Goal: Information Seeking & Learning: Compare options

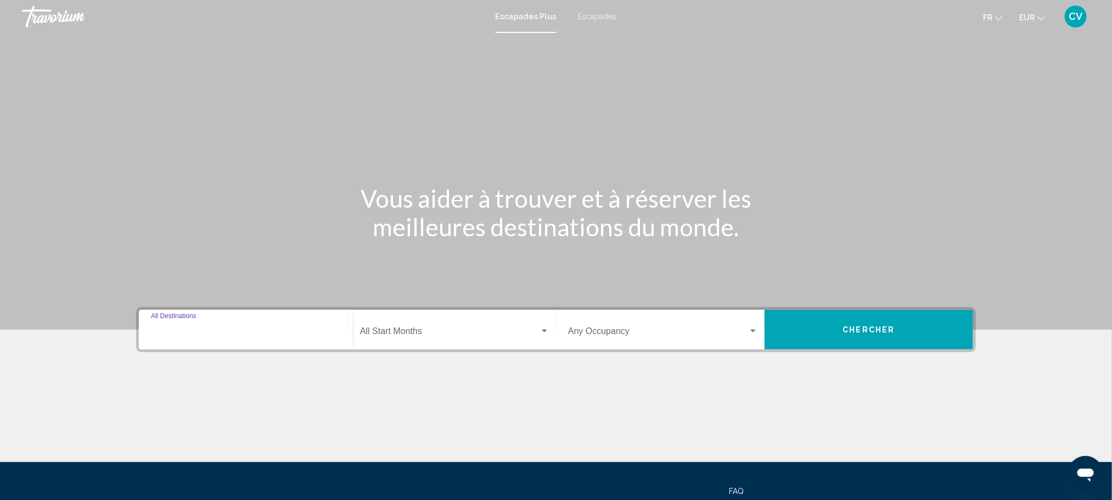
click at [211, 333] on input "Destination All Destinations" at bounding box center [246, 333] width 190 height 10
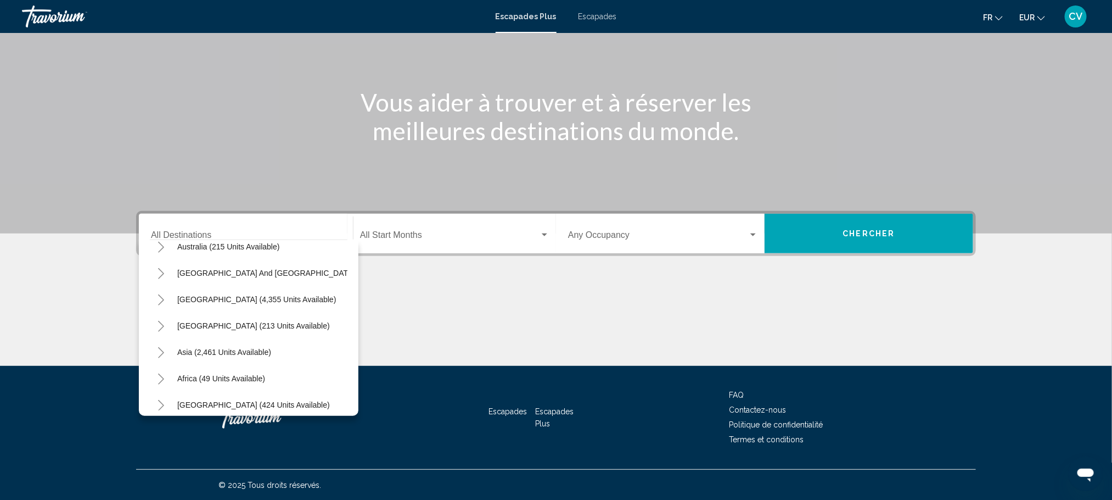
scroll to position [190, 0]
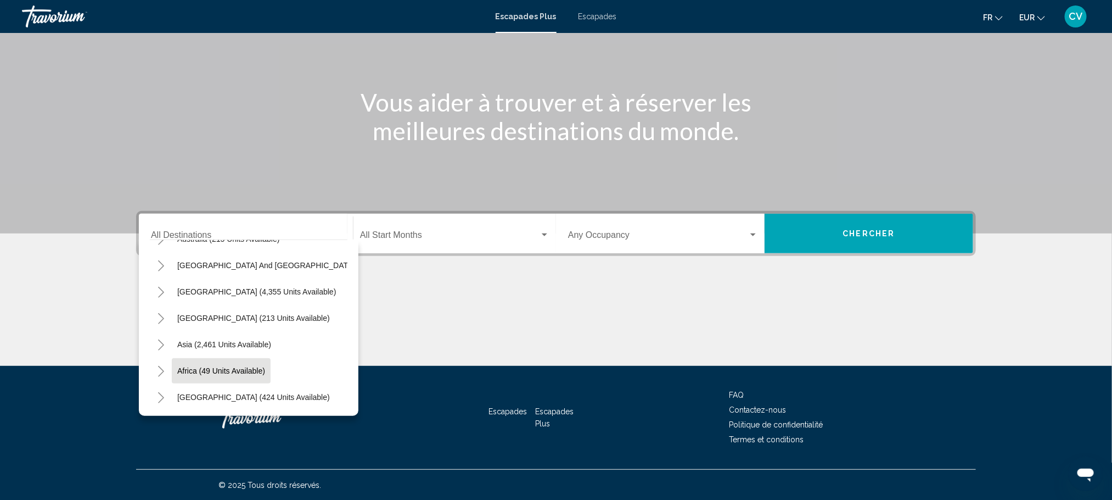
click at [239, 366] on span "Africa (49 units available)" at bounding box center [221, 370] width 88 height 9
type input "**********"
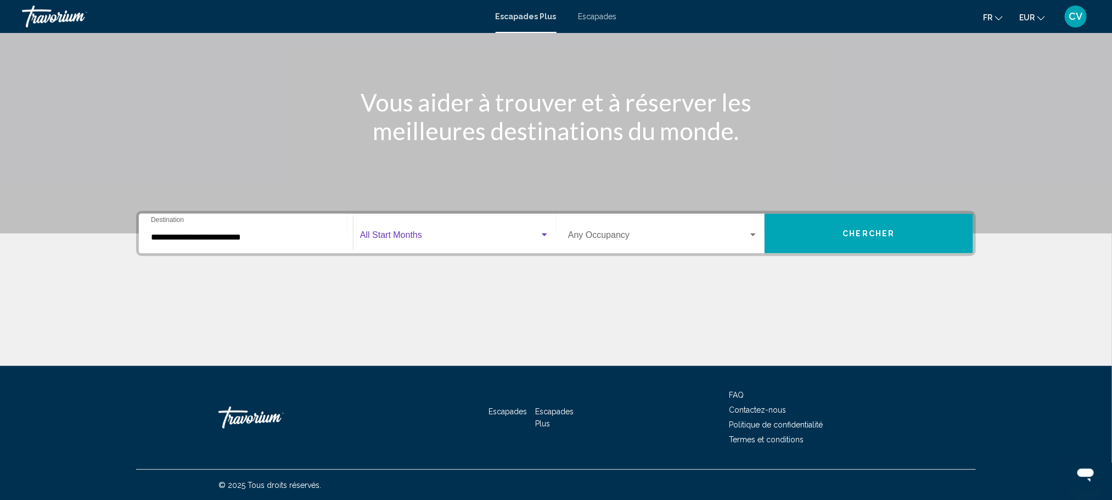
click at [412, 233] on span "Widget de recherche" at bounding box center [450, 237] width 180 height 10
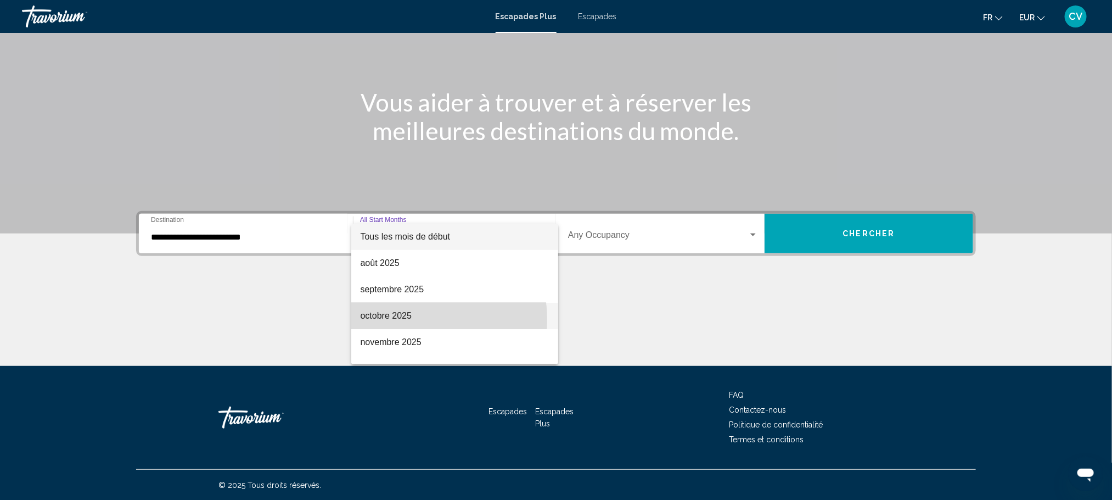
click at [407, 320] on font "octobre 2025" at bounding box center [385, 315] width 51 height 9
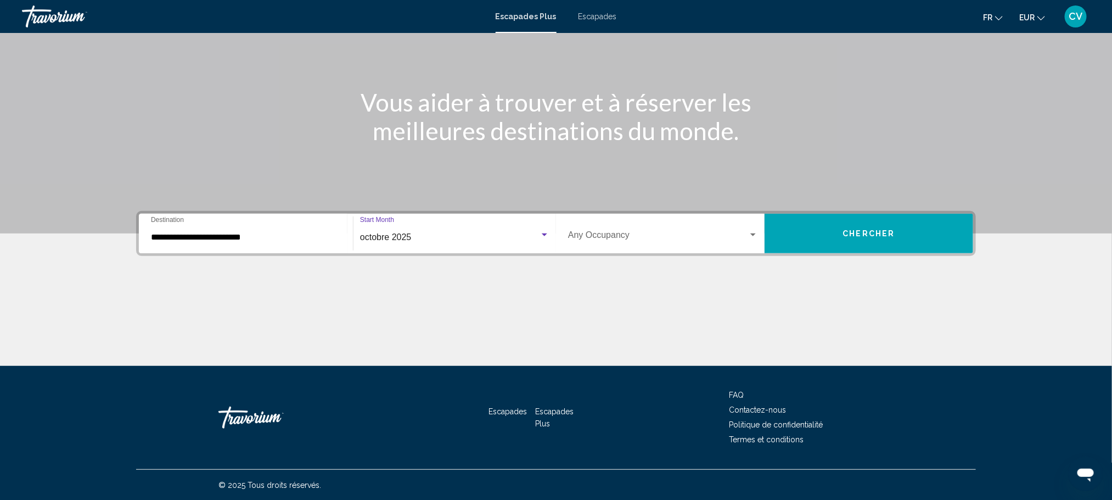
click at [851, 239] on button "Chercher" at bounding box center [869, 234] width 209 height 40
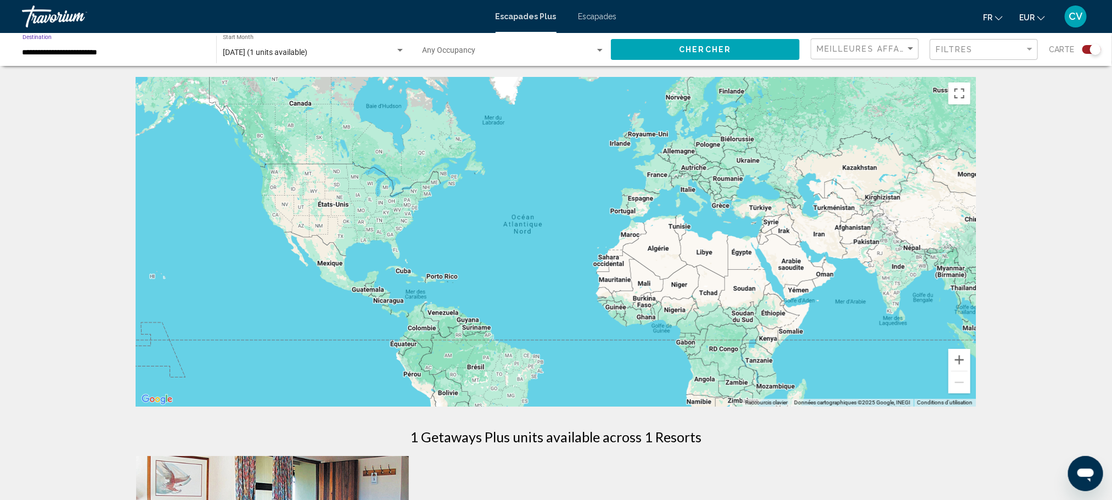
click at [140, 52] on input "**********" at bounding box center [114, 52] width 183 height 9
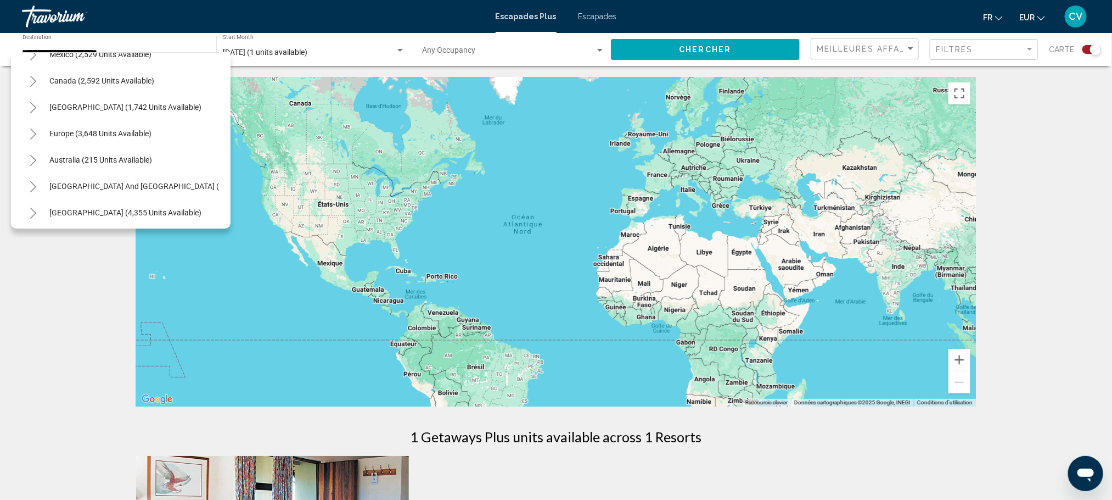
scroll to position [73, 0]
click at [64, 133] on span "Europe (3,648 units available)" at bounding box center [100, 130] width 102 height 9
type input "**********"
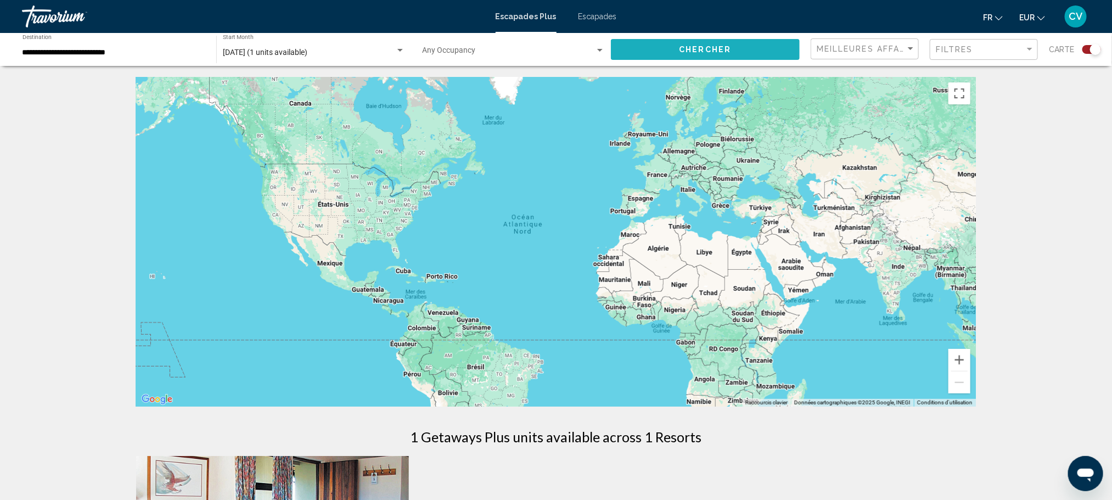
click at [753, 58] on button "Chercher" at bounding box center [705, 49] width 189 height 20
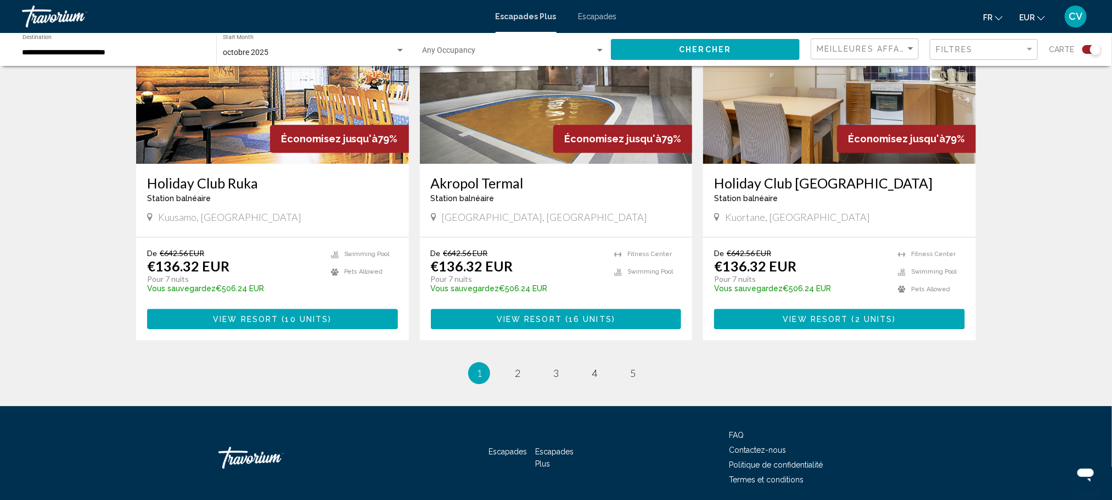
scroll to position [1631, 0]
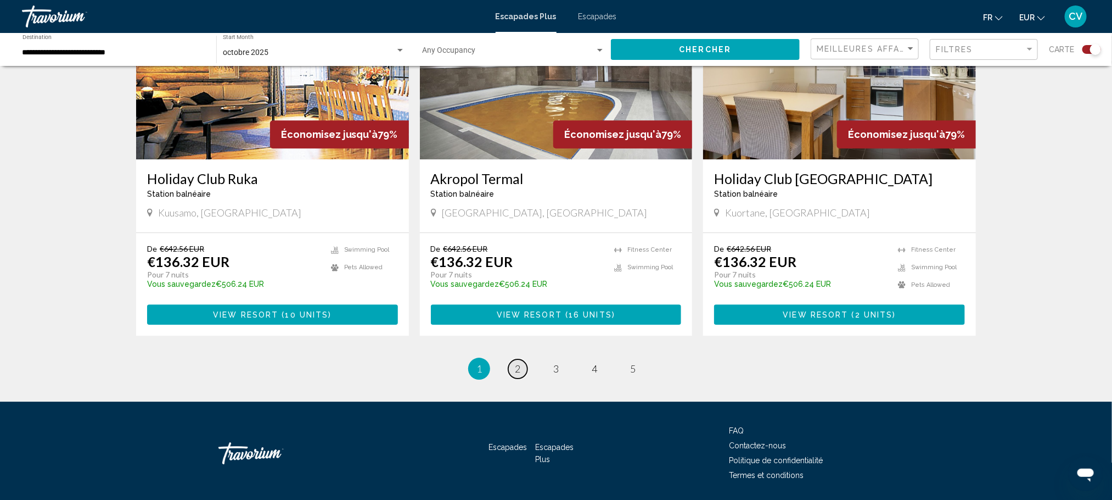
click at [517, 362] on span "2" at bounding box center [517, 368] width 5 height 12
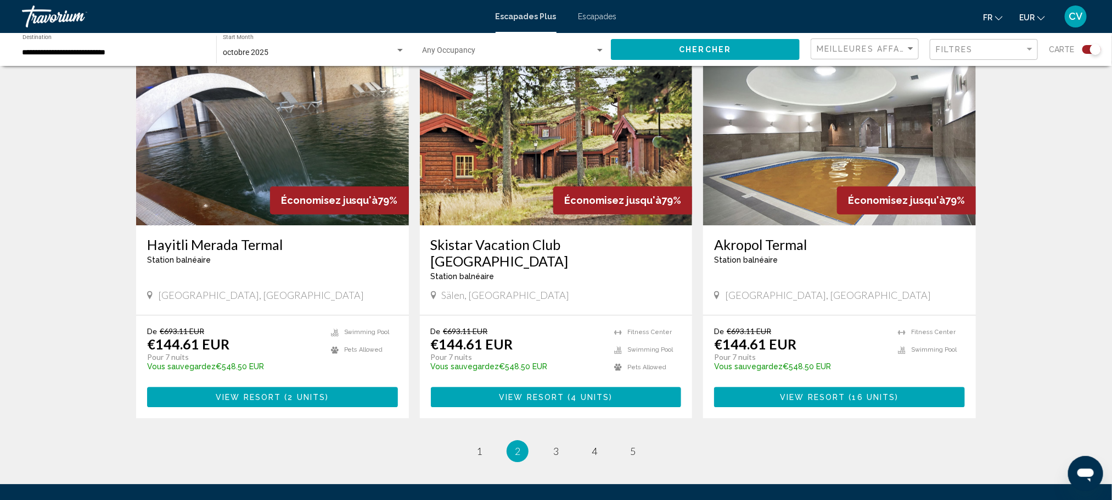
scroll to position [1545, 0]
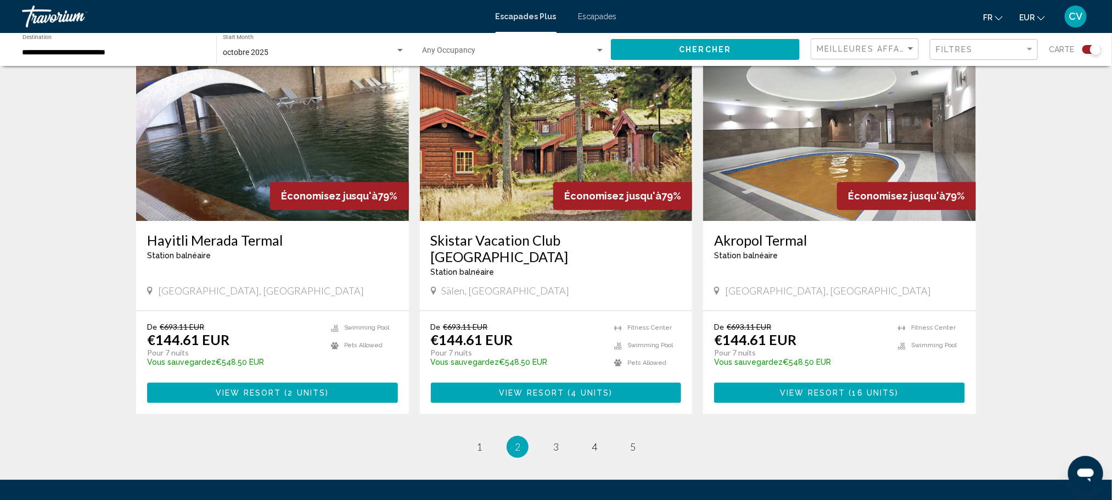
click at [557, 440] on span "3" at bounding box center [555, 446] width 5 height 12
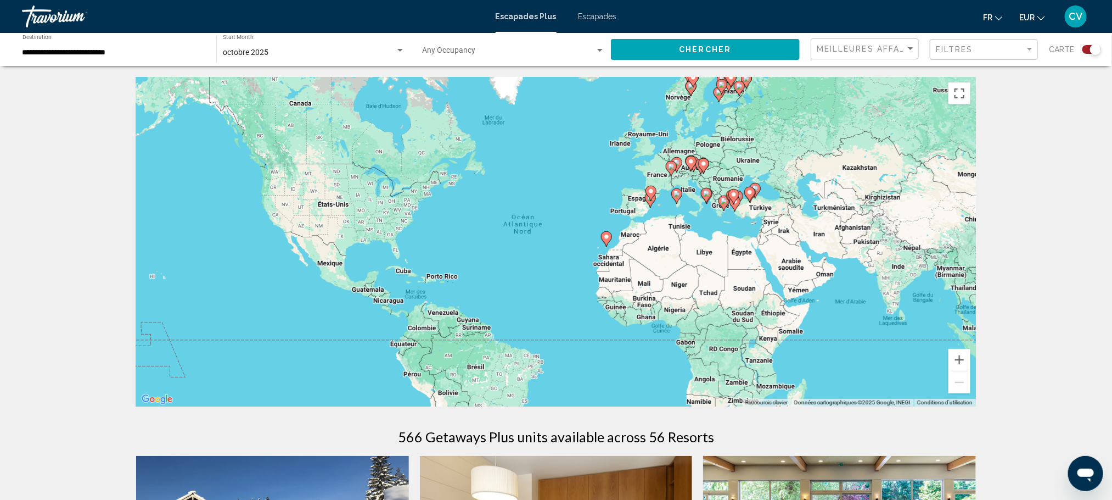
click at [595, 17] on font "Escapades" at bounding box center [598, 16] width 38 height 9
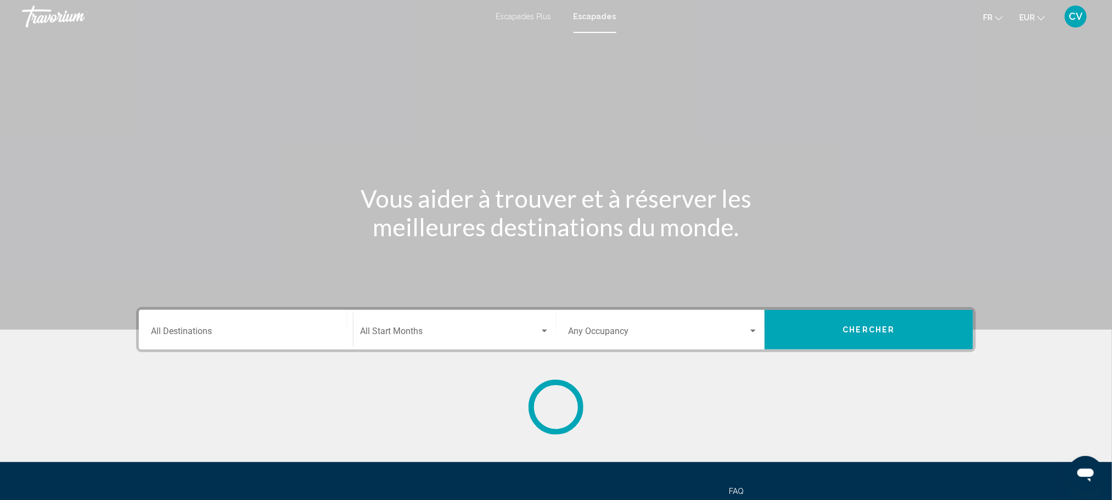
click at [274, 331] on input "Destination All Destinations" at bounding box center [246, 333] width 190 height 10
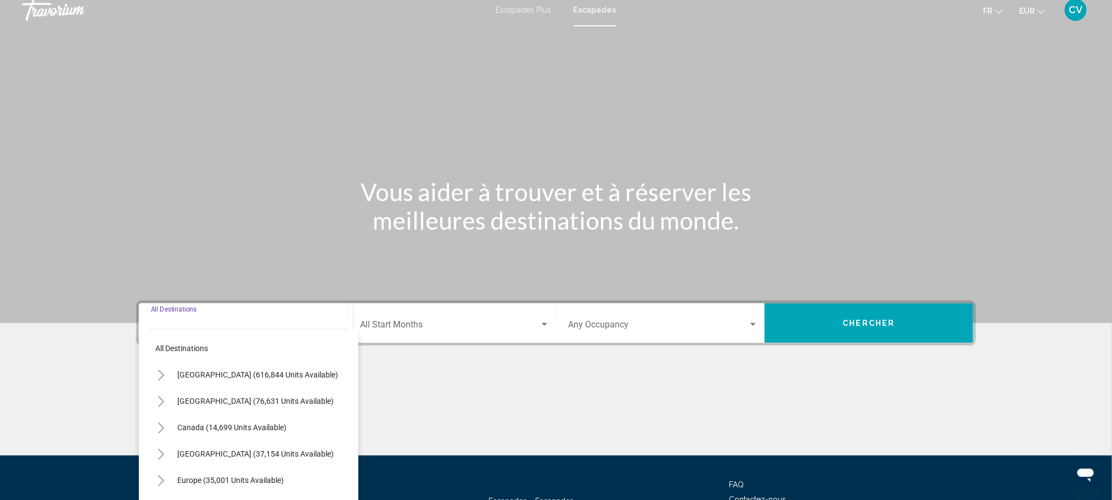
scroll to position [96, 0]
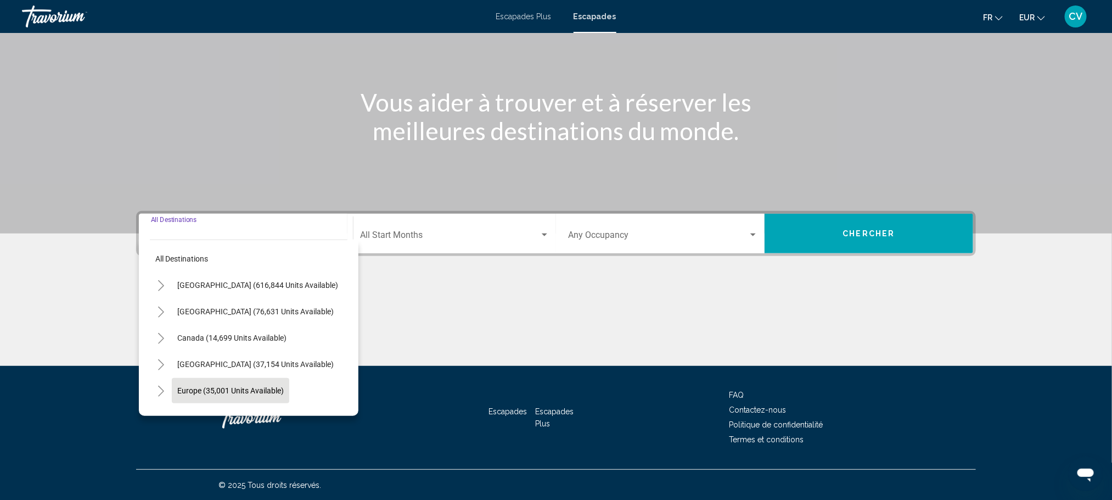
click at [272, 387] on span "Europe (35,001 units available)" at bounding box center [230, 390] width 107 height 9
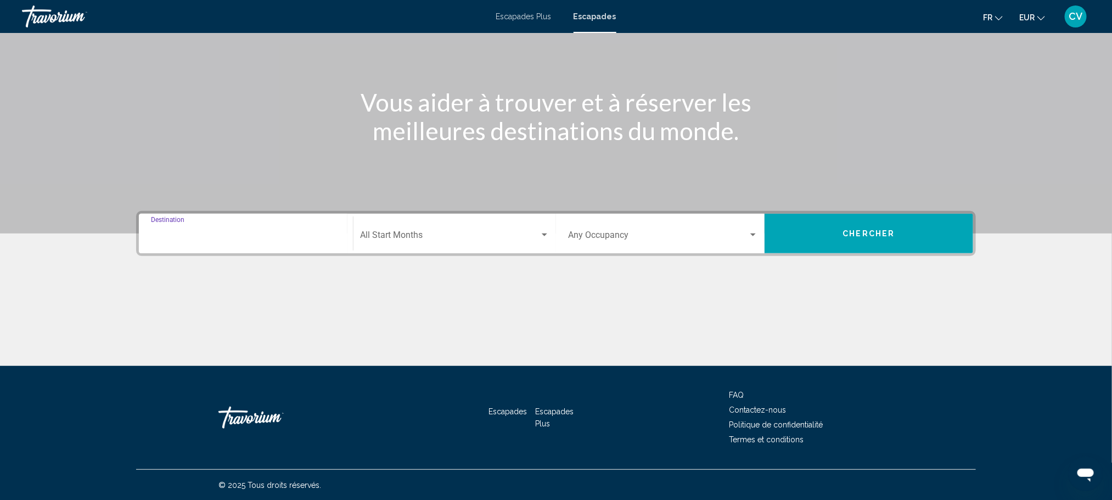
type input "**********"
click at [458, 236] on span "Search widget" at bounding box center [450, 237] width 180 height 10
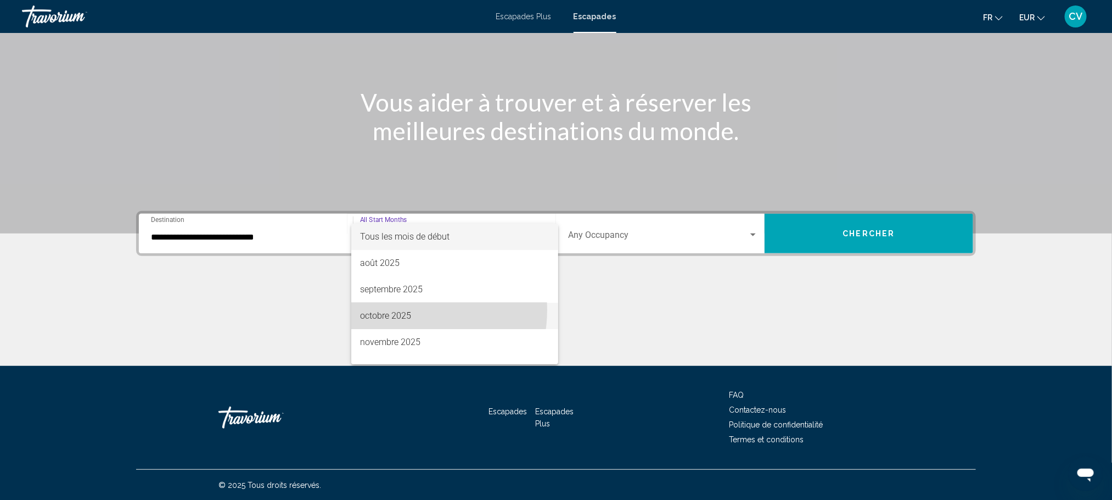
click at [399, 310] on font "octobre 2025" at bounding box center [385, 315] width 51 height 10
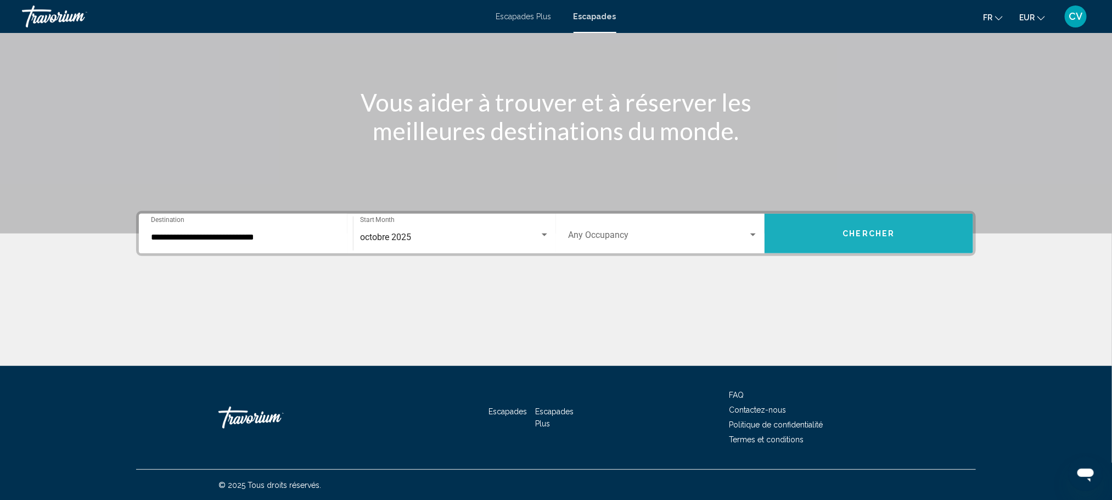
click at [877, 231] on span "Chercher" at bounding box center [869, 234] width 52 height 9
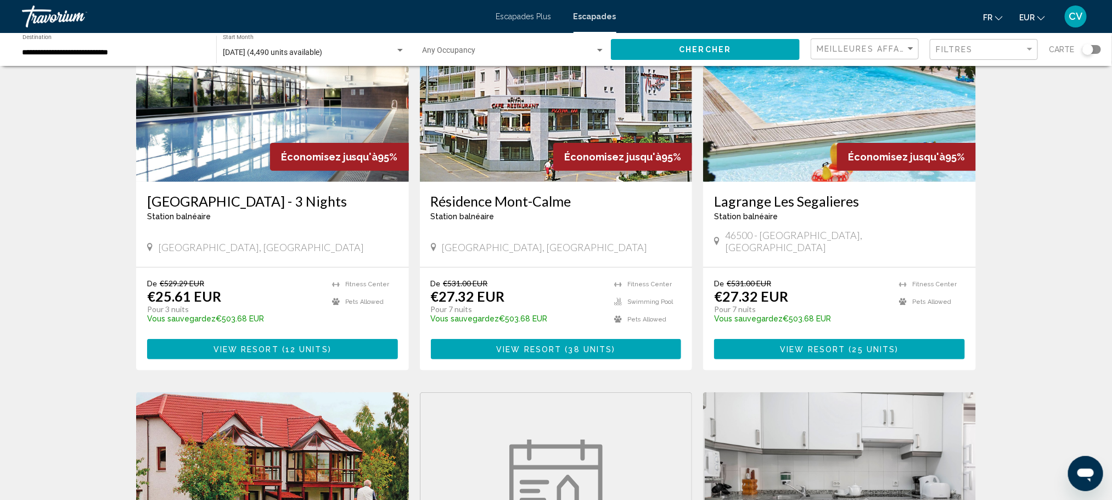
scroll to position [106, 0]
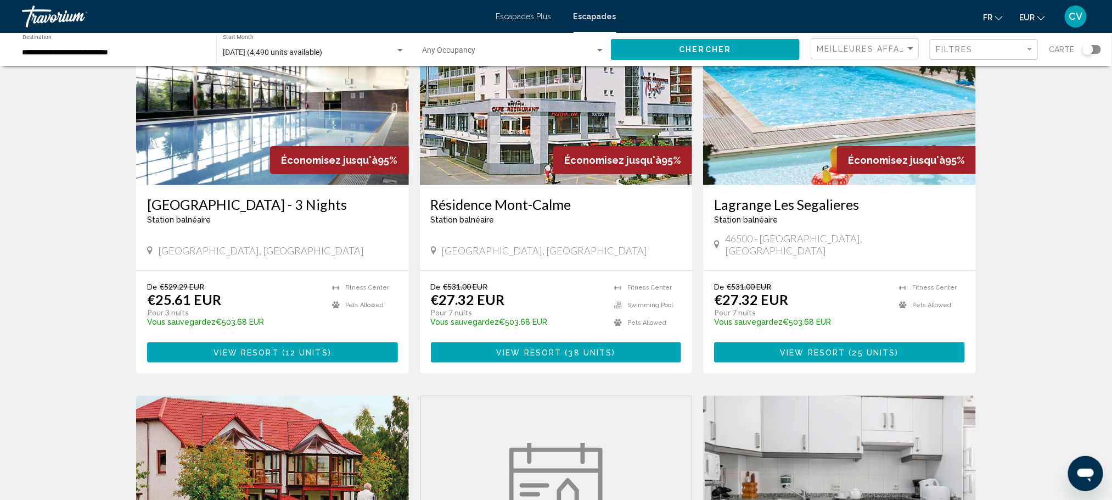
click at [852, 204] on h3 "Lagrange Les Segalieres" at bounding box center [839, 204] width 251 height 16
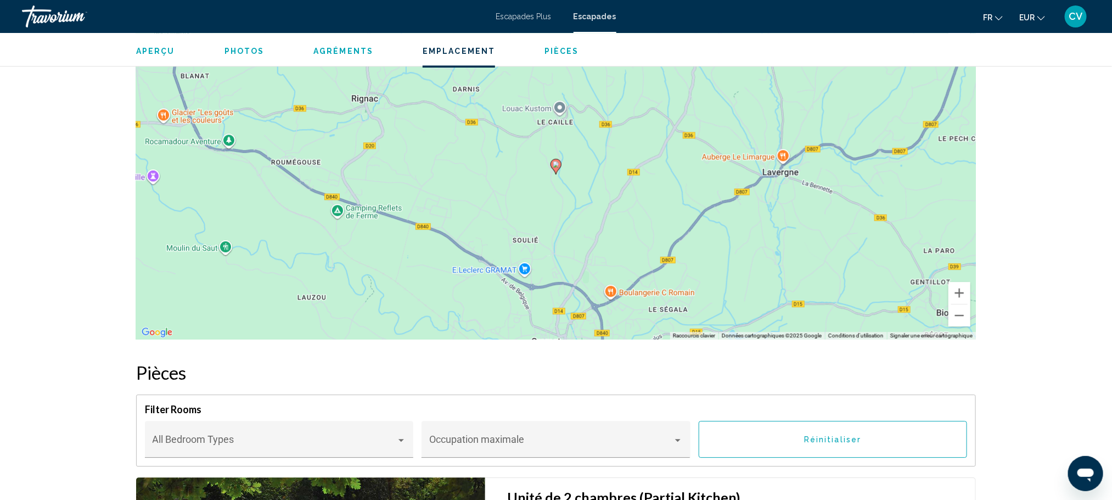
scroll to position [1441, 0]
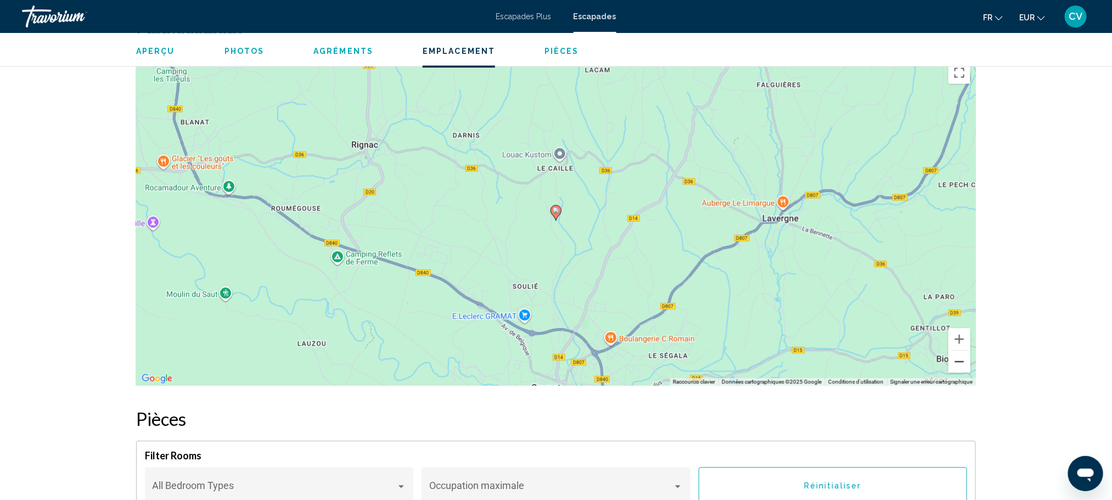
click at [958, 360] on button "Zoom arrière" at bounding box center [960, 361] width 22 height 22
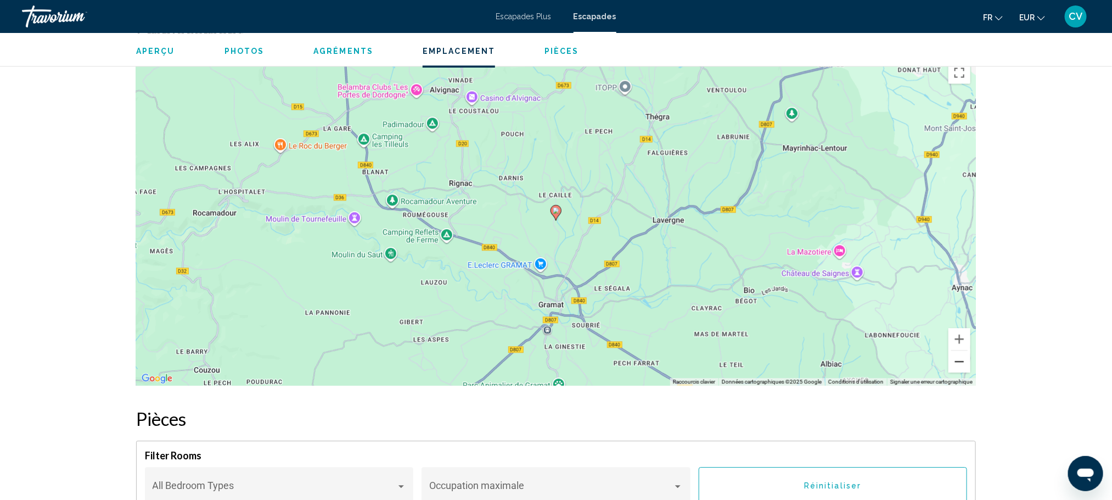
click at [959, 359] on button "Zoom arrière" at bounding box center [960, 361] width 22 height 22
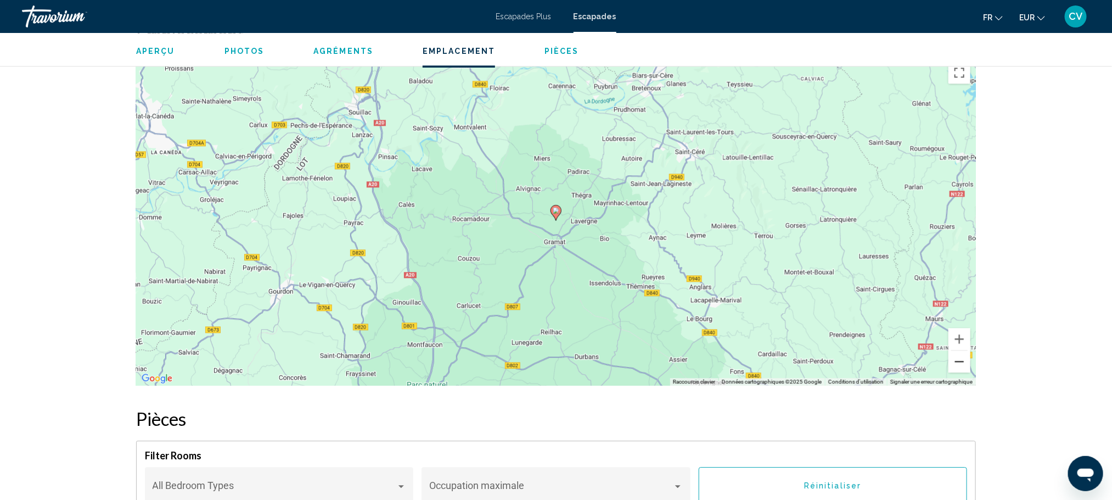
click at [959, 359] on button "Zoom arrière" at bounding box center [960, 361] width 22 height 22
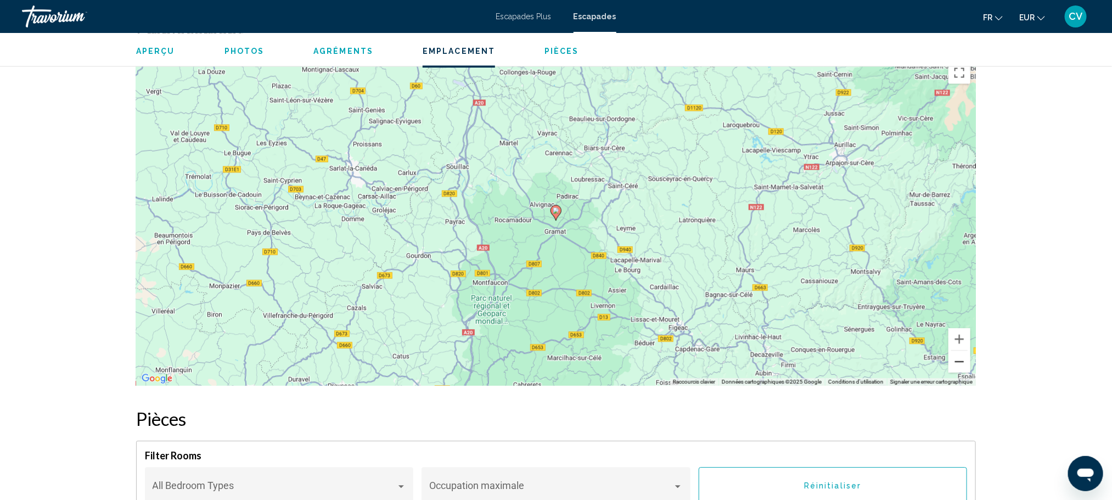
click at [959, 359] on button "Zoom arrière" at bounding box center [960, 361] width 22 height 22
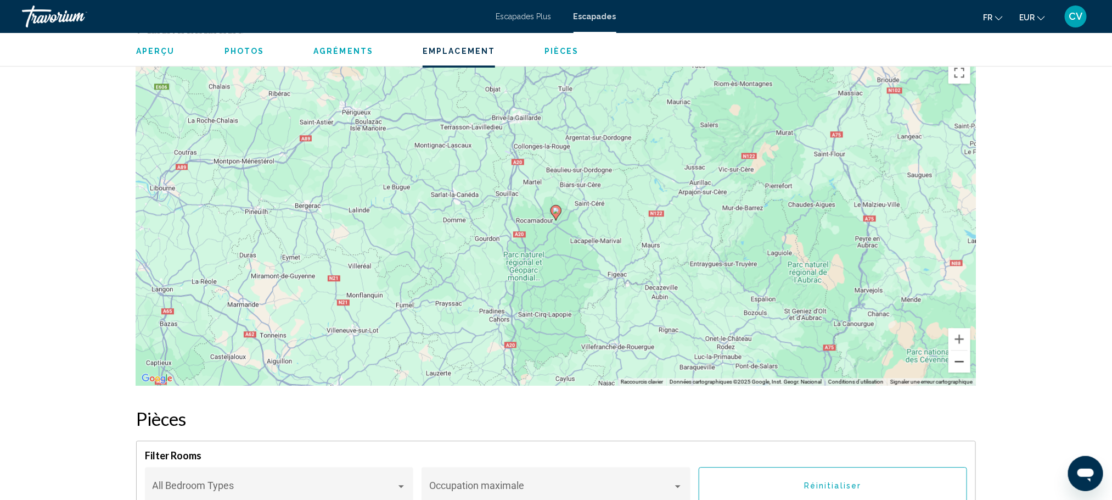
click at [959, 359] on button "Zoom arrière" at bounding box center [960, 361] width 22 height 22
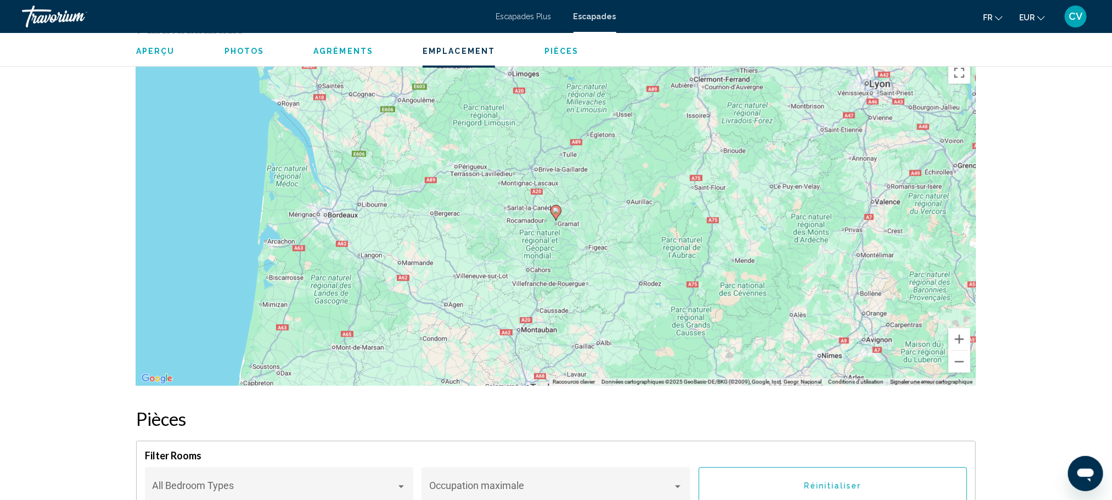
click at [598, 20] on font "Escapades" at bounding box center [595, 16] width 43 height 9
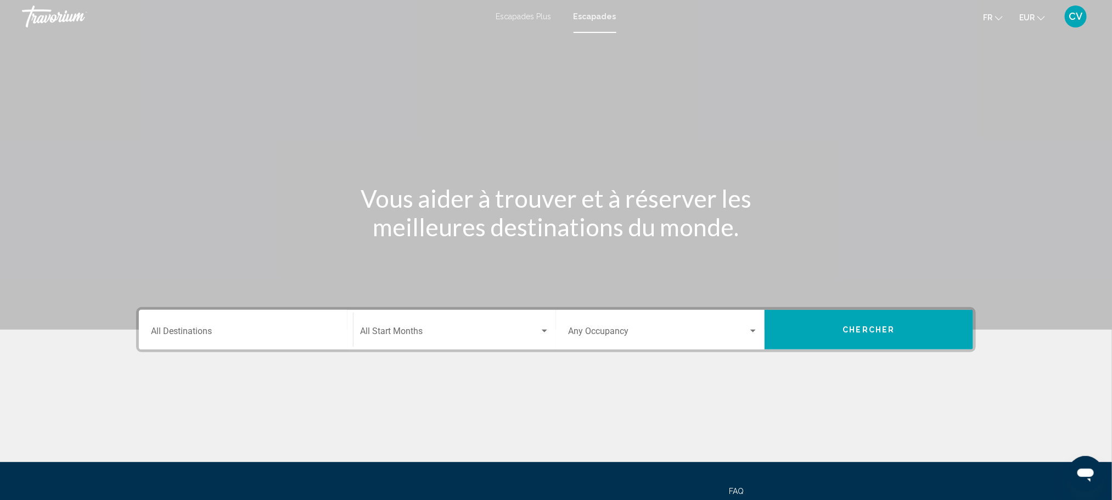
click at [223, 340] on div "Destination All Destinations" at bounding box center [246, 329] width 190 height 35
click at [180, 321] on div "Destination All Destinations" at bounding box center [246, 329] width 190 height 35
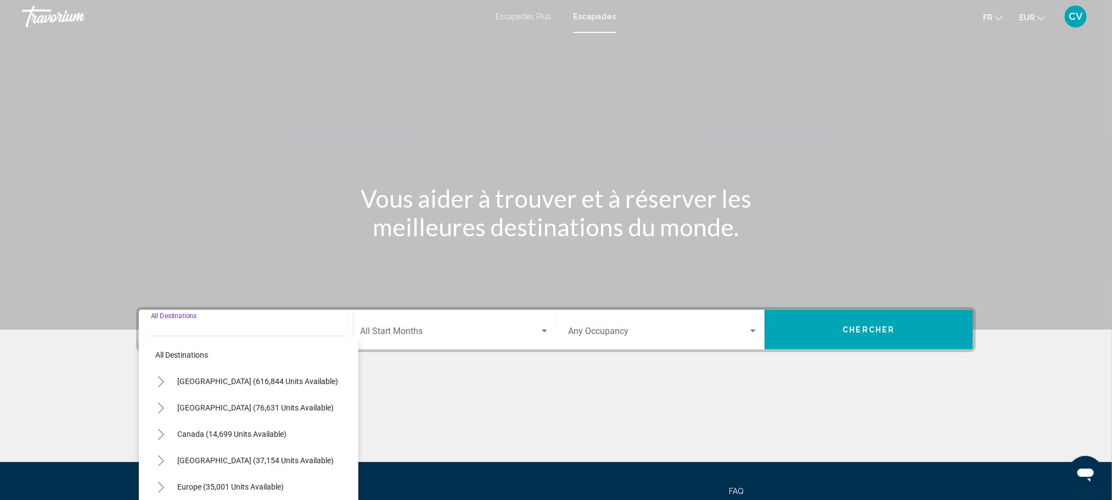
scroll to position [96, 0]
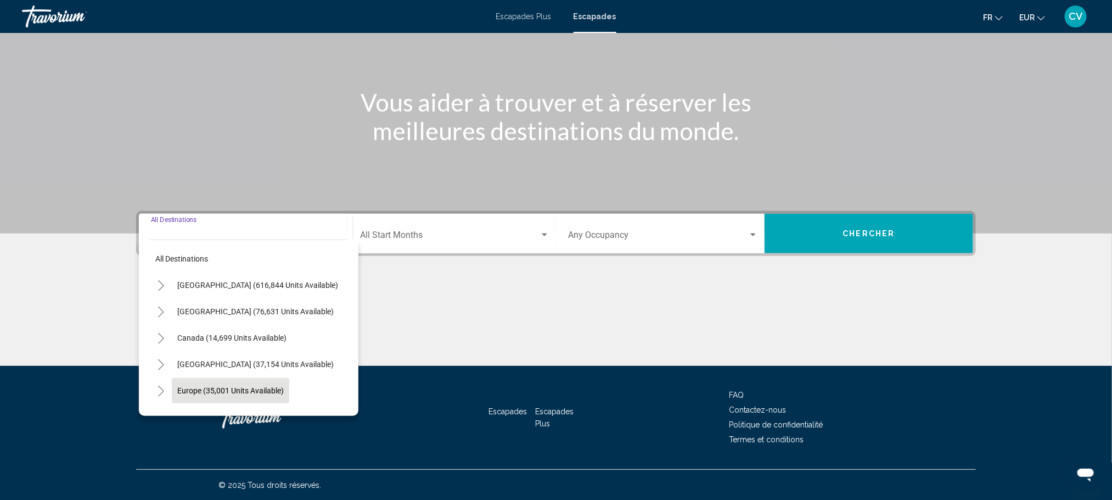
click at [236, 386] on span "Europe (35,001 units available)" at bounding box center [230, 390] width 107 height 9
type input "**********"
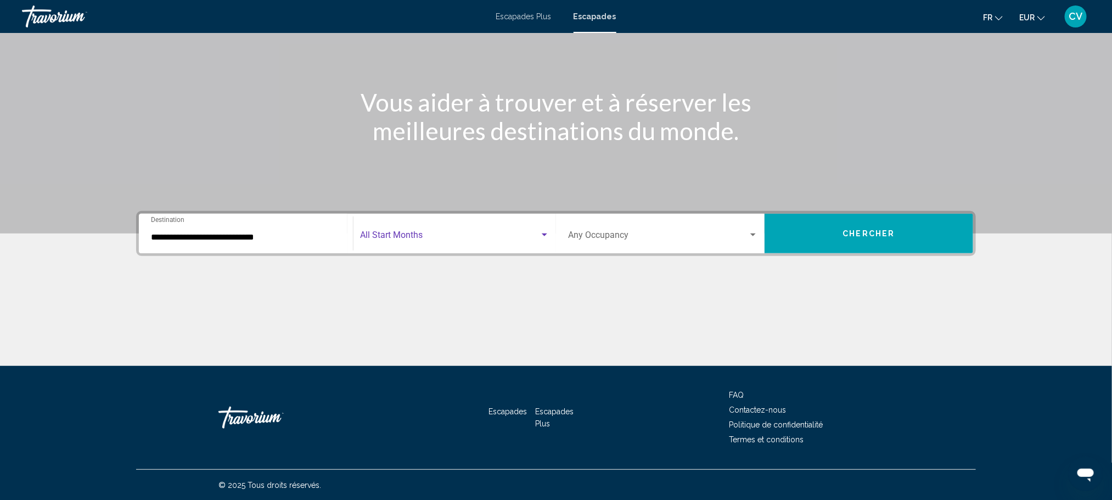
click at [546, 239] on div "Search widget" at bounding box center [454, 237] width 189 height 10
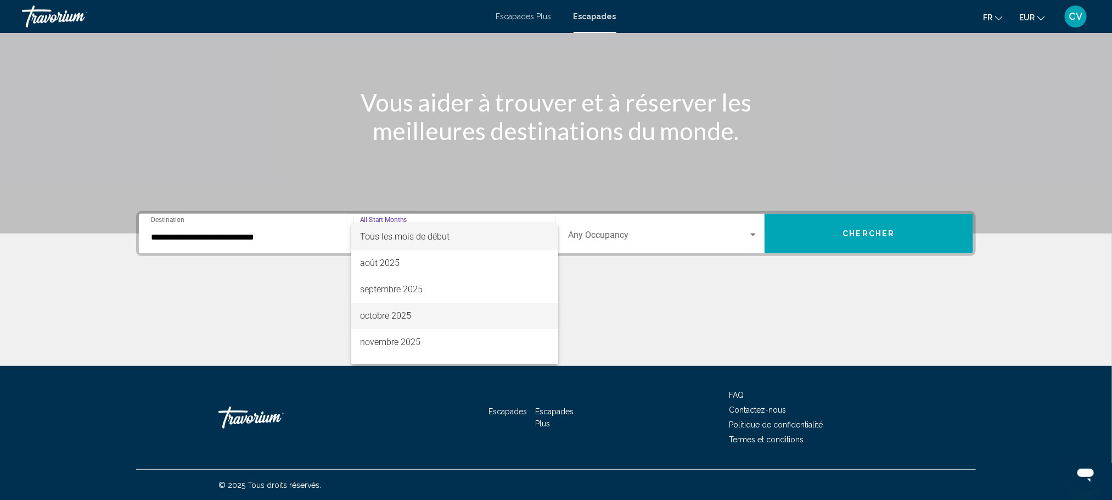
click at [406, 307] on span "octobre 2025" at bounding box center [454, 316] width 189 height 26
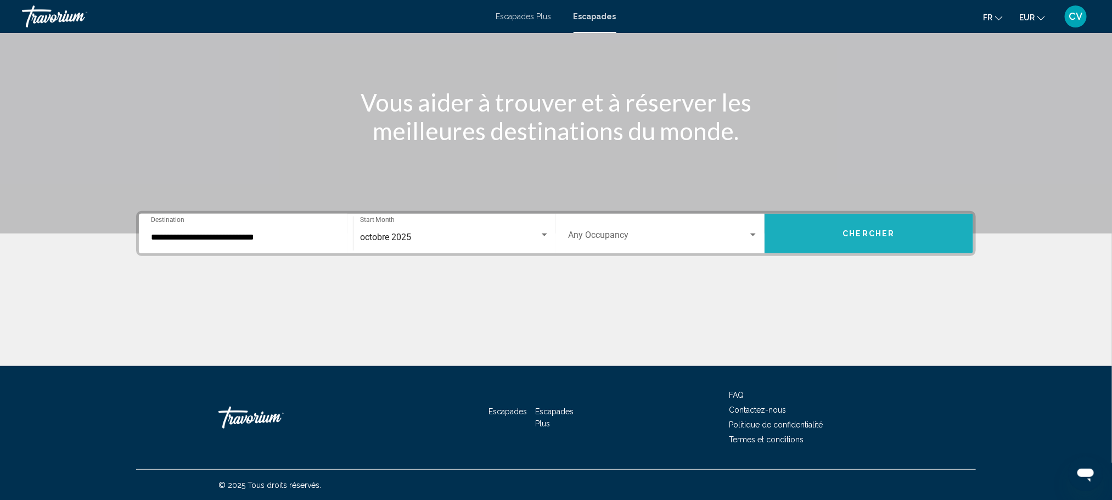
click at [862, 223] on button "Chercher" at bounding box center [869, 234] width 209 height 40
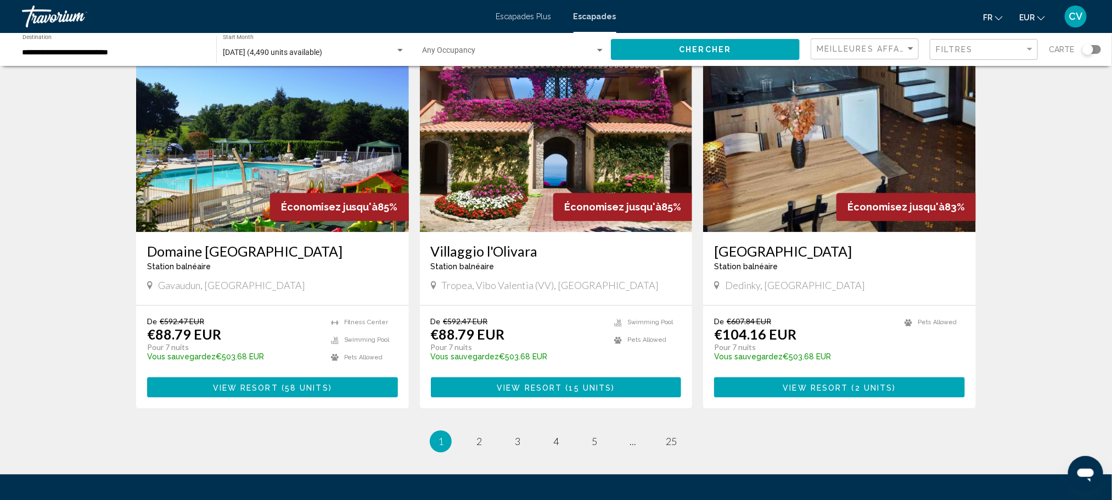
scroll to position [1291, 0]
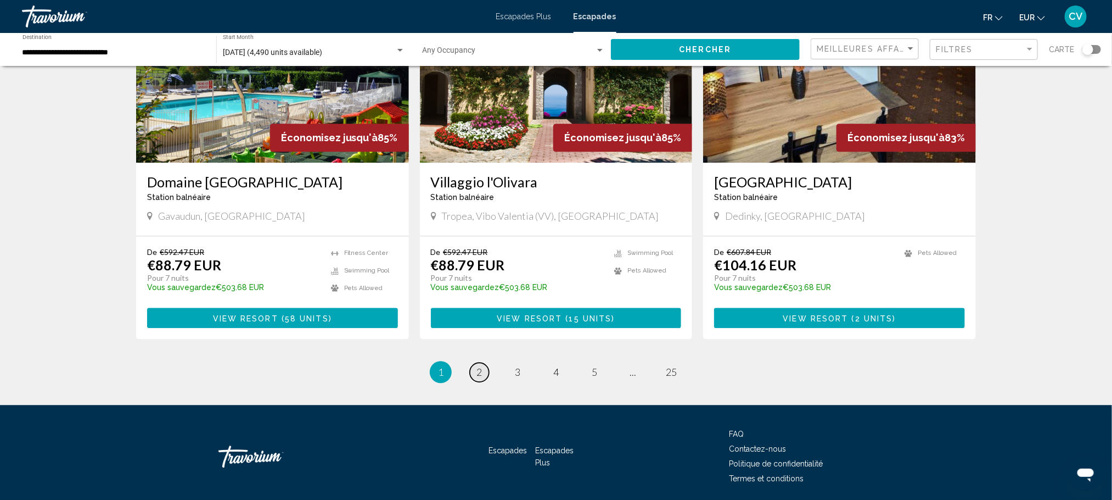
click at [477, 366] on span "2" at bounding box center [479, 372] width 5 height 12
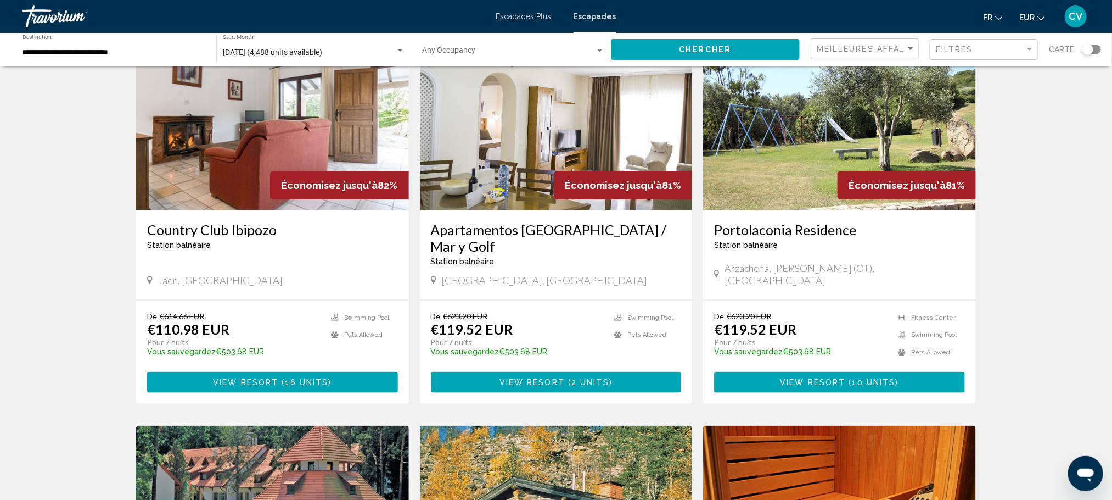
scroll to position [486, 0]
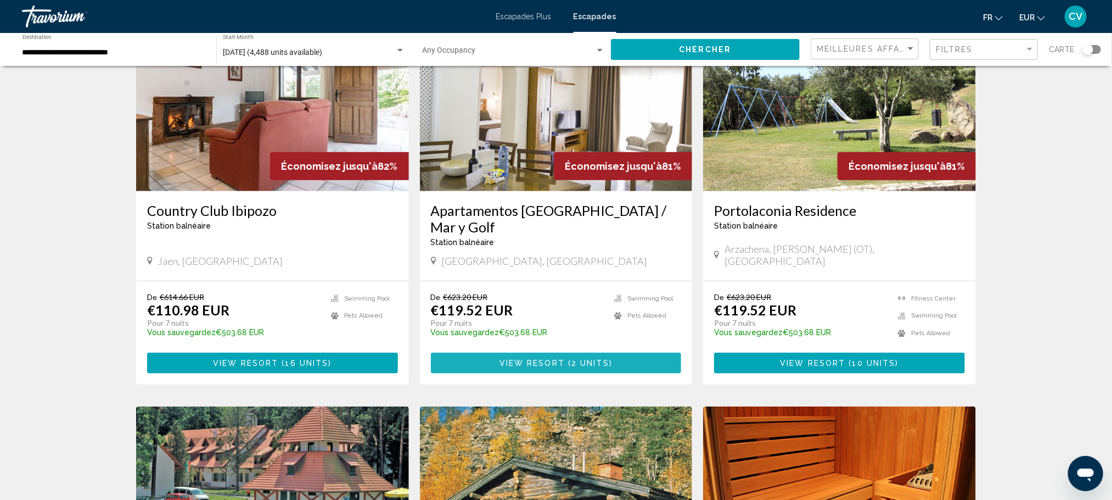
click at [527, 359] on span "View Resort" at bounding box center [532, 363] width 65 height 9
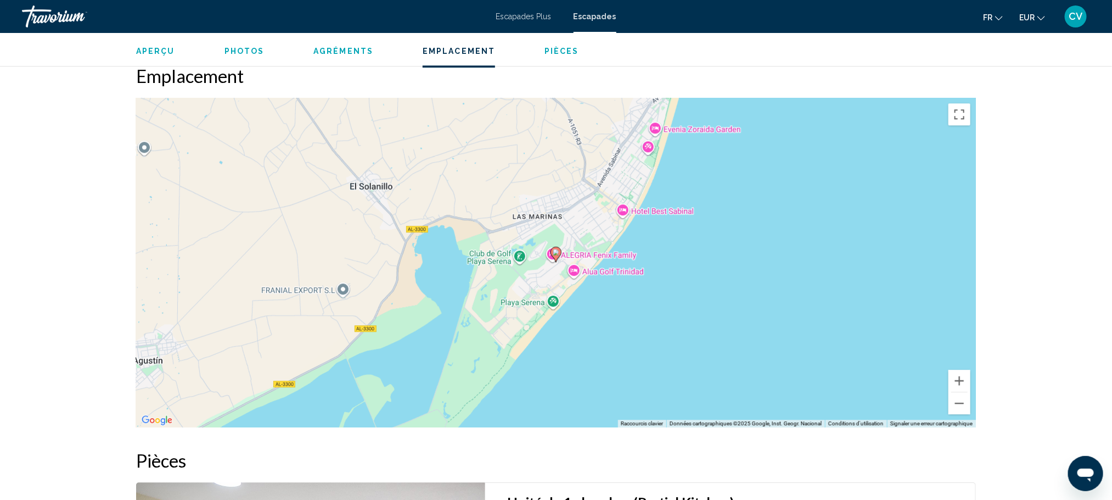
scroll to position [1537, 0]
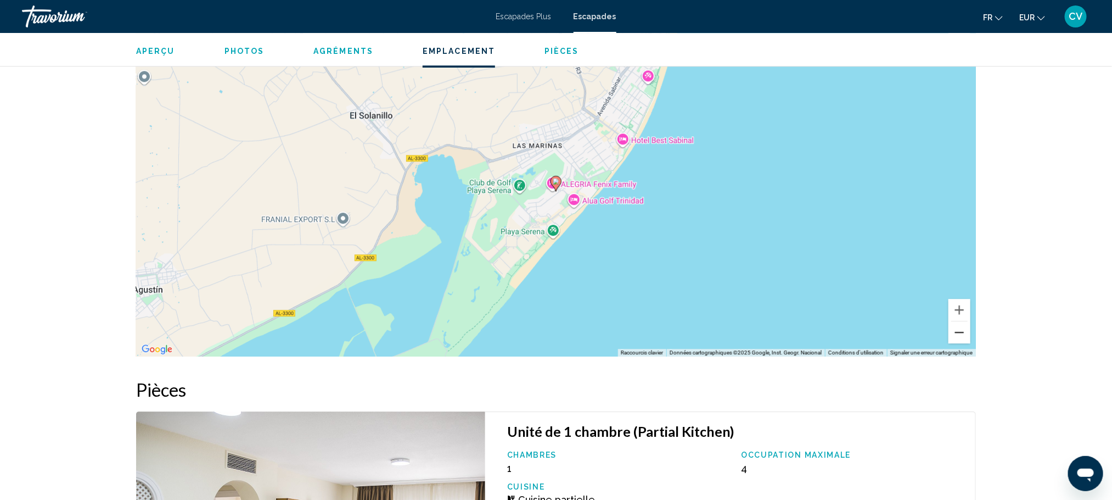
click at [956, 338] on button "Zoom arrière" at bounding box center [960, 332] width 22 height 22
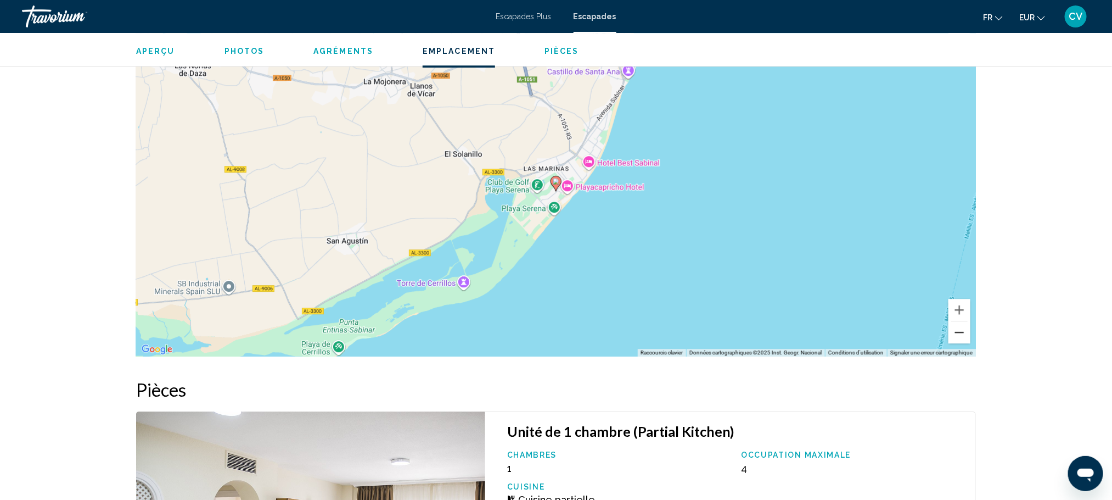
click at [957, 338] on button "Zoom arrière" at bounding box center [960, 332] width 22 height 22
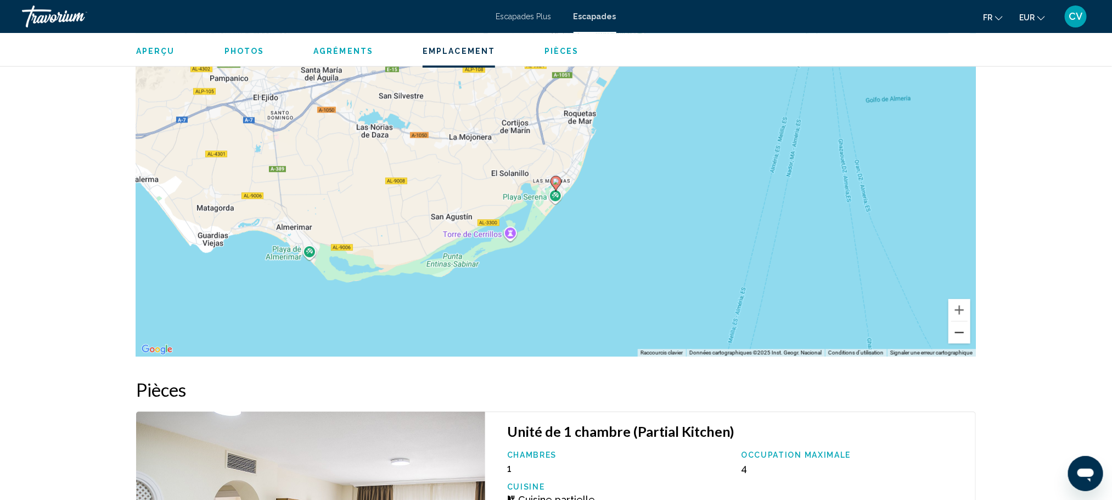
click at [957, 338] on button "Zoom arrière" at bounding box center [960, 332] width 22 height 22
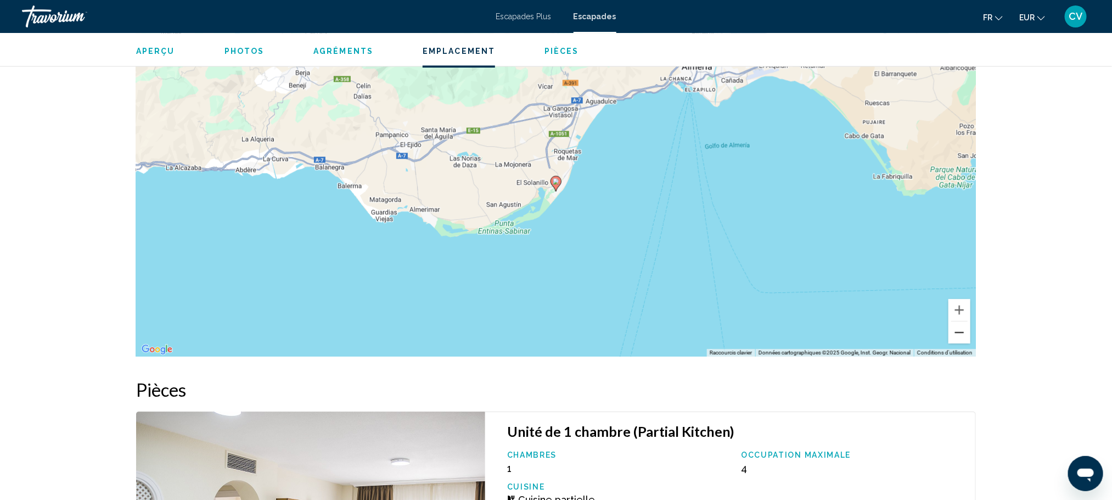
click at [957, 338] on button "Zoom arrière" at bounding box center [960, 332] width 22 height 22
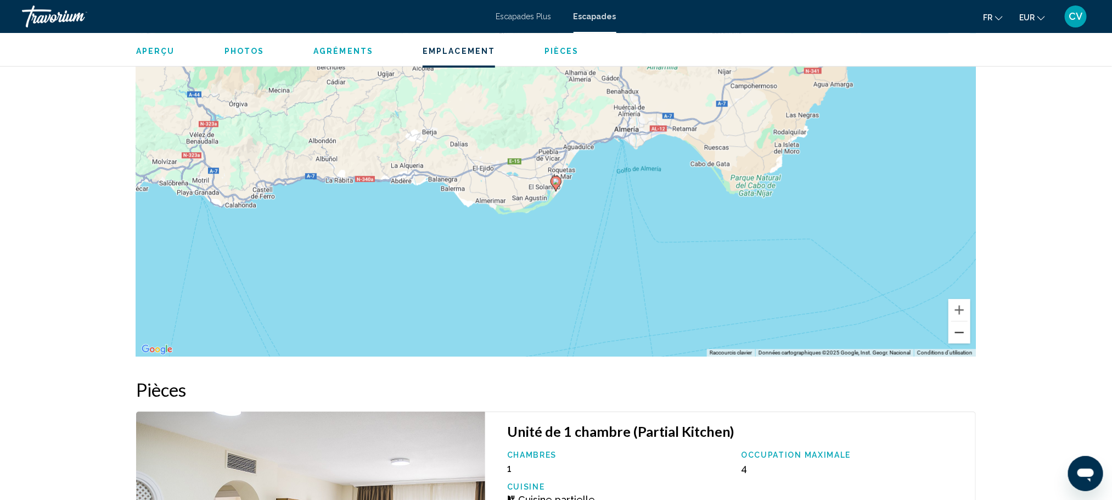
click at [957, 338] on button "Zoom arrière" at bounding box center [960, 332] width 22 height 22
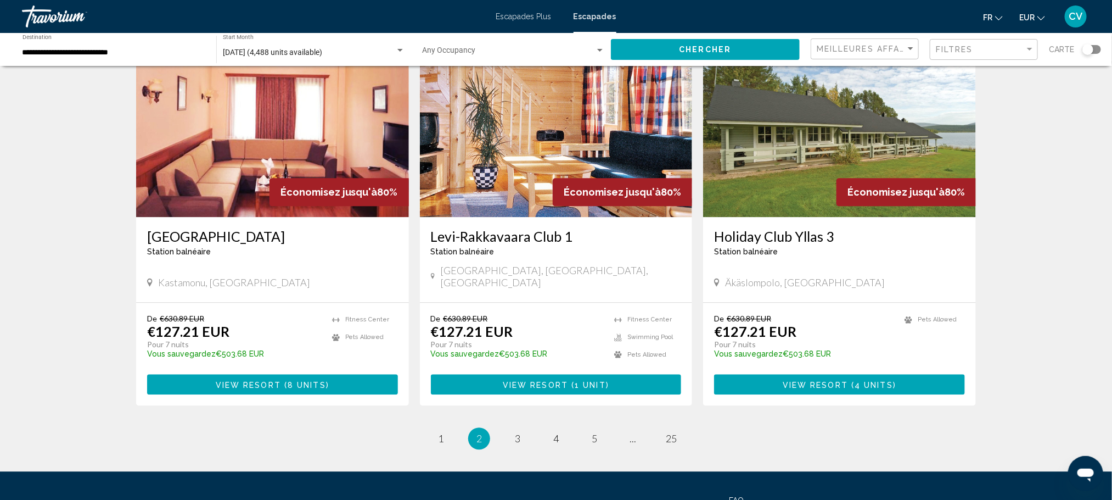
scroll to position [1247, 0]
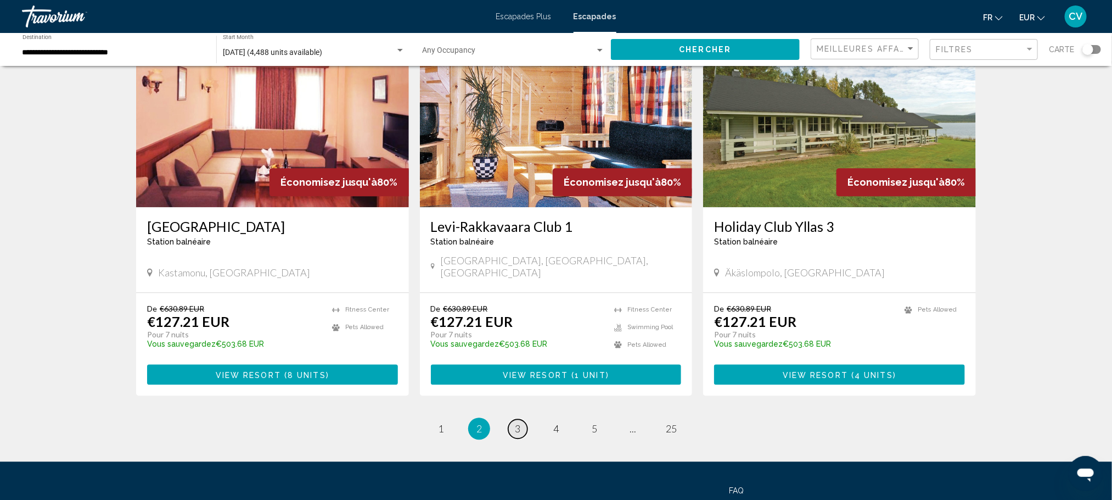
click at [516, 422] on span "3" at bounding box center [517, 428] width 5 height 12
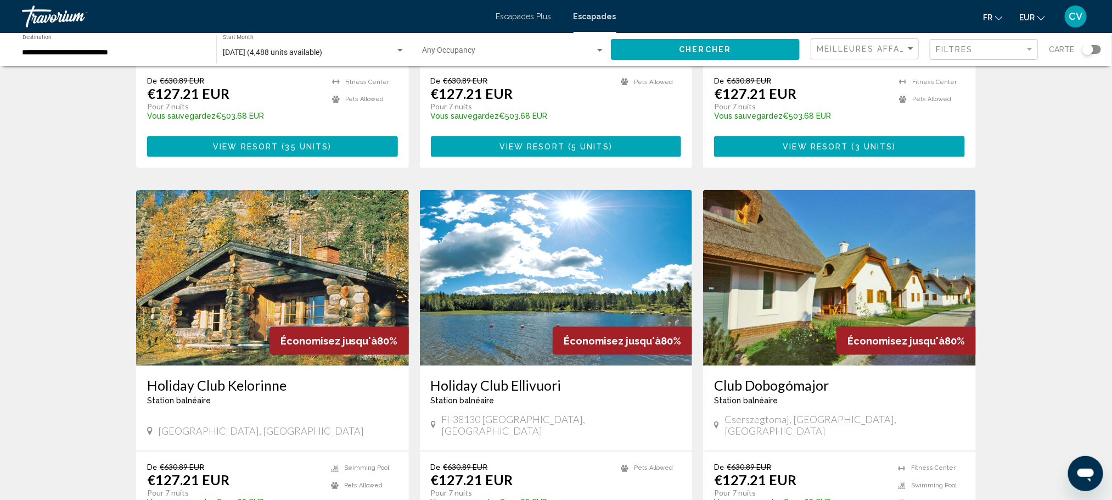
scroll to position [1290, 0]
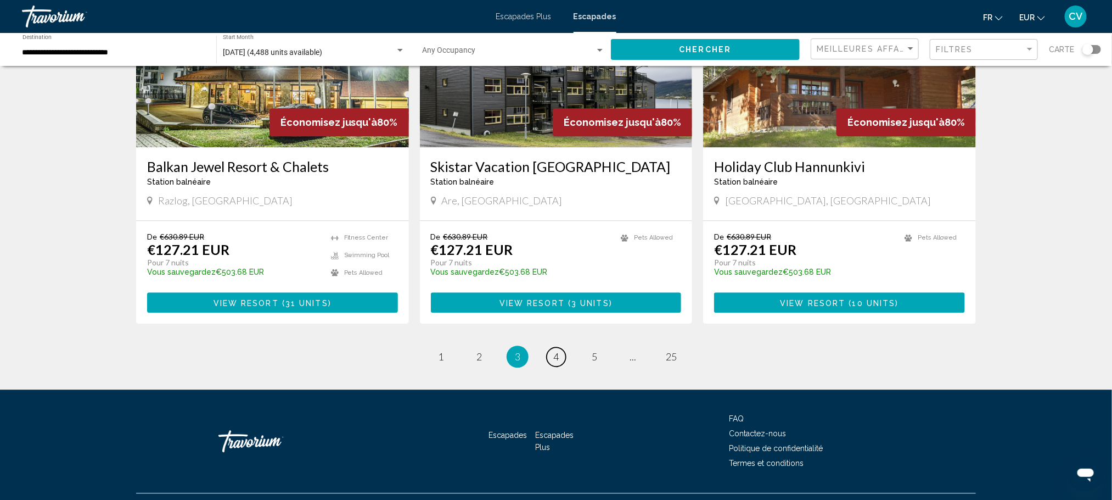
click at [556, 350] on span "4" at bounding box center [555, 356] width 5 height 12
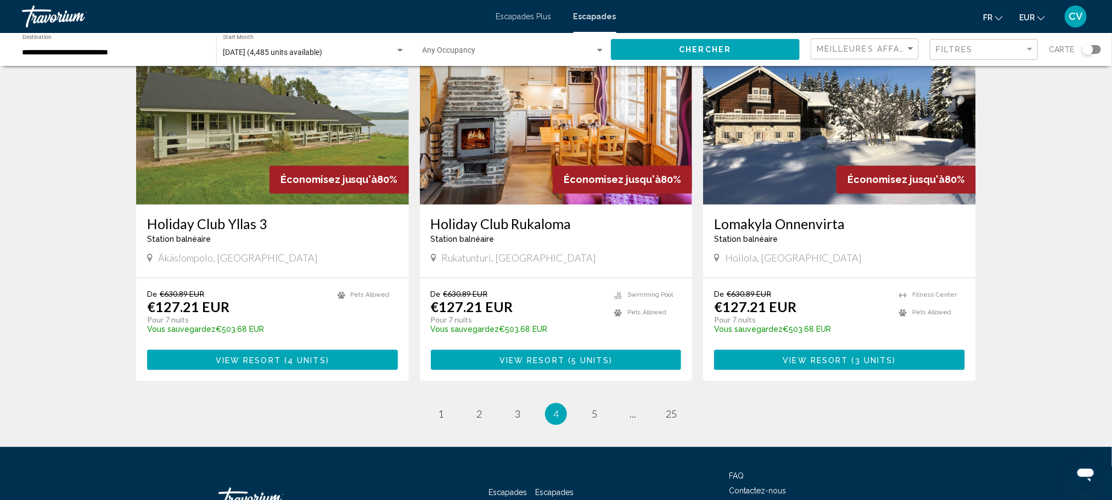
scroll to position [1247, 0]
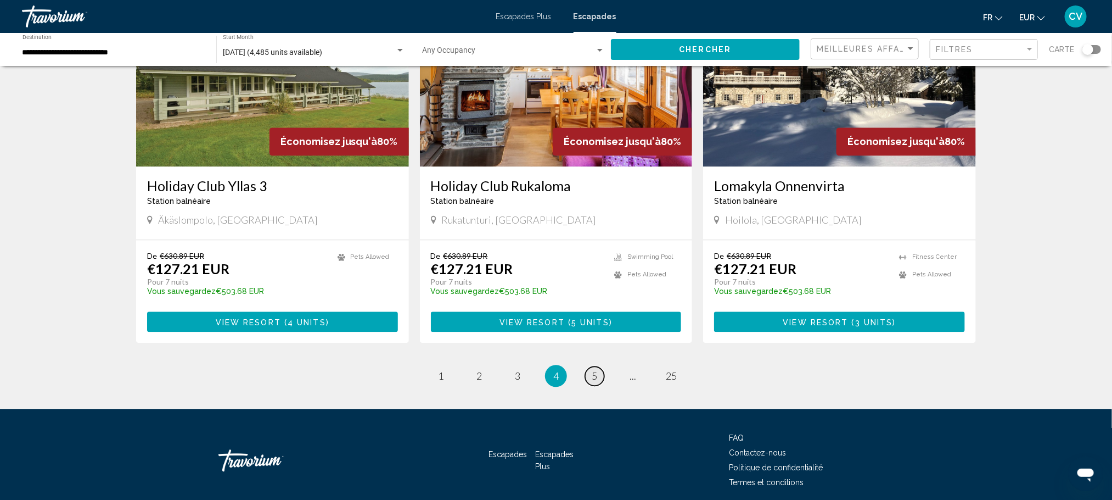
click at [593, 374] on span "5" at bounding box center [594, 376] width 5 height 12
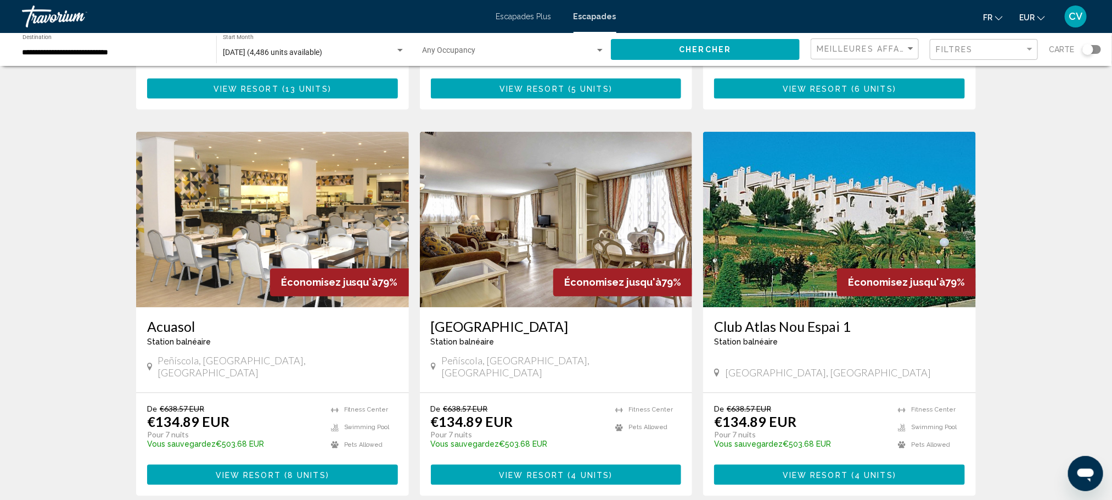
scroll to position [1290, 0]
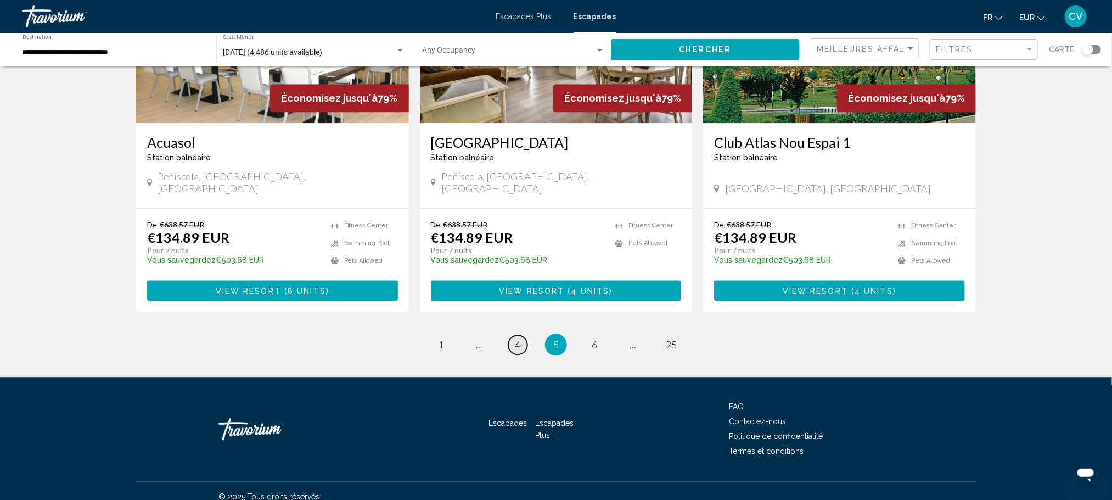
click at [525, 335] on link "page 4" at bounding box center [517, 344] width 19 height 19
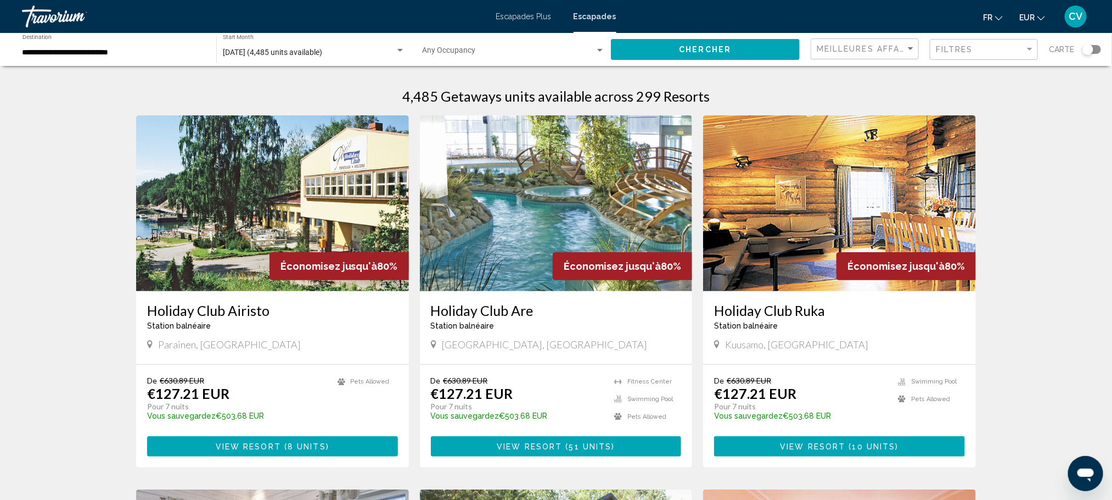
click at [546, 442] on span "View Resort" at bounding box center [529, 446] width 65 height 9
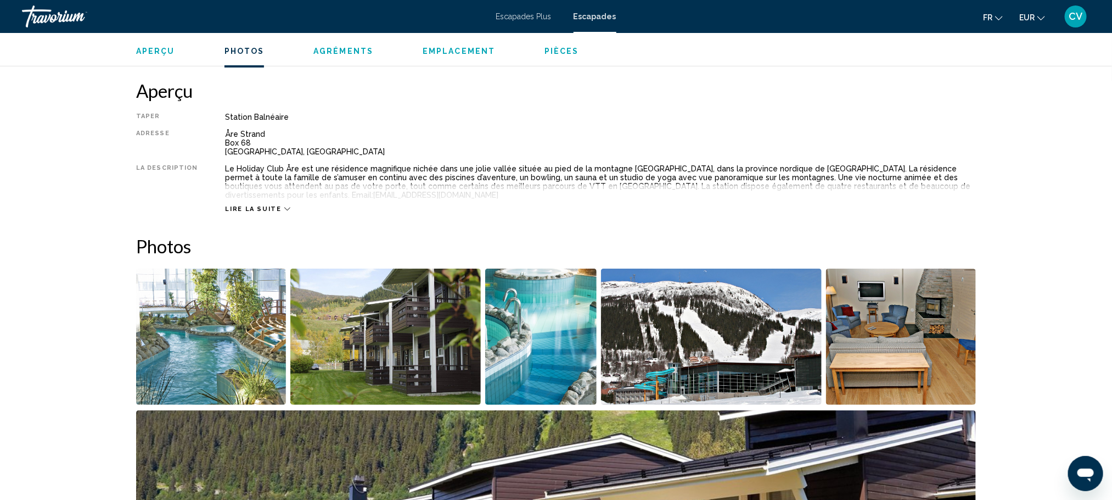
scroll to position [226, 0]
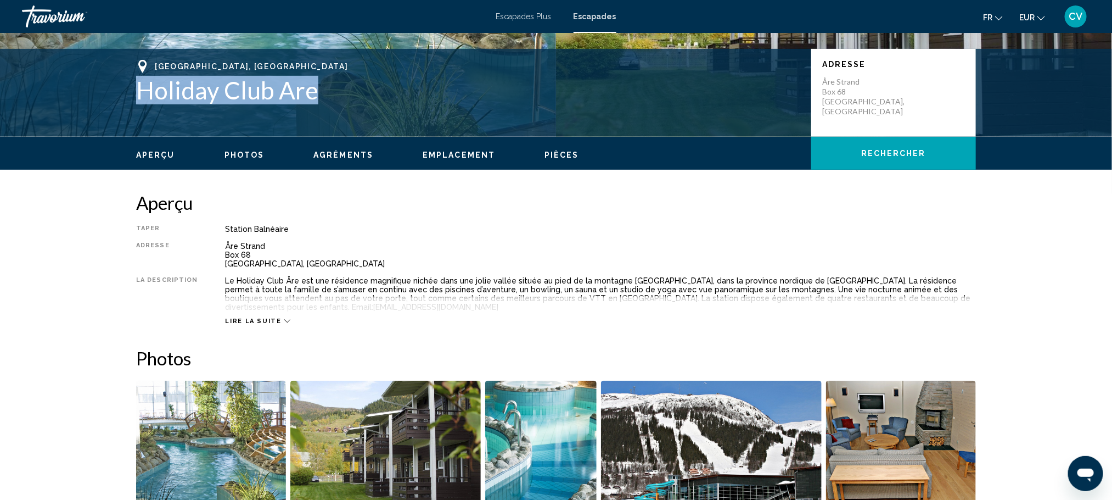
drag, startPoint x: 315, startPoint y: 96, endPoint x: 133, endPoint y: 107, distance: 182.1
click at [133, 107] on div "Åre, Sweden Holiday Club Are Adresse Åre Strand Box 68 Åre, Sweden" at bounding box center [556, 93] width 884 height 66
copy h1 "Holiday Club Are"
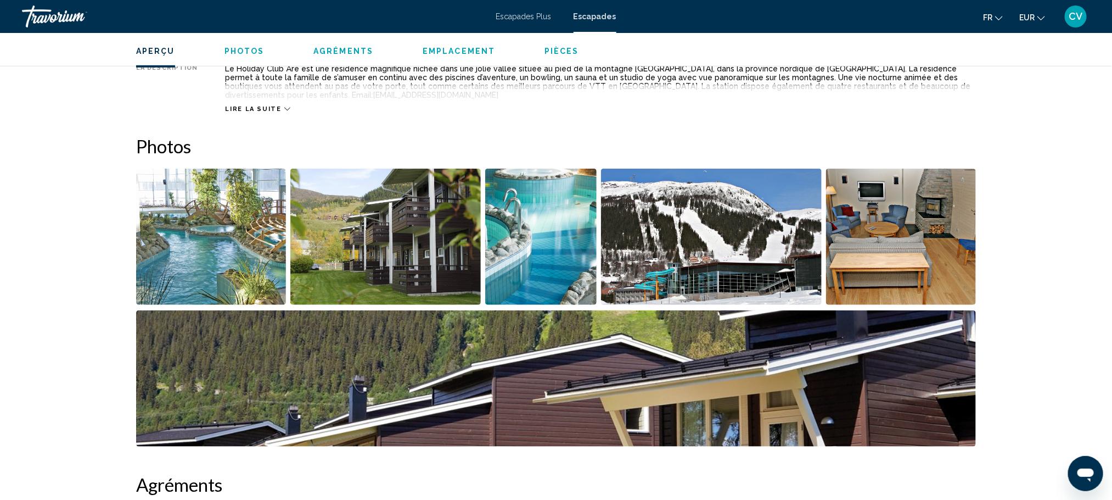
scroll to position [339, 0]
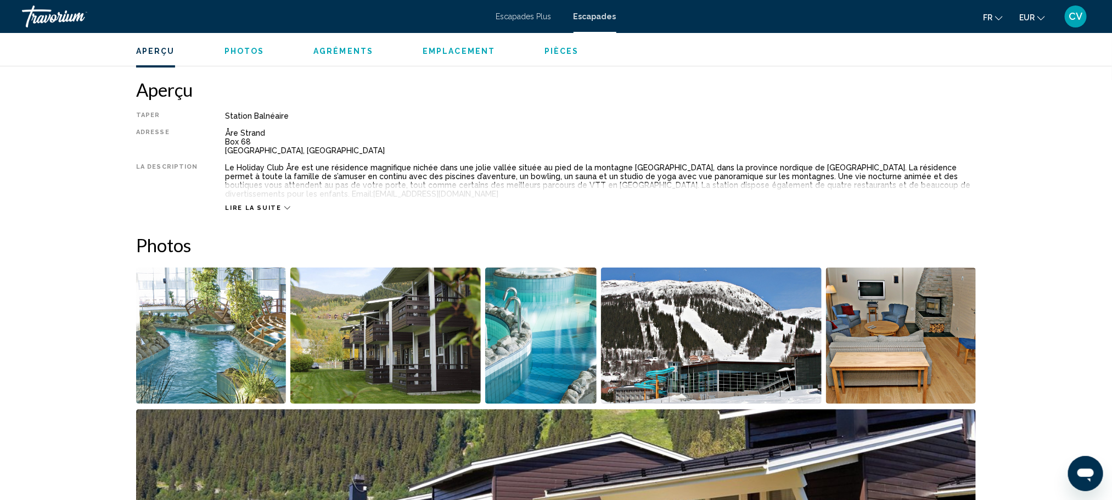
click at [252, 193] on div "Lire la suite" at bounding box center [600, 197] width 751 height 30
click at [252, 204] on span "Lire la suite" at bounding box center [253, 207] width 56 height 7
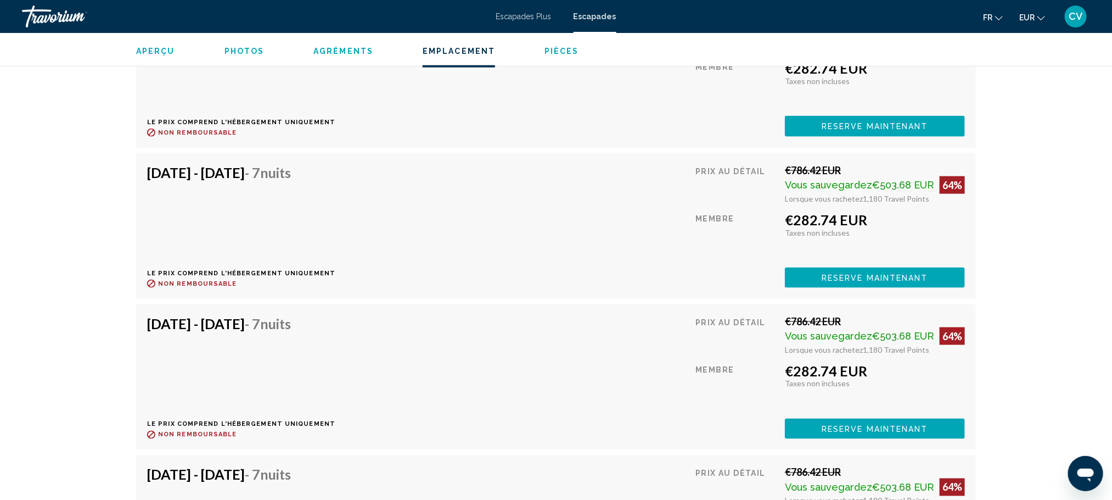
scroll to position [142, 0]
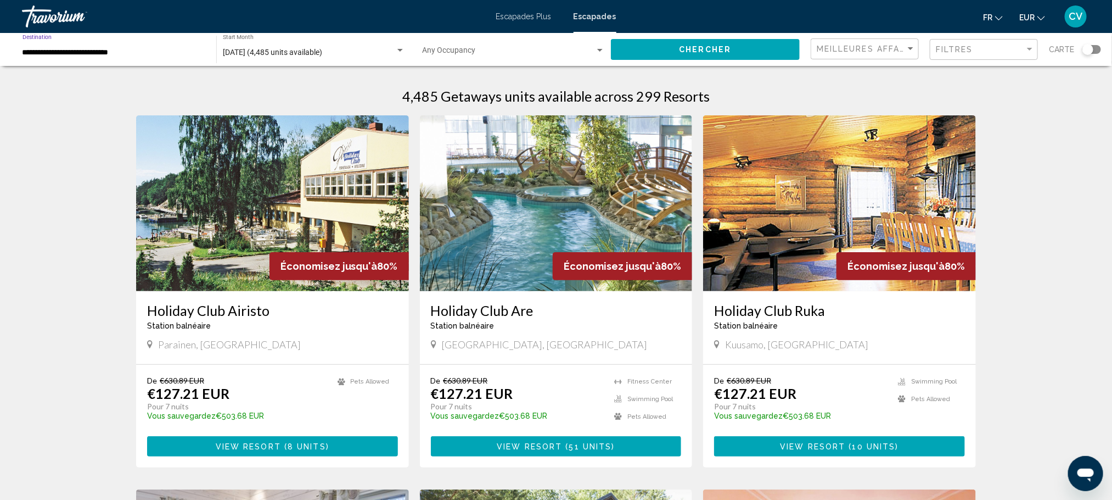
click at [111, 53] on input "**********" at bounding box center [114, 52] width 183 height 9
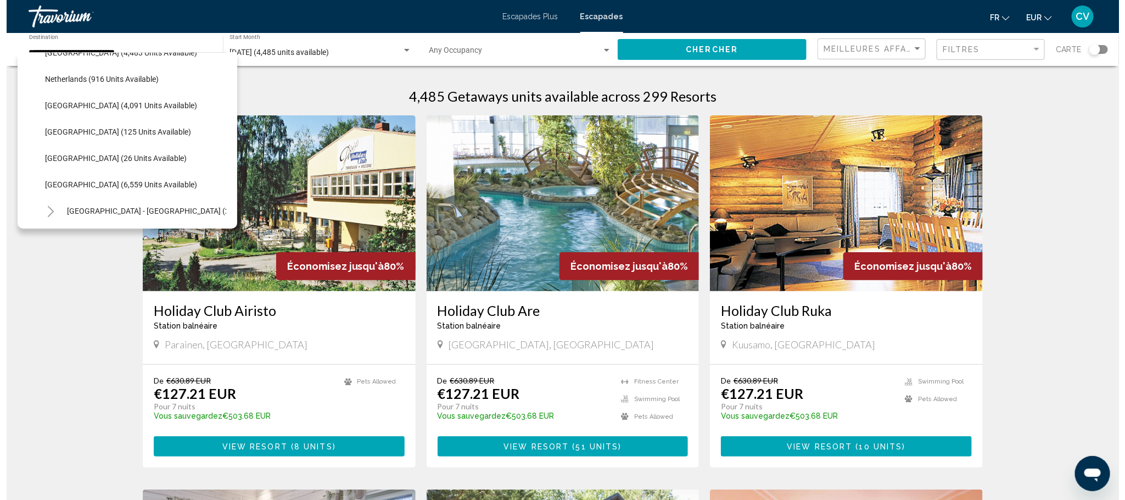
scroll to position [511, 0]
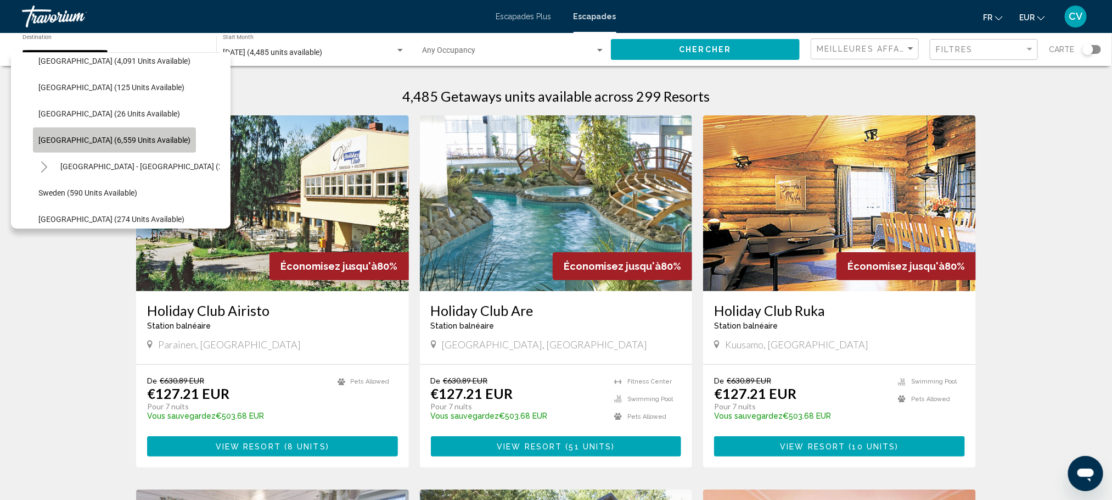
click at [124, 137] on span "[GEOGRAPHIC_DATA] (6,559 units available)" at bounding box center [114, 140] width 152 height 9
type input "**********"
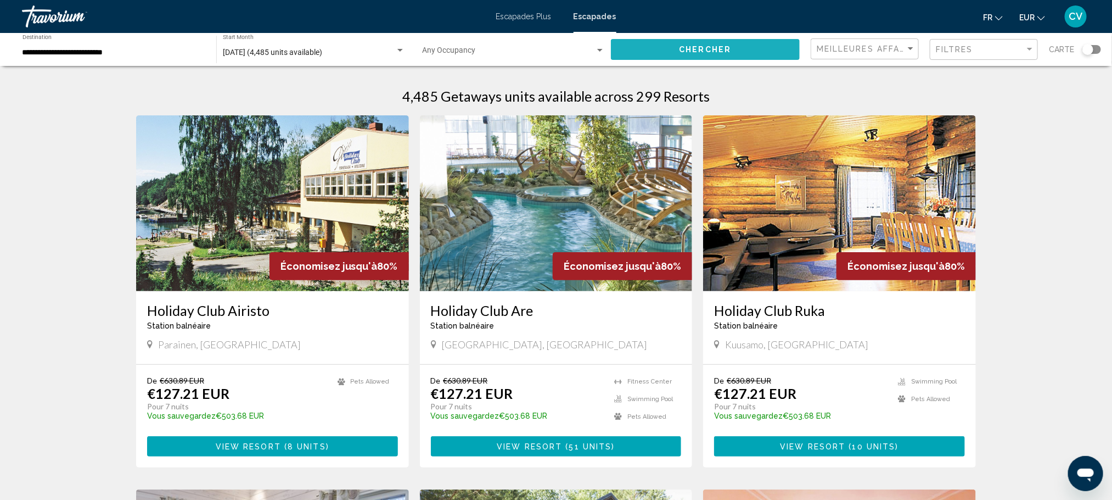
click at [652, 54] on button "Chercher" at bounding box center [705, 49] width 189 height 20
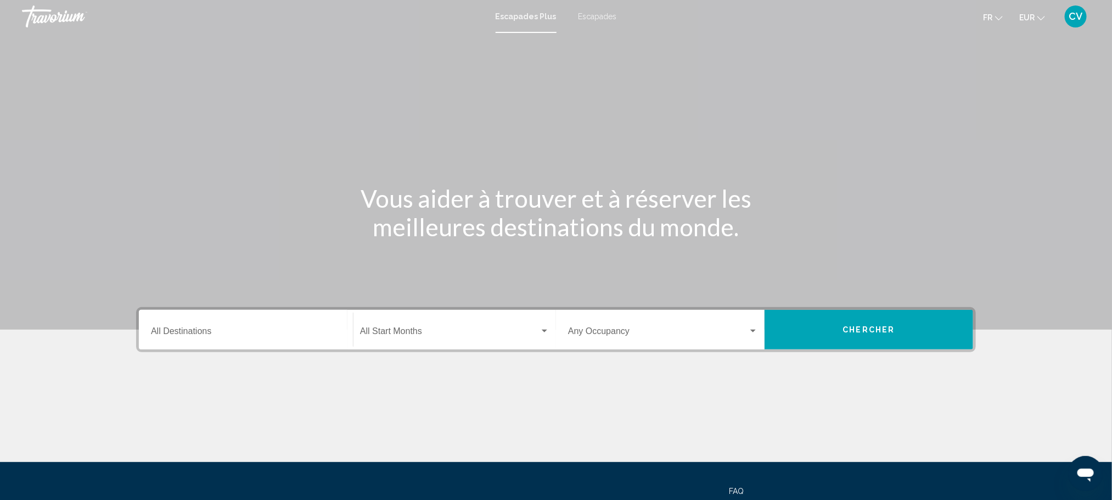
click at [243, 333] on input "Destination All Destinations" at bounding box center [246, 333] width 190 height 10
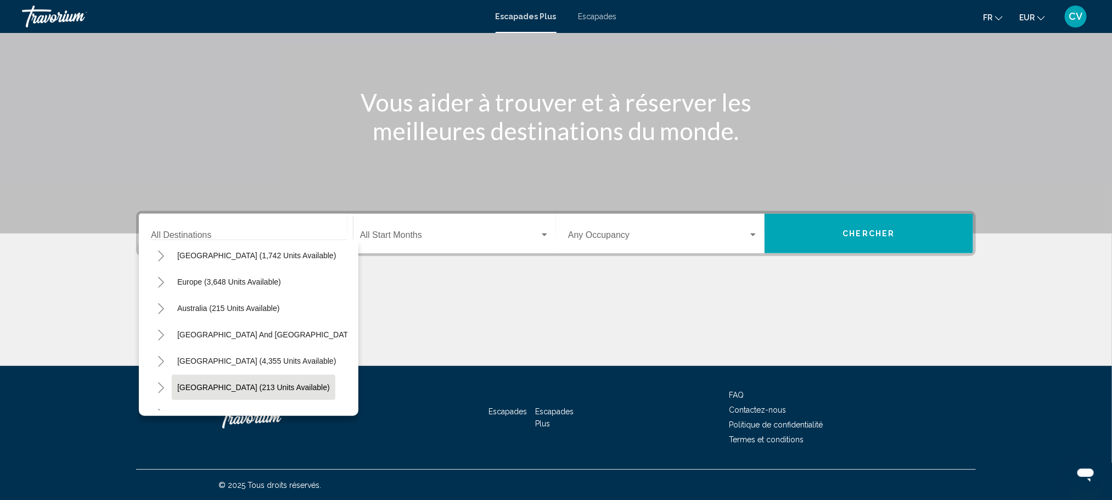
scroll to position [132, 0]
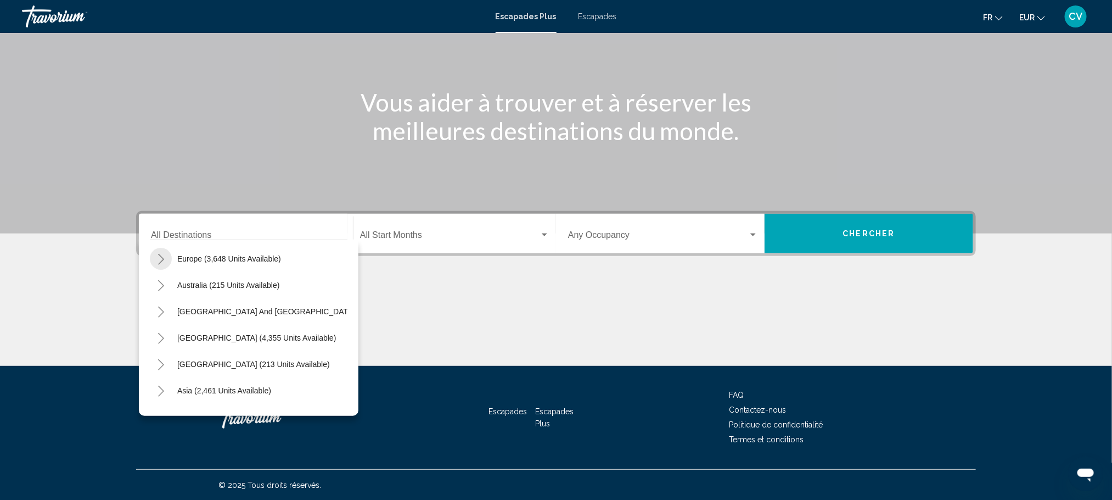
click at [165, 261] on button "Toggle Europe (3,648 units available)" at bounding box center [161, 259] width 22 height 22
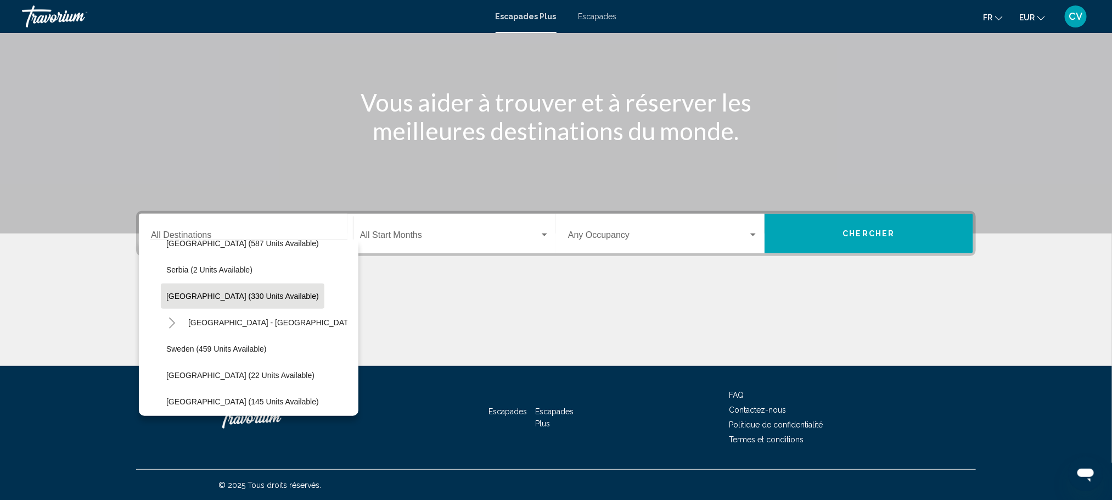
click at [211, 289] on button "[GEOGRAPHIC_DATA] (330 units available)" at bounding box center [243, 295] width 164 height 25
type input "**********"
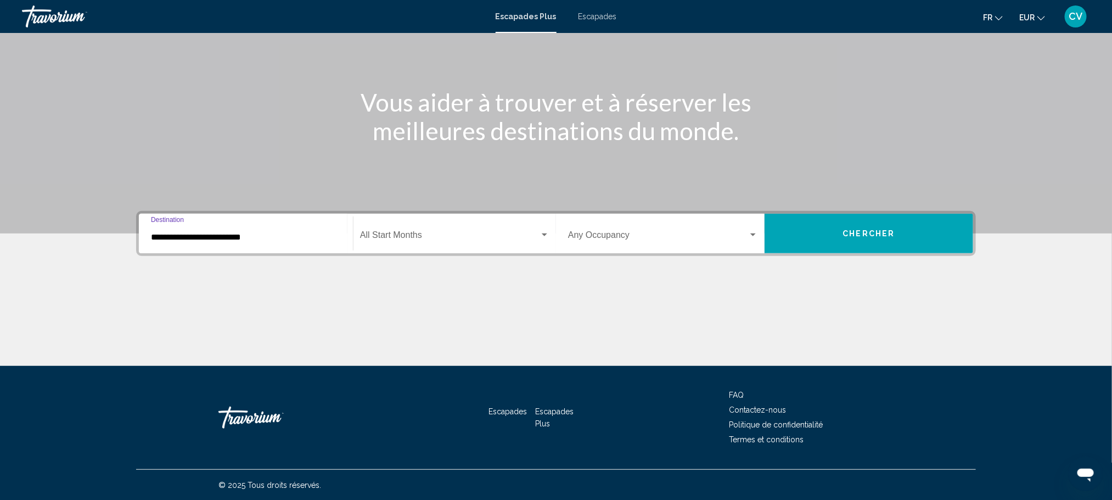
click at [411, 238] on span "Widget de recherche" at bounding box center [450, 237] width 180 height 10
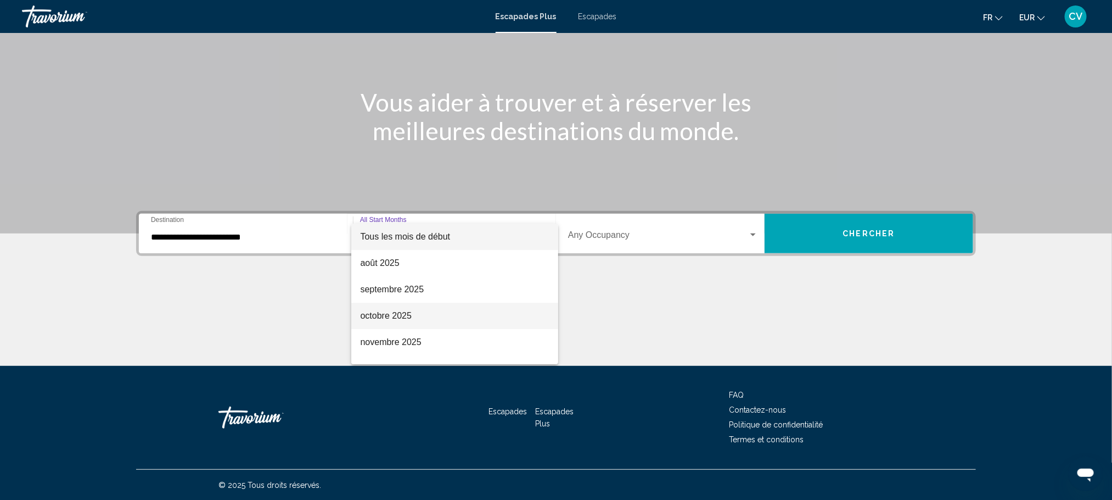
click at [406, 320] on font "octobre 2025" at bounding box center [385, 315] width 51 height 9
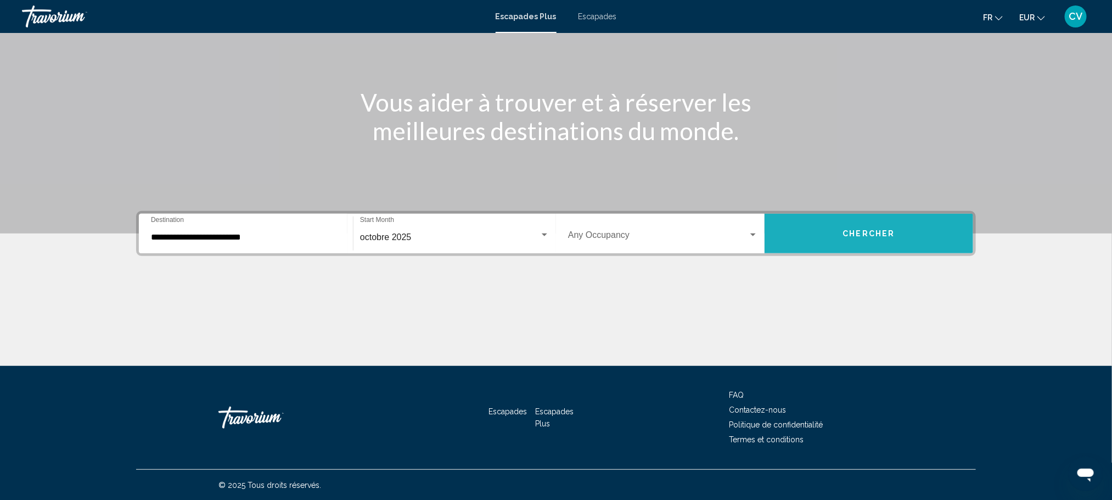
click at [880, 230] on span "Chercher" at bounding box center [869, 234] width 52 height 9
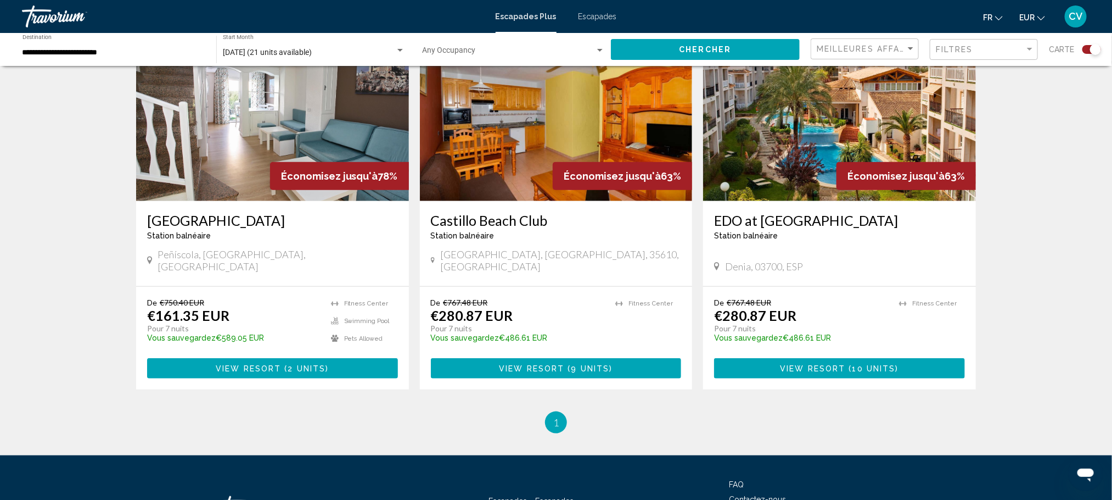
scroll to position [434, 0]
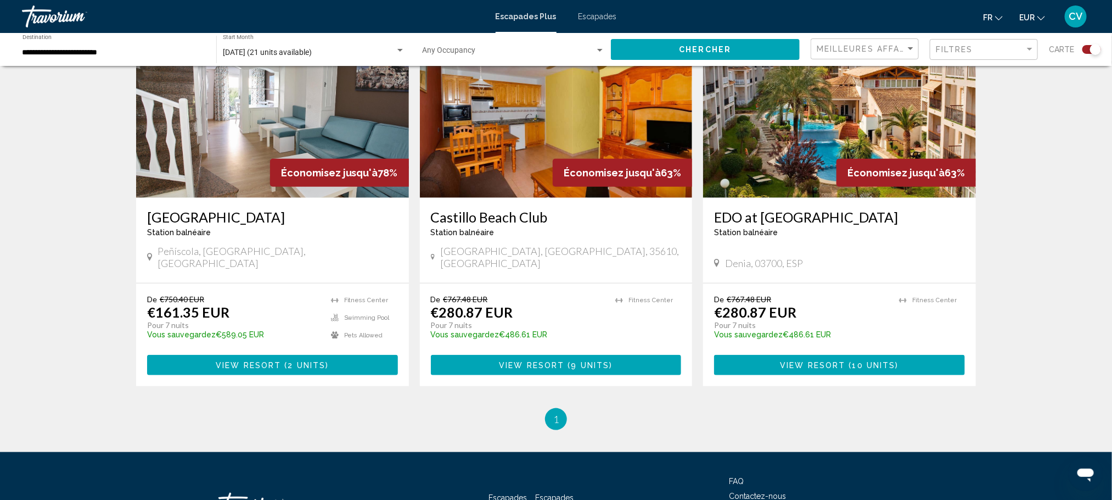
click at [295, 116] on img "Contenu principal" at bounding box center [272, 110] width 273 height 176
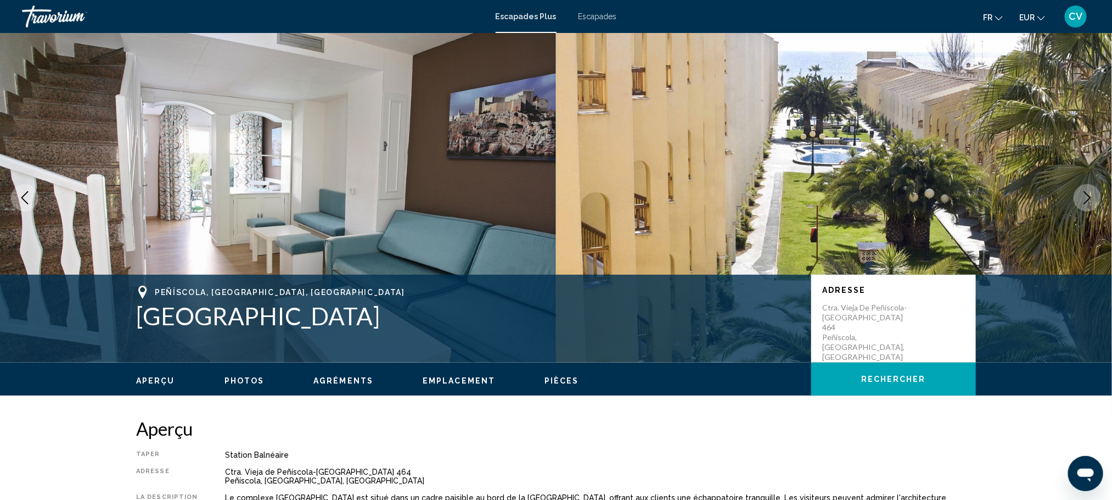
click at [1092, 202] on icon "Next image" at bounding box center [1087, 197] width 13 height 13
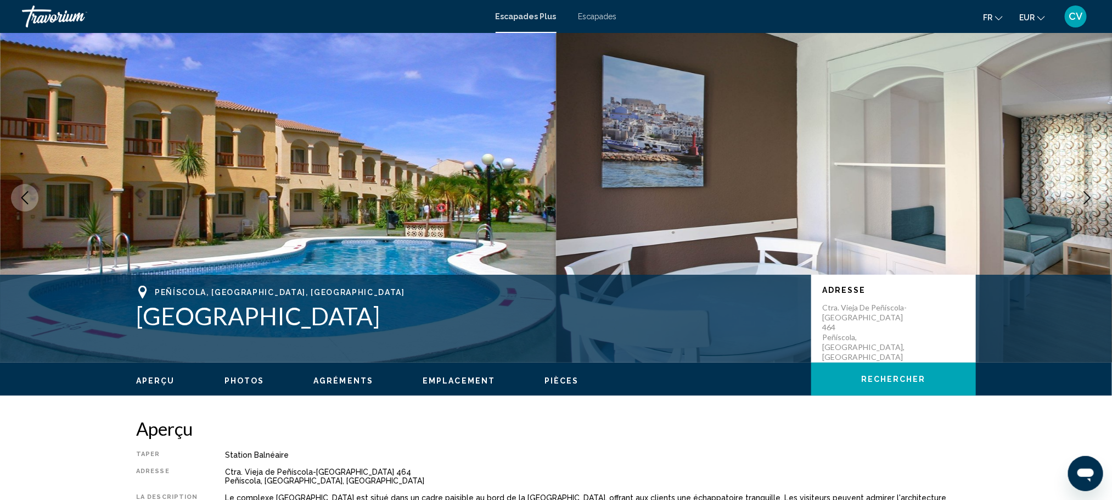
click at [1092, 202] on icon "Next image" at bounding box center [1087, 197] width 13 height 13
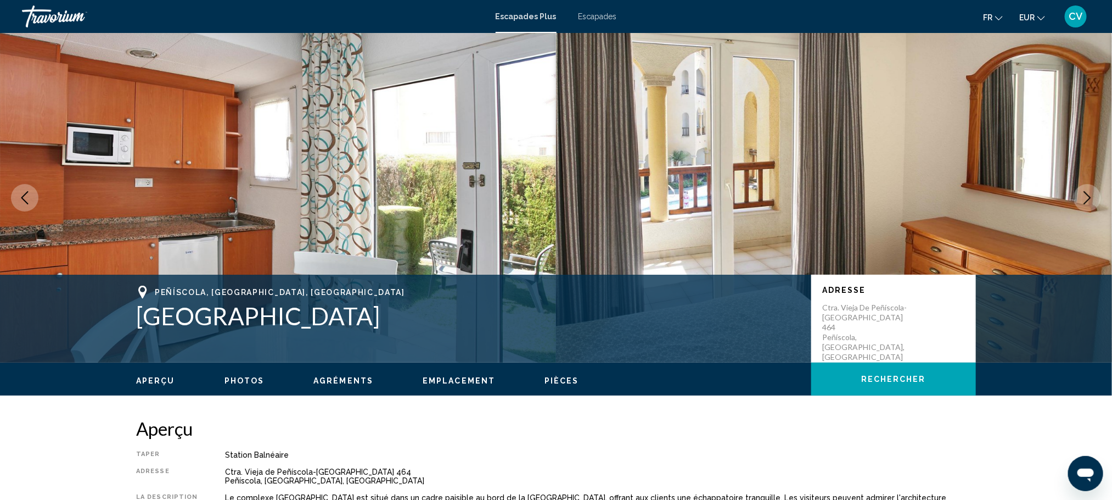
click at [1092, 202] on icon "Next image" at bounding box center [1087, 197] width 13 height 13
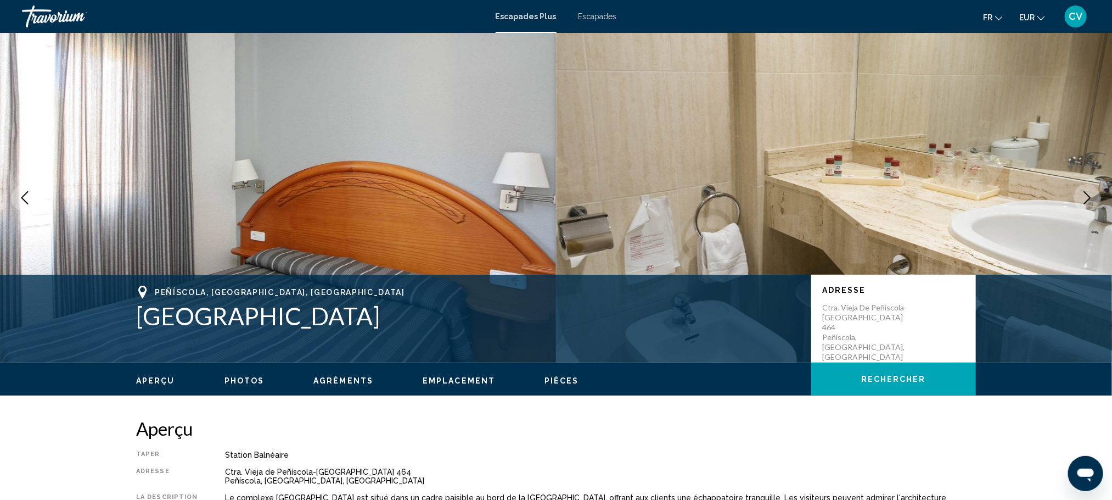
click at [1092, 202] on icon "Next image" at bounding box center [1087, 197] width 13 height 13
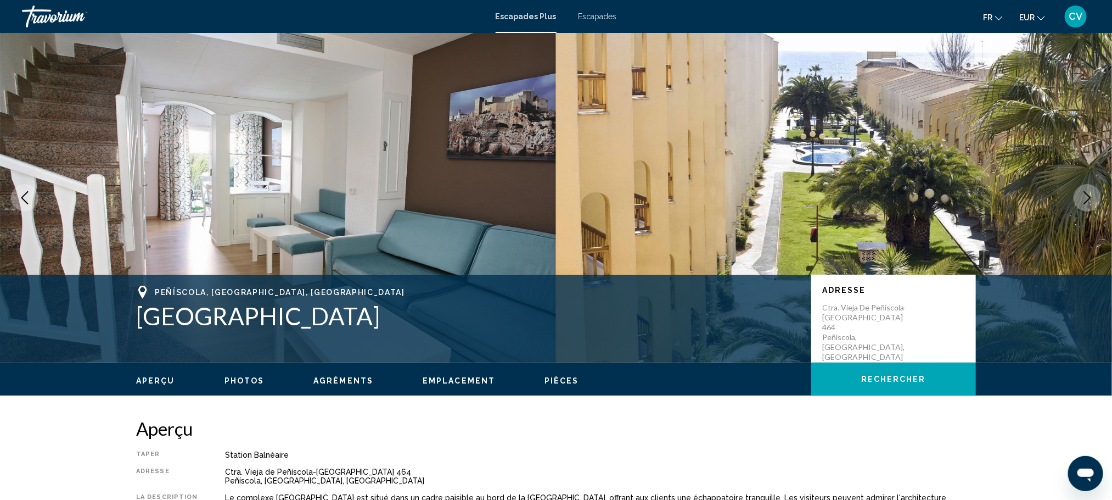
click at [611, 12] on font "Escapades" at bounding box center [598, 16] width 38 height 9
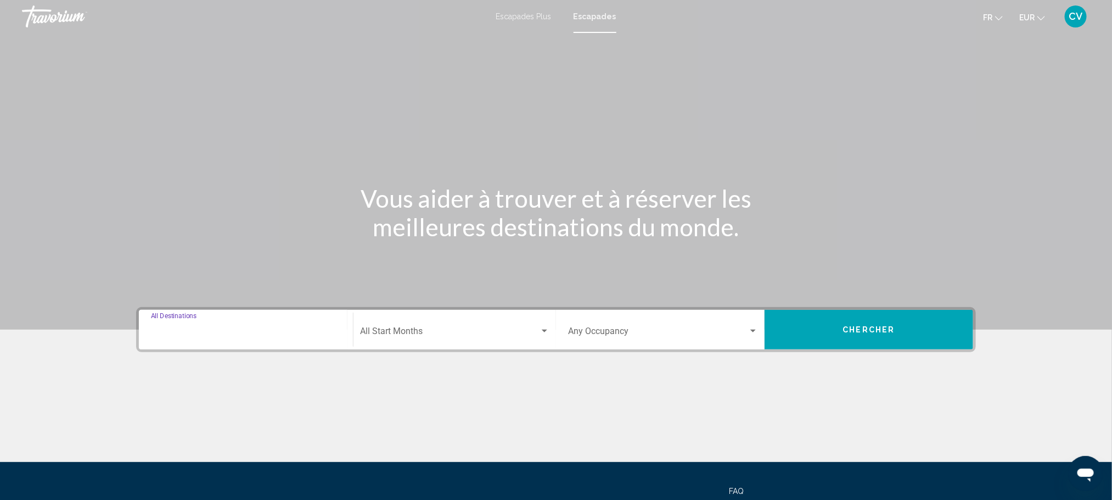
click at [279, 328] on input "Destination All Destinations" at bounding box center [246, 333] width 190 height 10
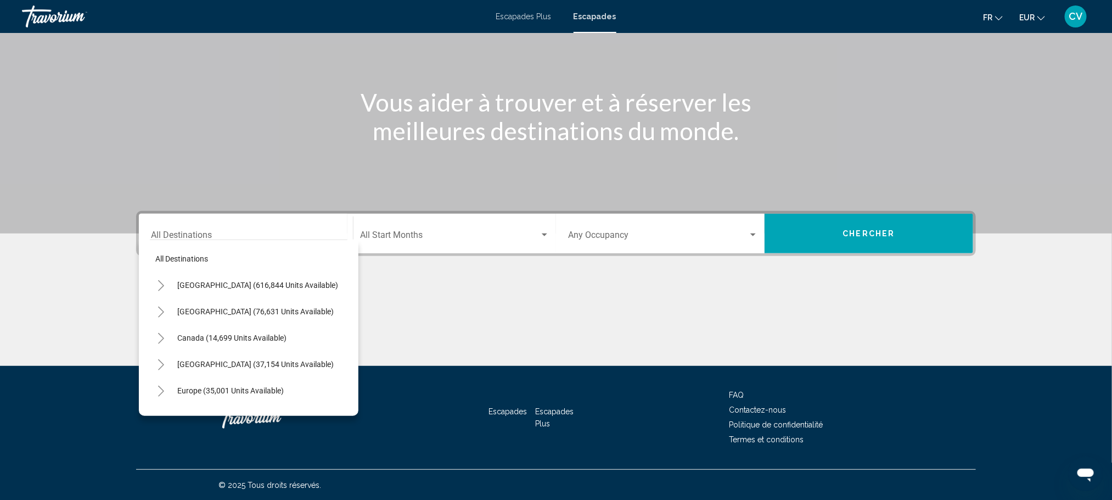
scroll to position [85, 0]
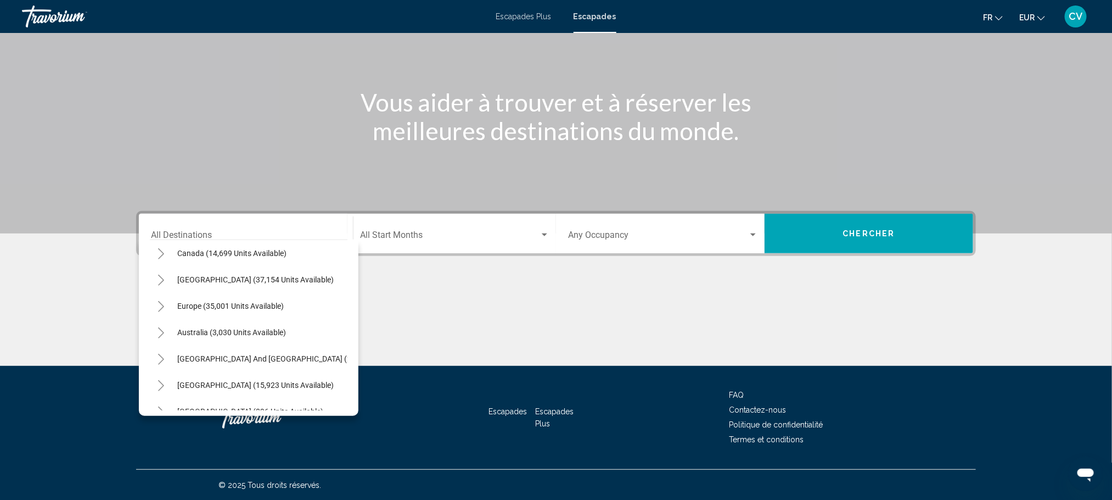
click at [159, 305] on icon "Toggle Europe (35,001 units available)" at bounding box center [161, 306] width 8 height 11
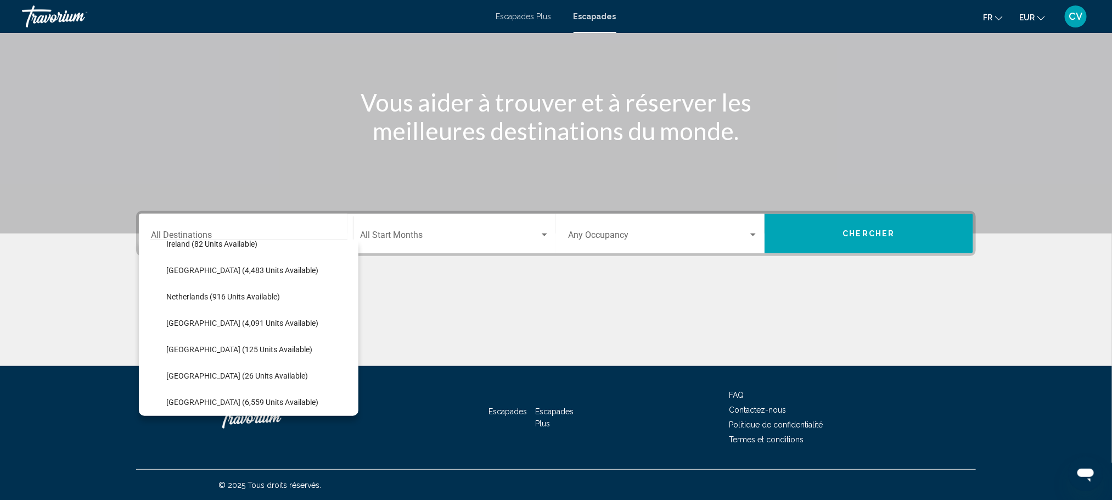
scroll to position [481, 0]
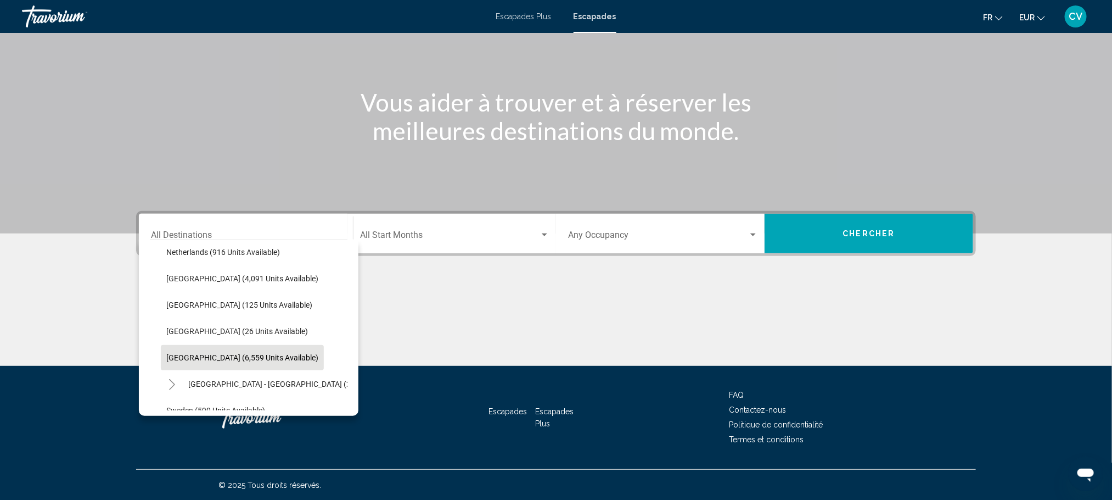
click at [248, 361] on button "[GEOGRAPHIC_DATA] (6,559 units available)" at bounding box center [242, 357] width 163 height 25
type input "**********"
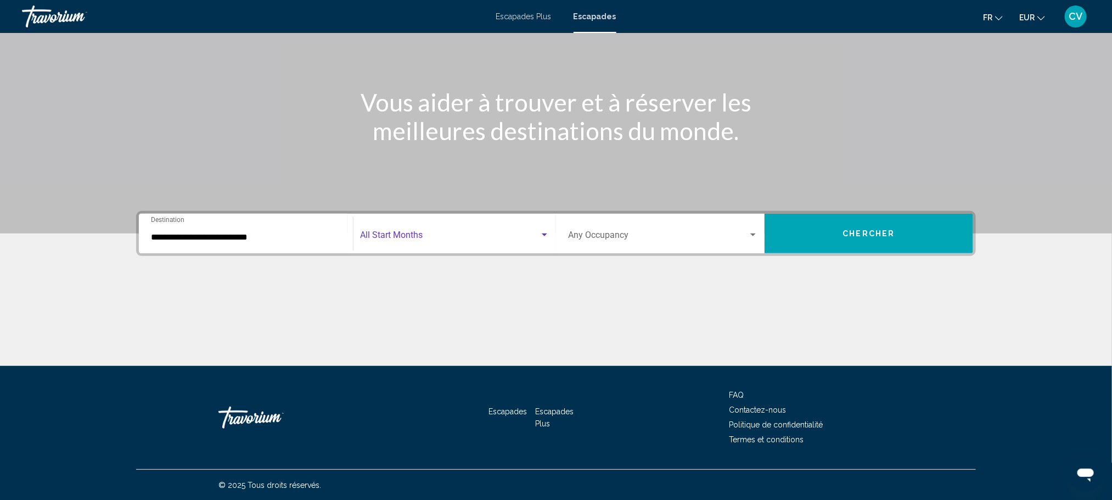
click at [537, 236] on span "Search widget" at bounding box center [450, 237] width 180 height 10
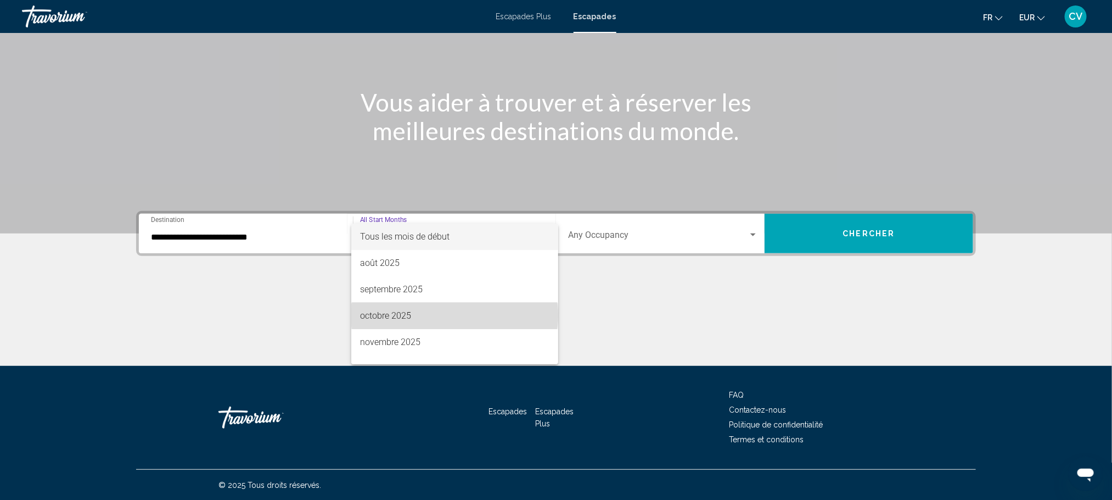
click at [455, 315] on span "octobre 2025" at bounding box center [454, 316] width 189 height 26
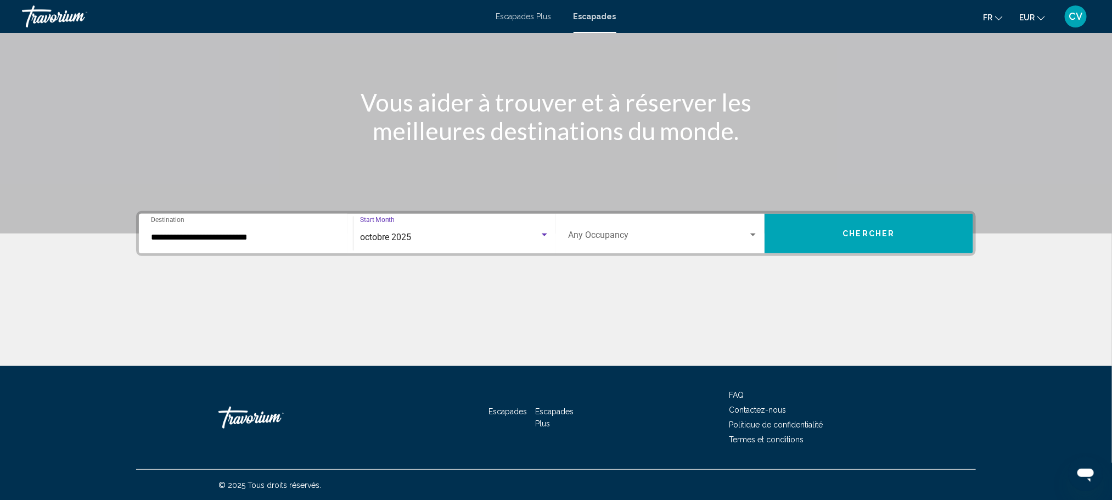
click at [855, 230] on span "Chercher" at bounding box center [869, 234] width 52 height 9
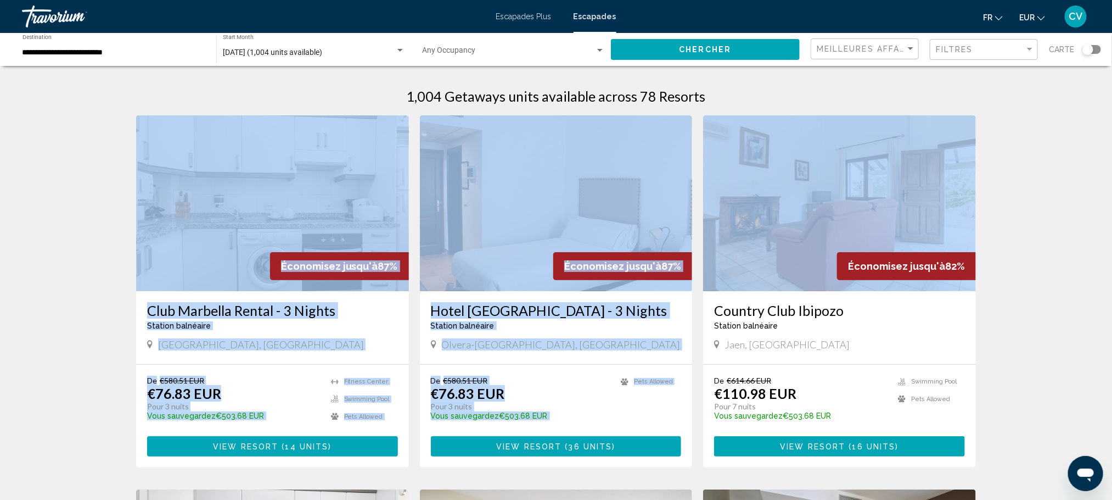
drag, startPoint x: 1109, startPoint y: 99, endPoint x: 1116, endPoint y: 132, distance: 33.7
click at [1112, 132] on html "**********" at bounding box center [556, 250] width 1112 height 500
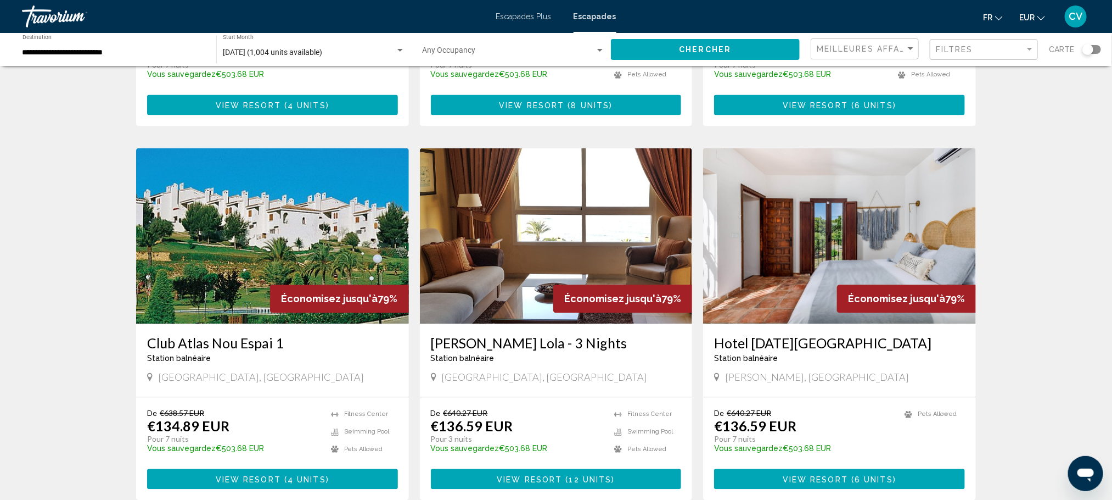
scroll to position [1206, 0]
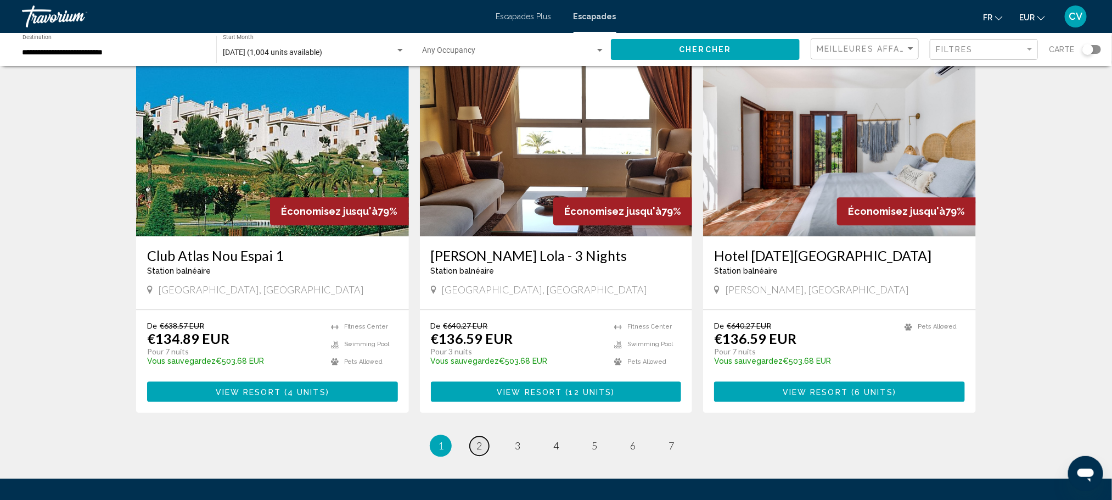
click at [474, 436] on link "page 2" at bounding box center [479, 445] width 19 height 19
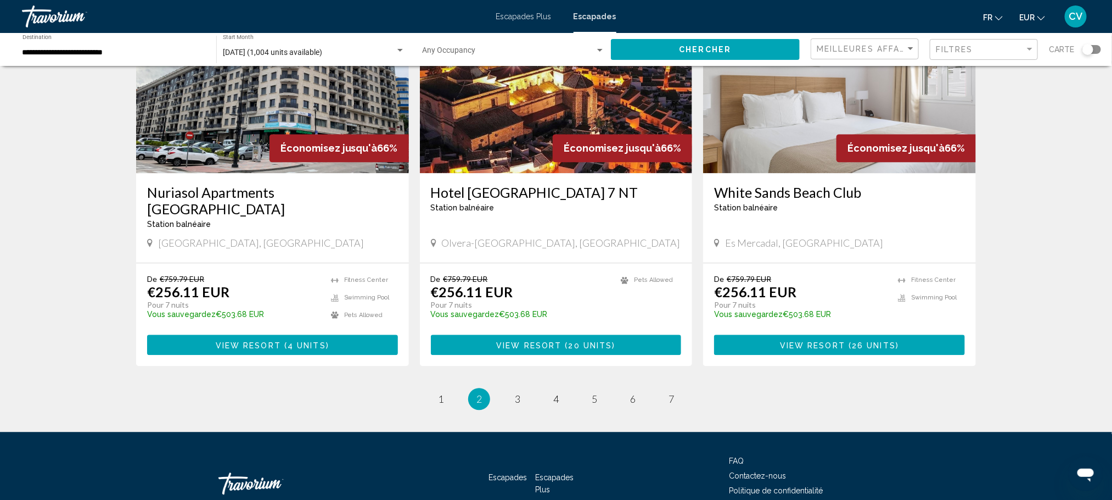
scroll to position [1244, 0]
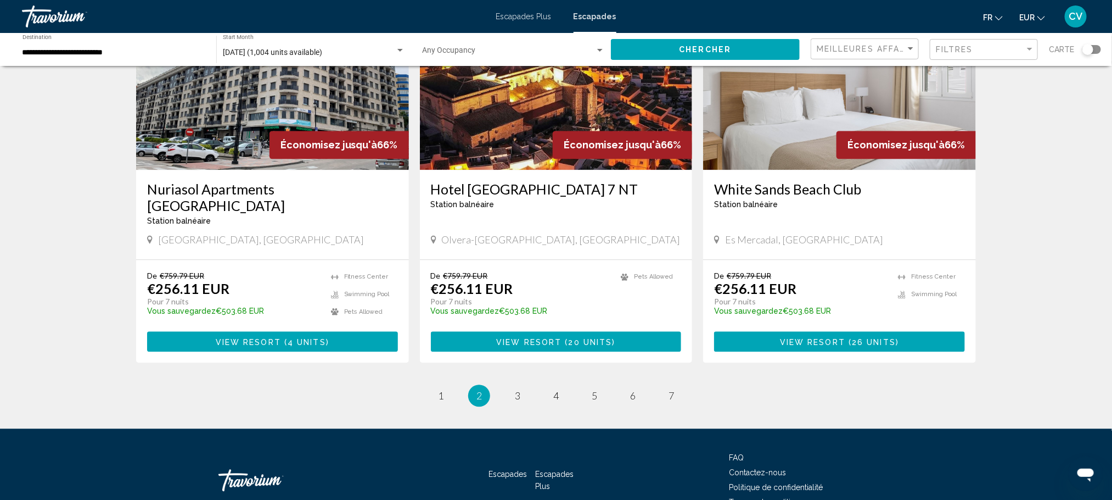
click at [818, 337] on span "View Resort" at bounding box center [812, 341] width 65 height 9
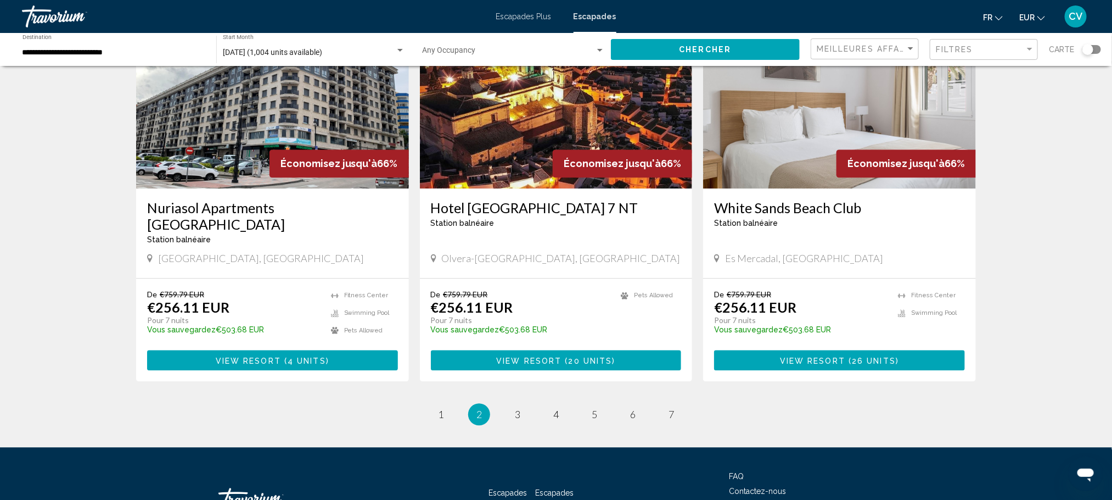
scroll to position [1219, 0]
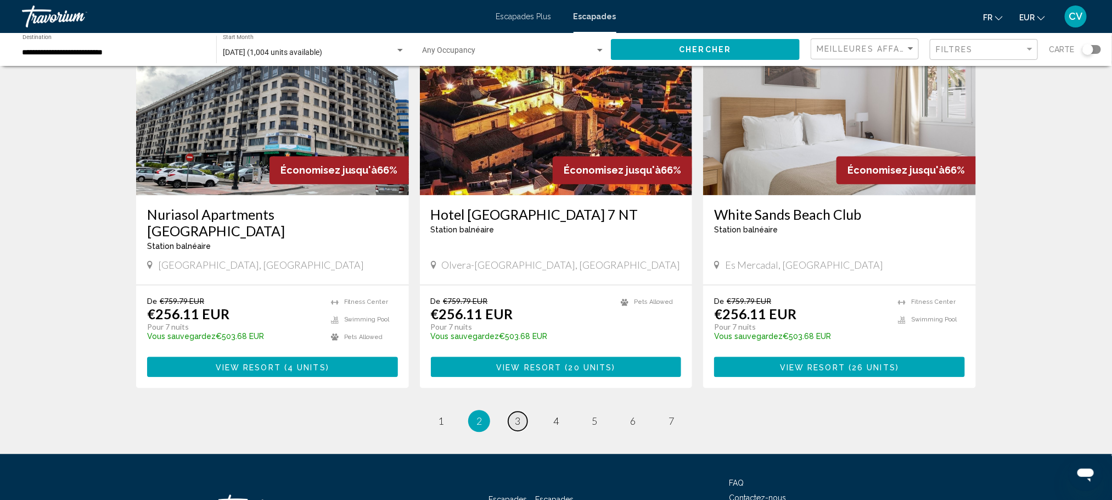
click at [515, 415] on span "3" at bounding box center [517, 421] width 5 height 12
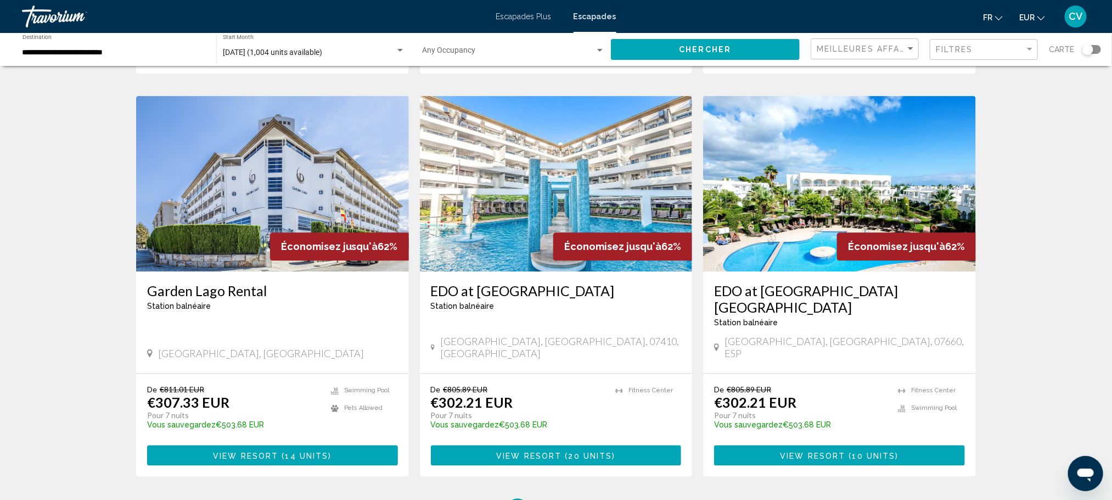
scroll to position [1138, 0]
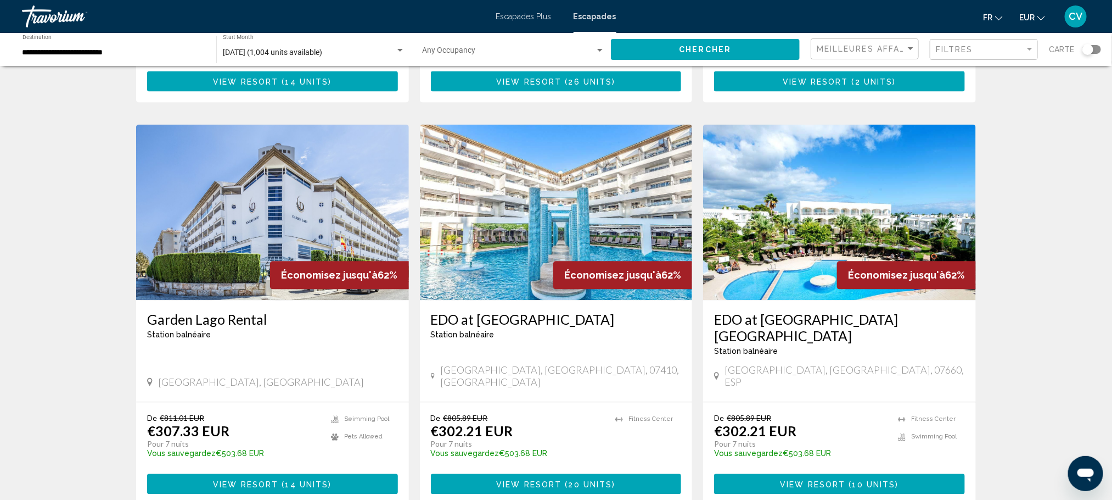
click at [553, 479] on span "View Resort" at bounding box center [528, 483] width 65 height 9
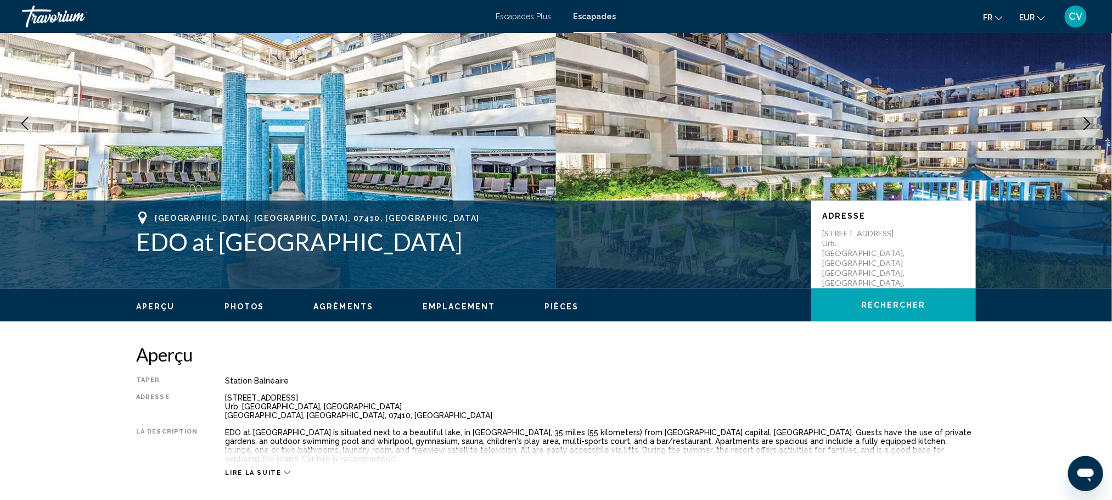
scroll to position [10, 0]
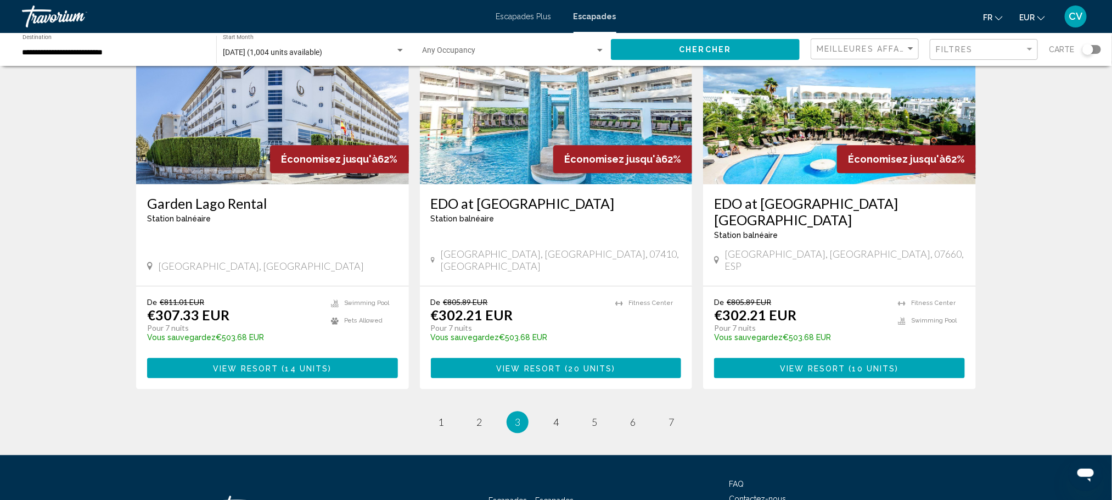
scroll to position [1292, 0]
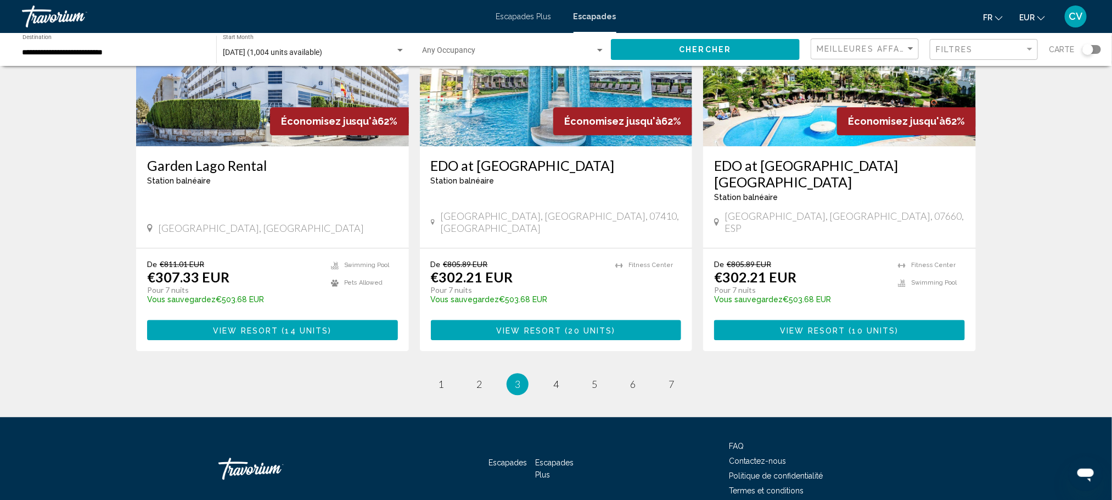
click at [771, 157] on h3 "EDO at [GEOGRAPHIC_DATA] [GEOGRAPHIC_DATA]" at bounding box center [839, 173] width 251 height 33
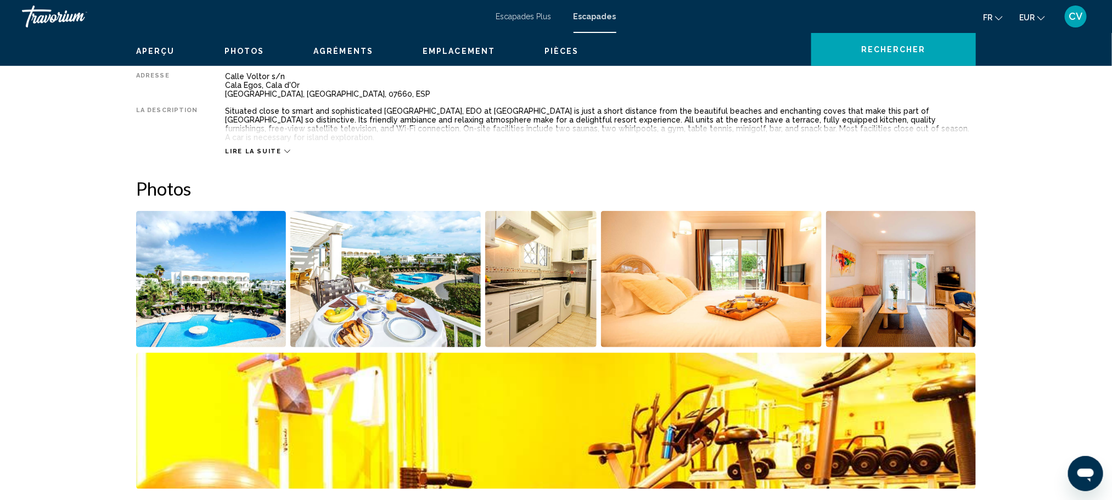
scroll to position [255, 0]
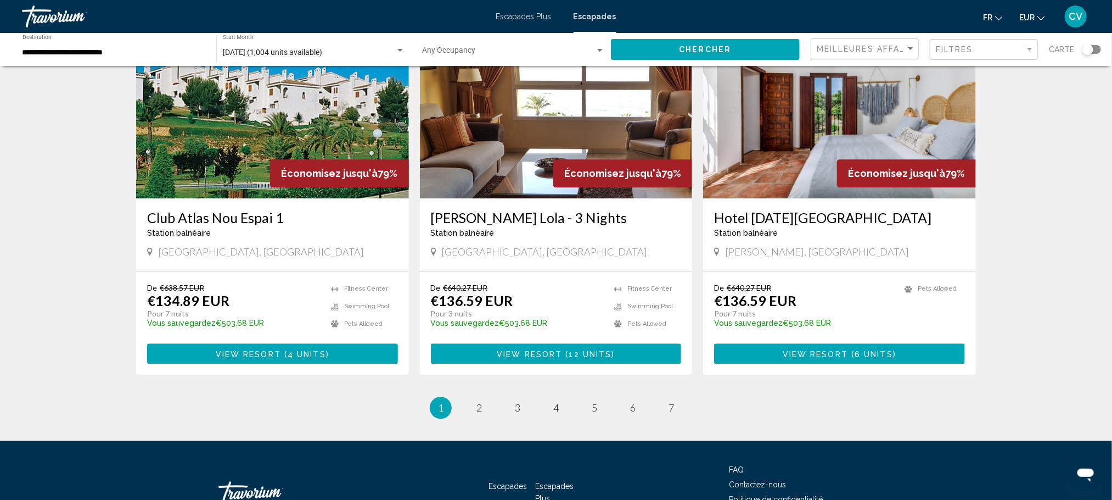
scroll to position [1290, 0]
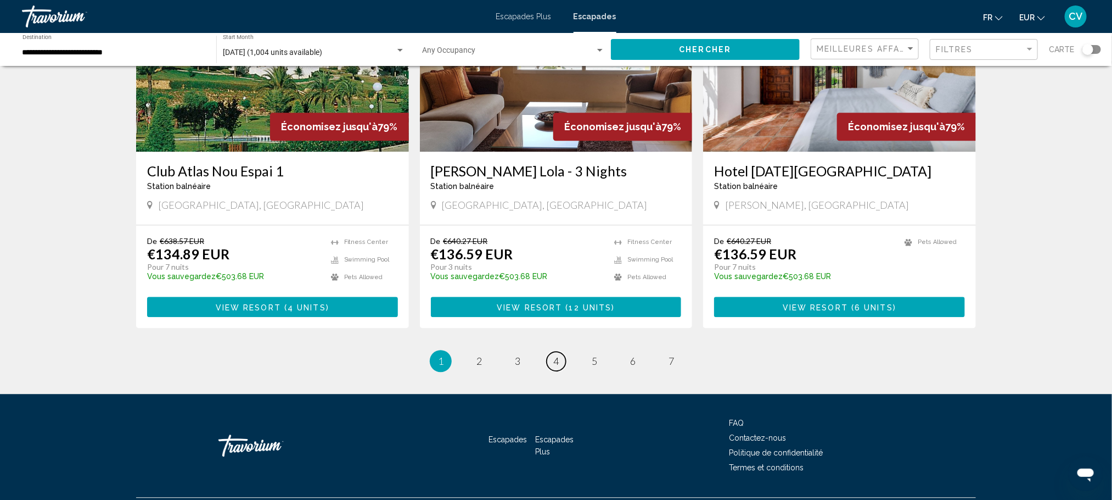
click at [567, 350] on li "page 4" at bounding box center [556, 361] width 22 height 22
click at [556, 355] on span "4" at bounding box center [555, 361] width 5 height 12
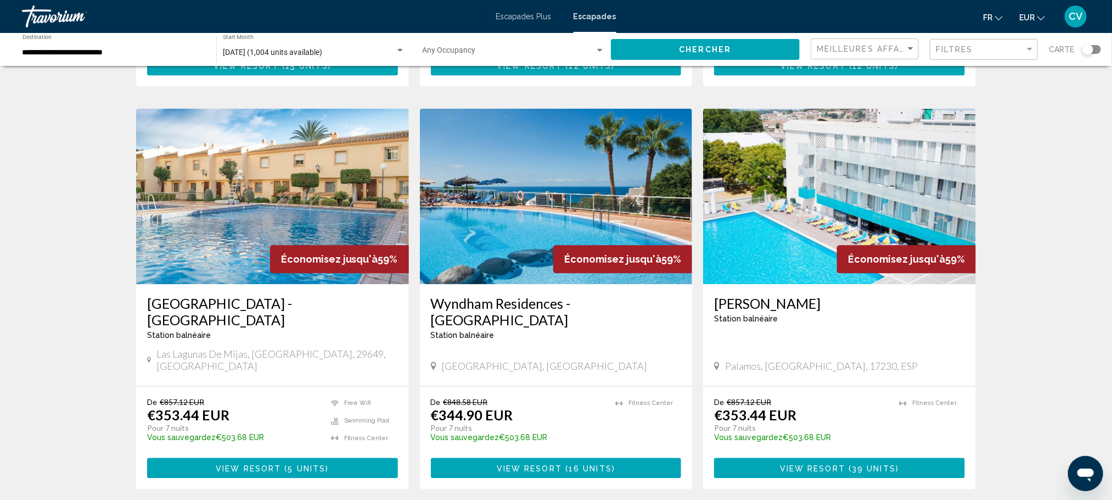
scroll to position [1190, 0]
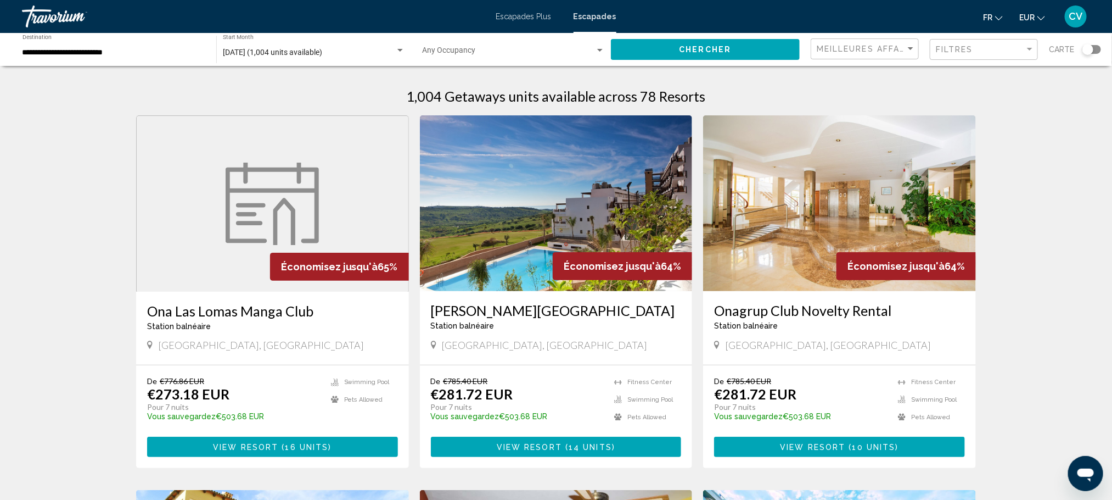
click at [540, 313] on h3 "[PERSON_NAME][GEOGRAPHIC_DATA]" at bounding box center [556, 310] width 251 height 16
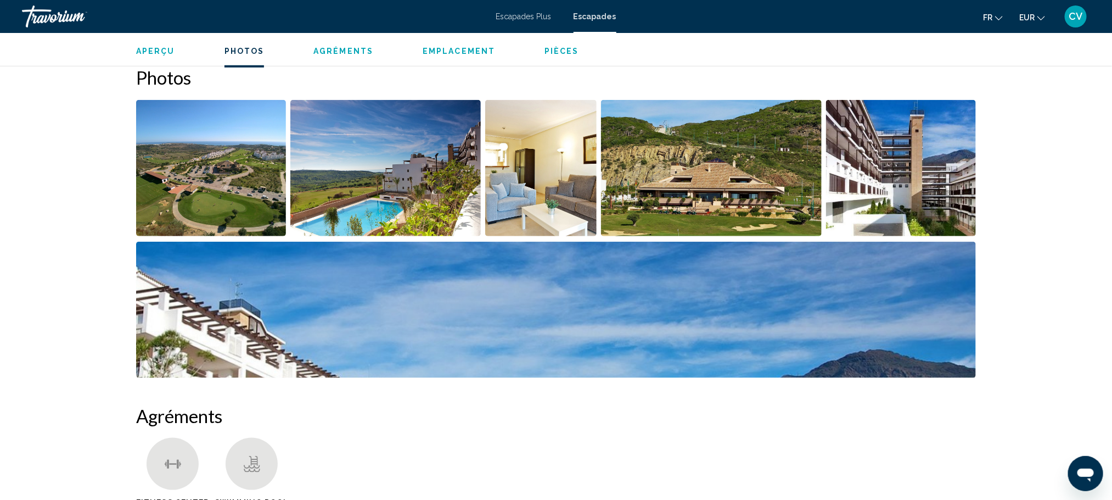
scroll to position [521, 0]
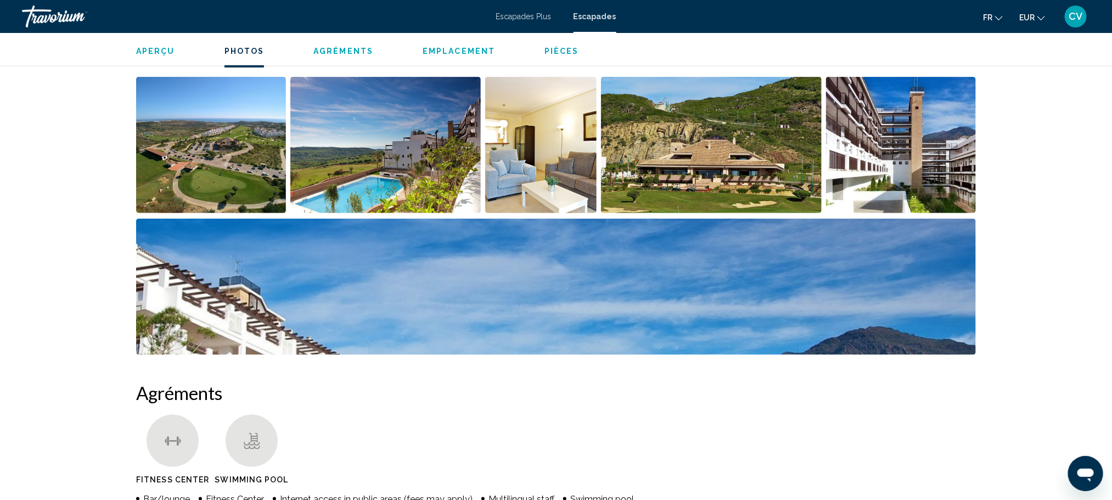
click at [773, 132] on img "Open full-screen image slider" at bounding box center [711, 145] width 221 height 136
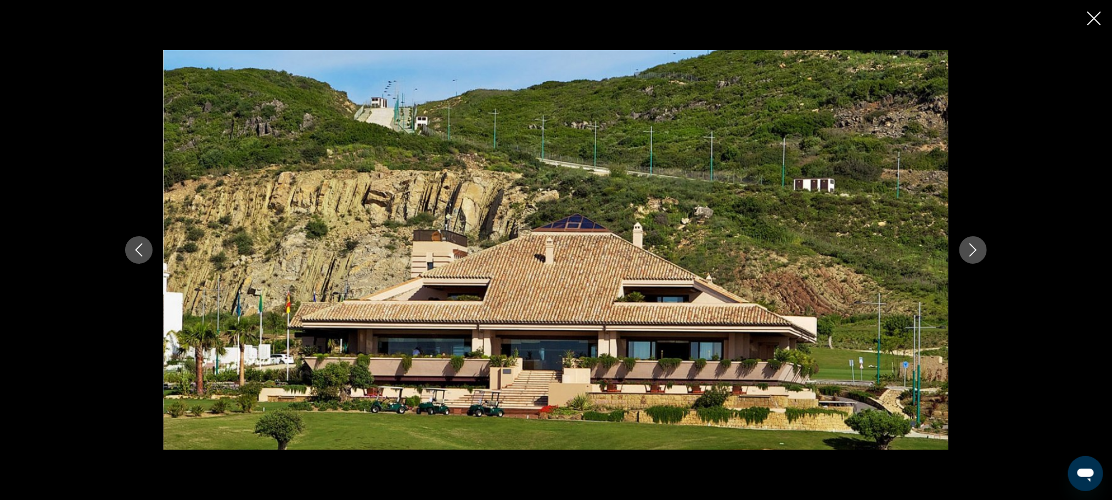
click at [969, 256] on icon "Next image" at bounding box center [973, 249] width 13 height 13
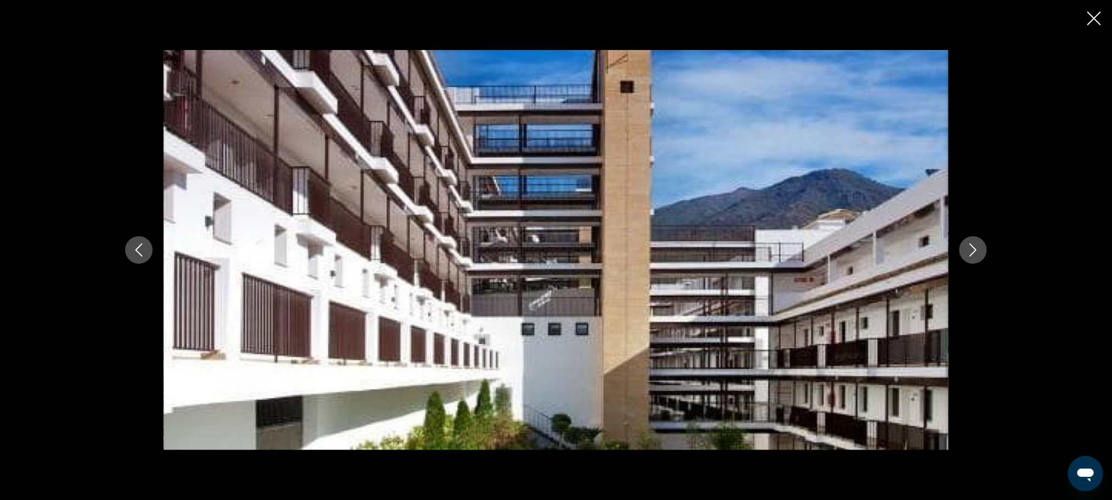
click at [969, 256] on icon "Next image" at bounding box center [973, 249] width 13 height 13
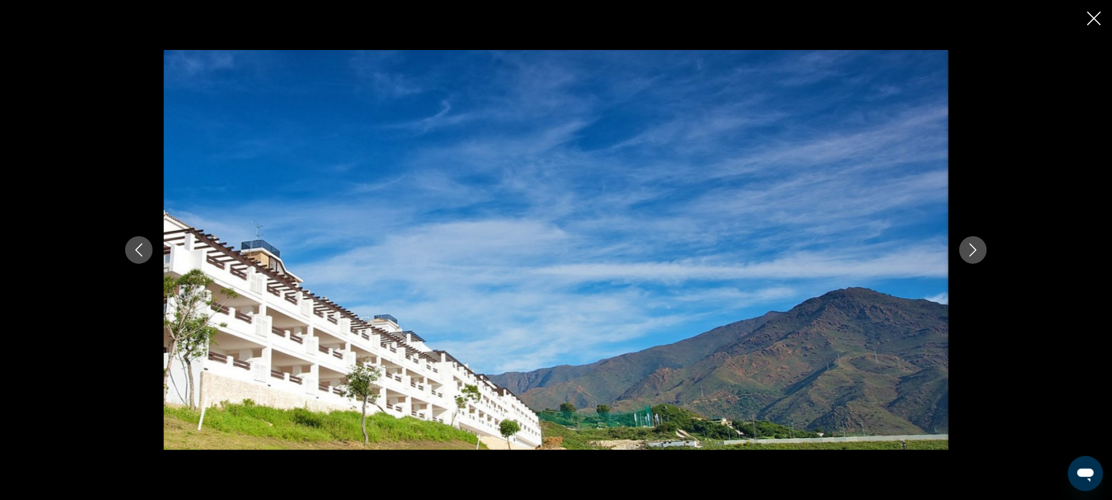
click at [969, 256] on icon "Next image" at bounding box center [973, 249] width 13 height 13
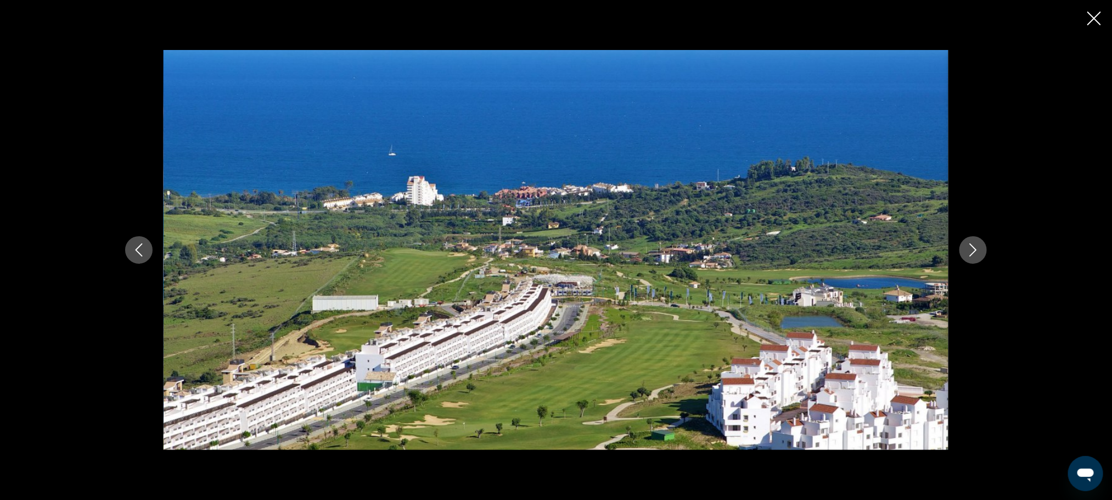
click at [969, 255] on icon "Next image" at bounding box center [973, 249] width 13 height 13
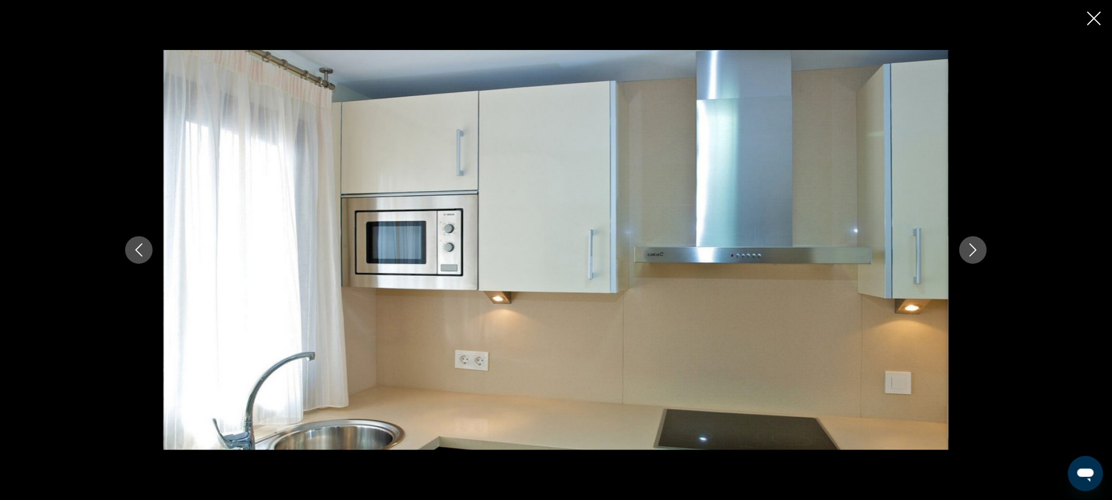
click at [969, 255] on icon "Next image" at bounding box center [973, 249] width 13 height 13
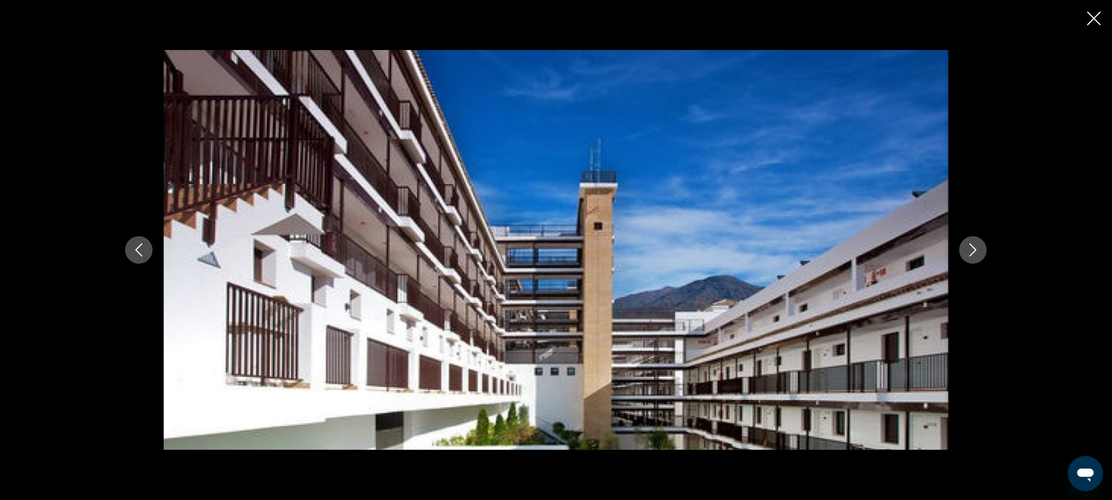
click at [969, 255] on icon "Next image" at bounding box center [973, 249] width 13 height 13
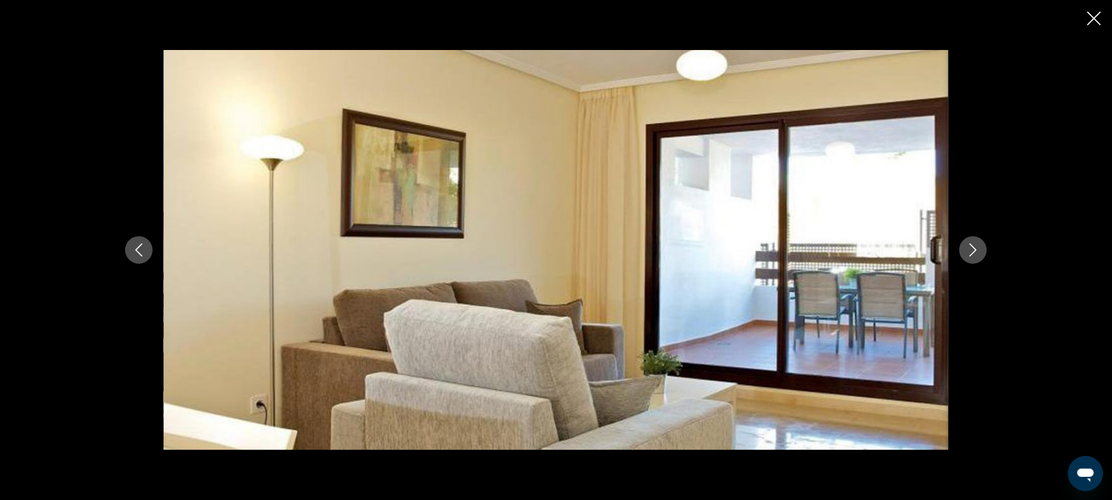
click at [969, 255] on icon "Next image" at bounding box center [973, 249] width 13 height 13
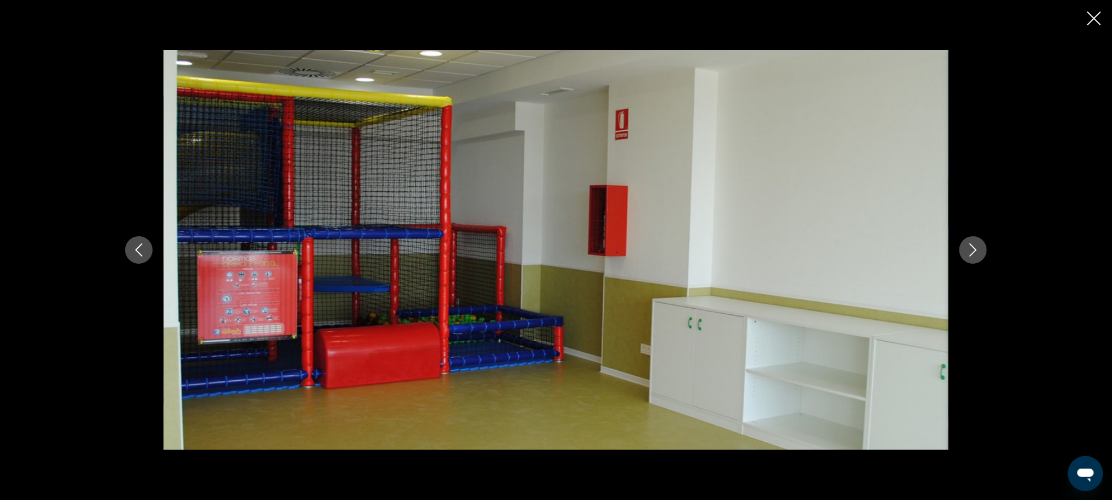
click at [969, 255] on icon "Next image" at bounding box center [973, 249] width 13 height 13
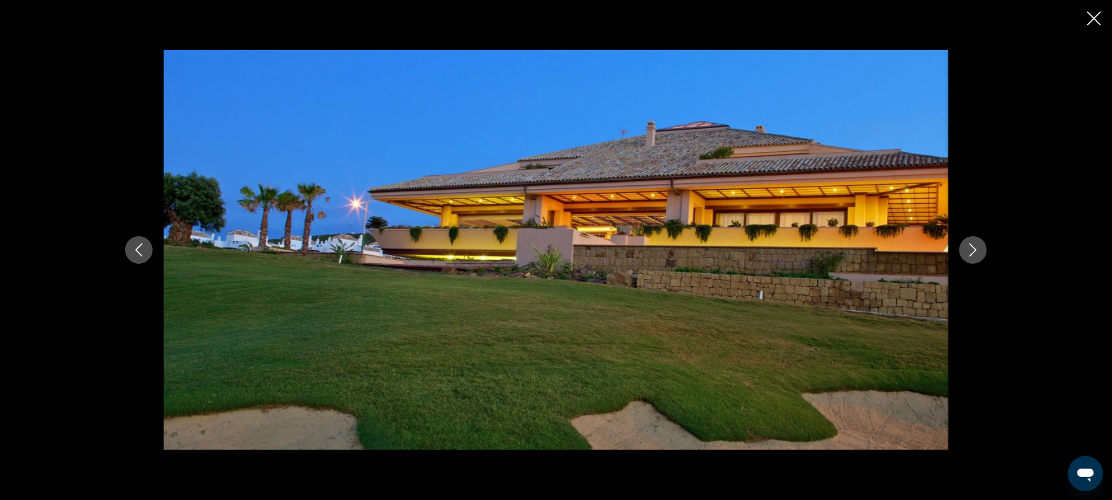
click at [969, 255] on icon "Next image" at bounding box center [973, 249] width 13 height 13
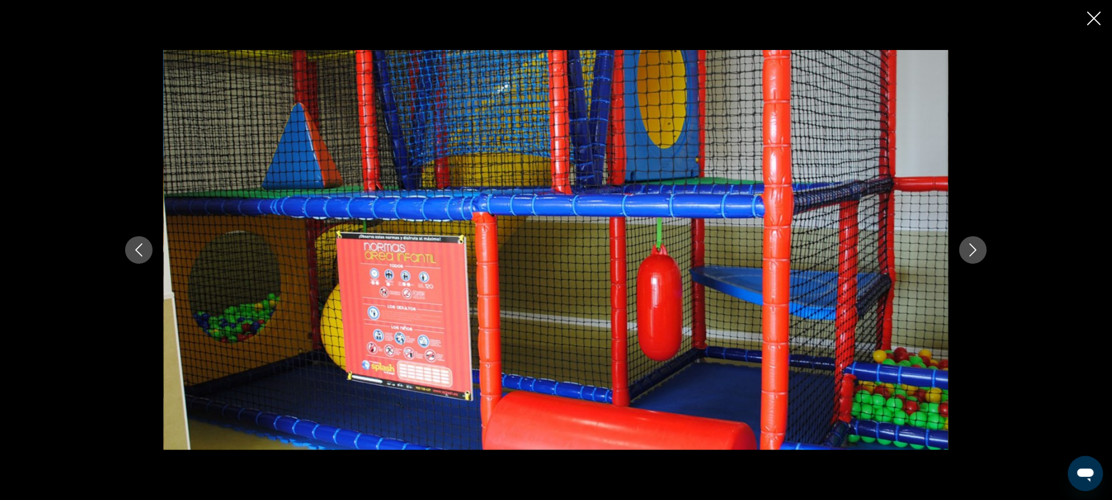
click at [969, 255] on icon "Next image" at bounding box center [973, 249] width 13 height 13
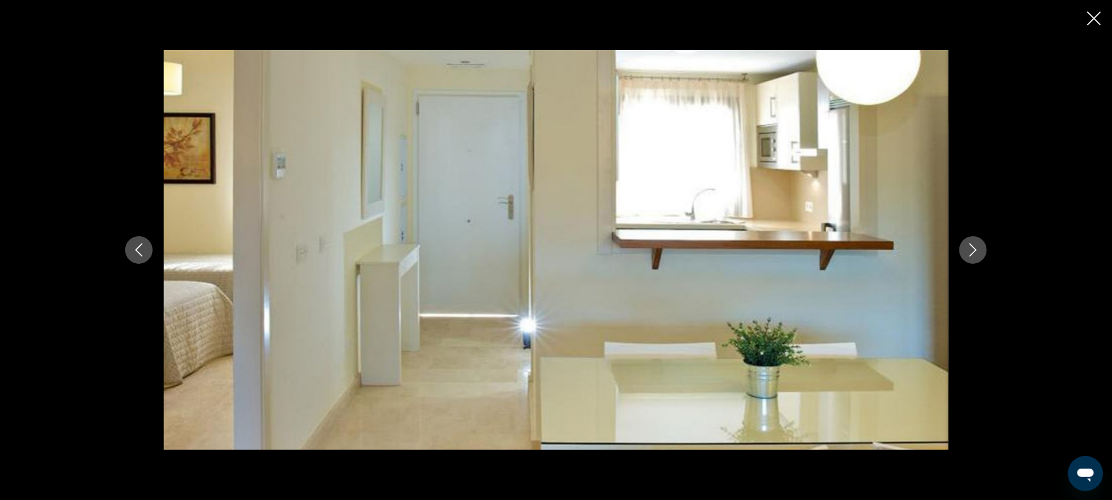
click at [969, 255] on icon "Next image" at bounding box center [973, 249] width 13 height 13
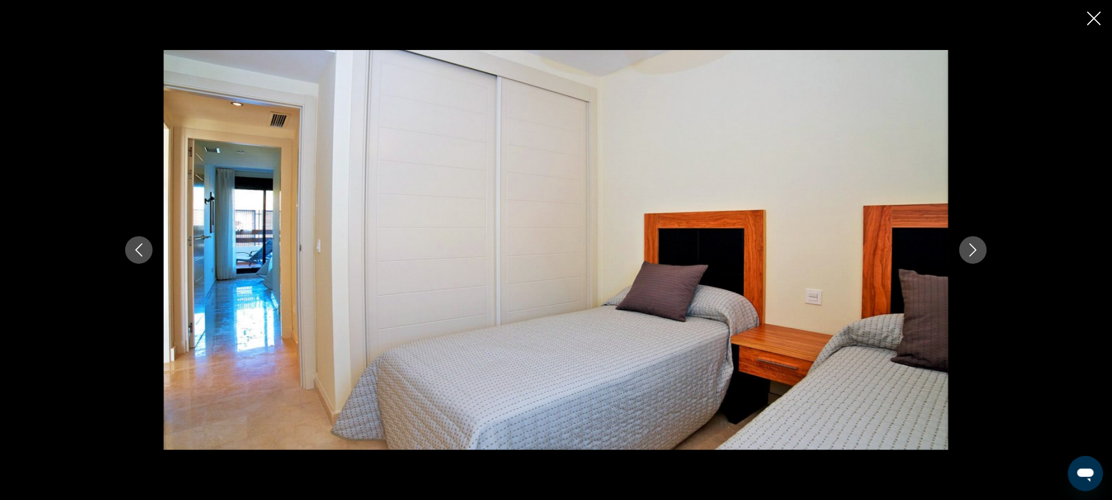
click at [969, 255] on icon "Next image" at bounding box center [973, 249] width 13 height 13
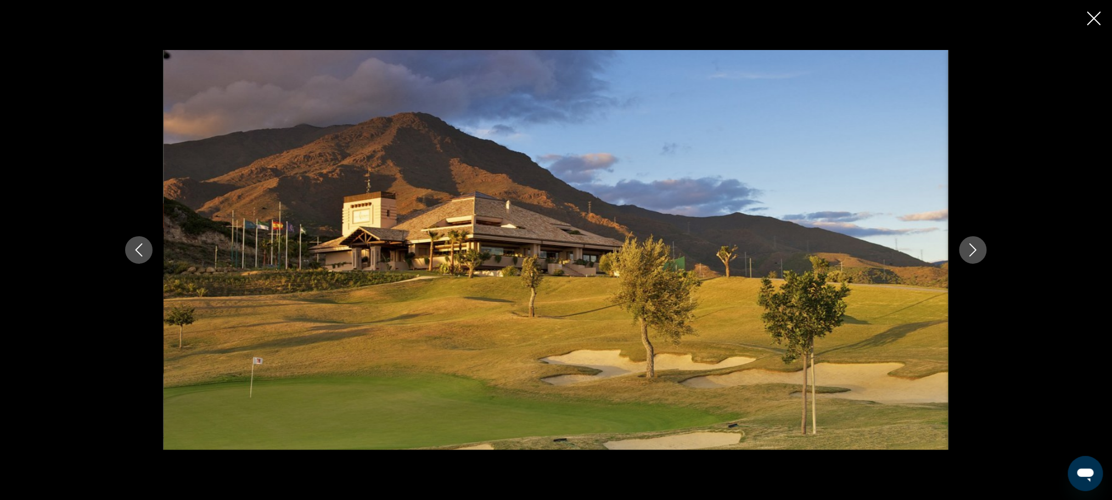
click at [969, 254] on icon "Next image" at bounding box center [973, 249] width 13 height 13
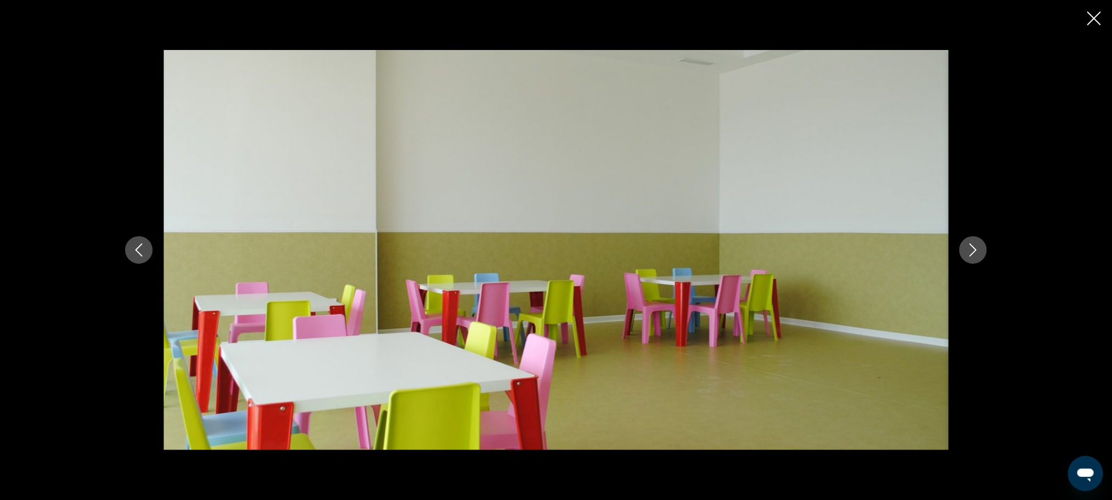
click at [969, 254] on icon "Next image" at bounding box center [973, 249] width 13 height 13
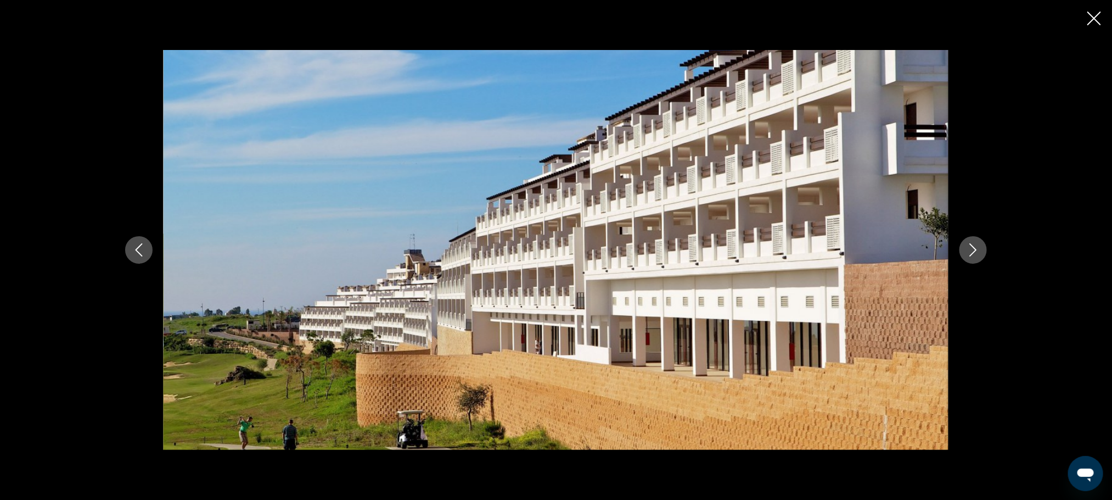
click at [969, 254] on icon "Next image" at bounding box center [973, 249] width 13 height 13
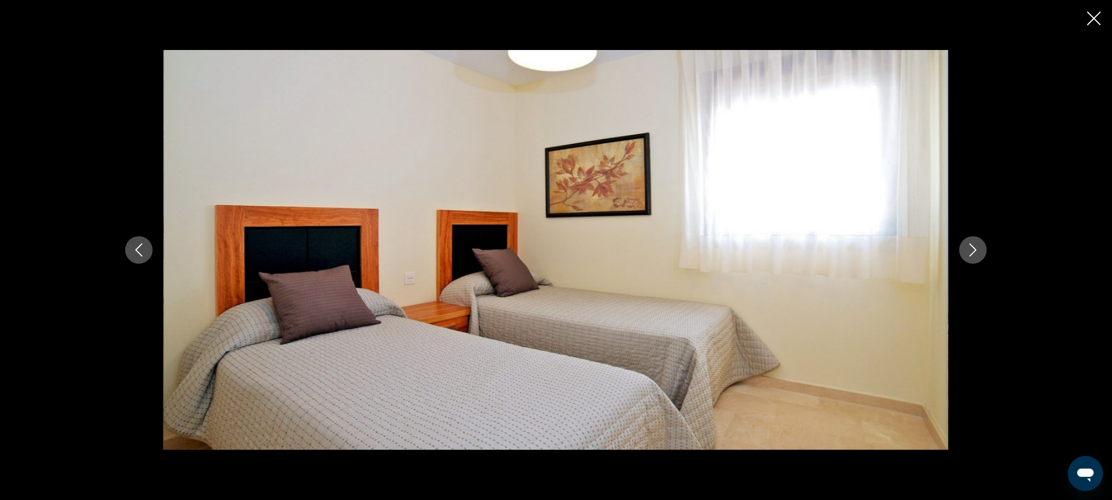
click at [969, 254] on icon "Next image" at bounding box center [973, 249] width 13 height 13
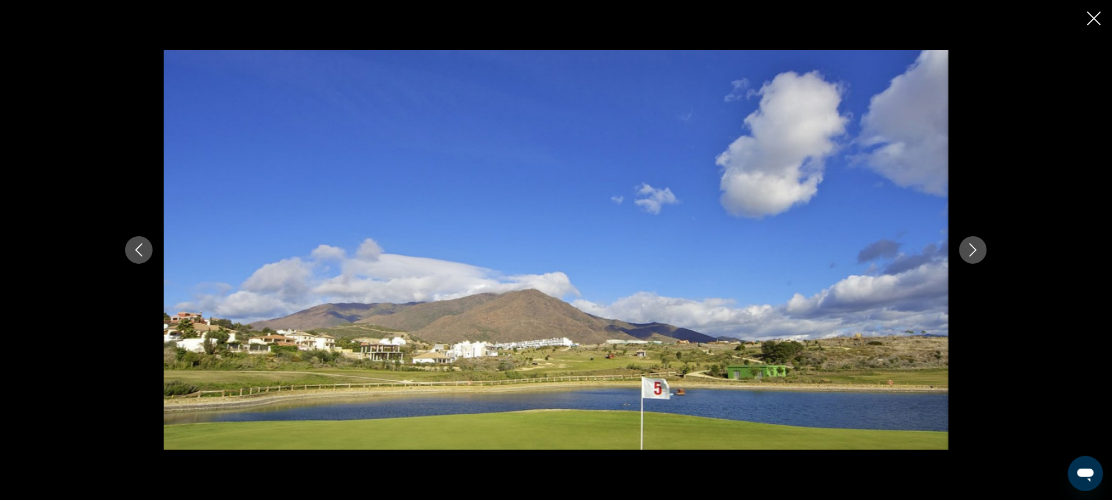
click at [969, 254] on icon "Next image" at bounding box center [973, 249] width 13 height 13
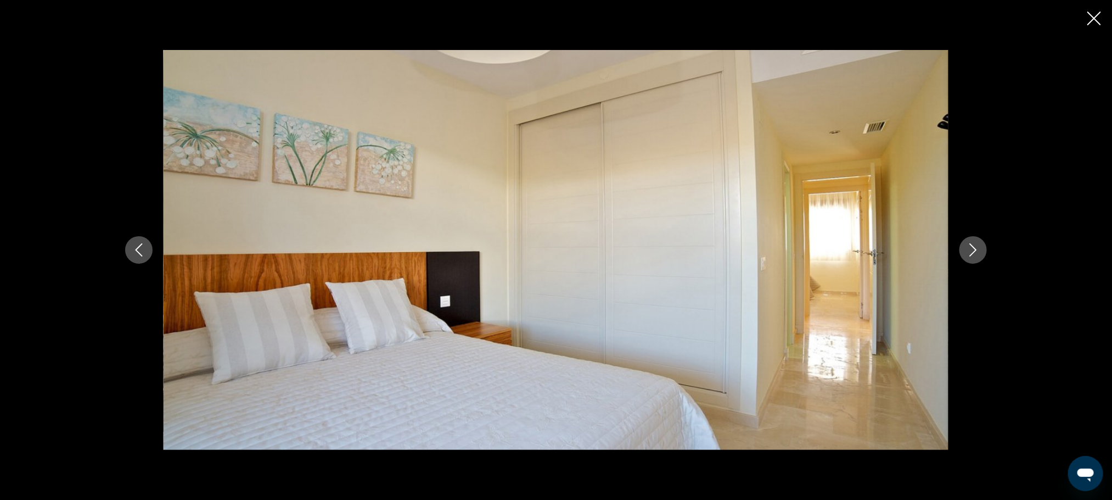
click at [969, 254] on icon "Next image" at bounding box center [973, 249] width 13 height 13
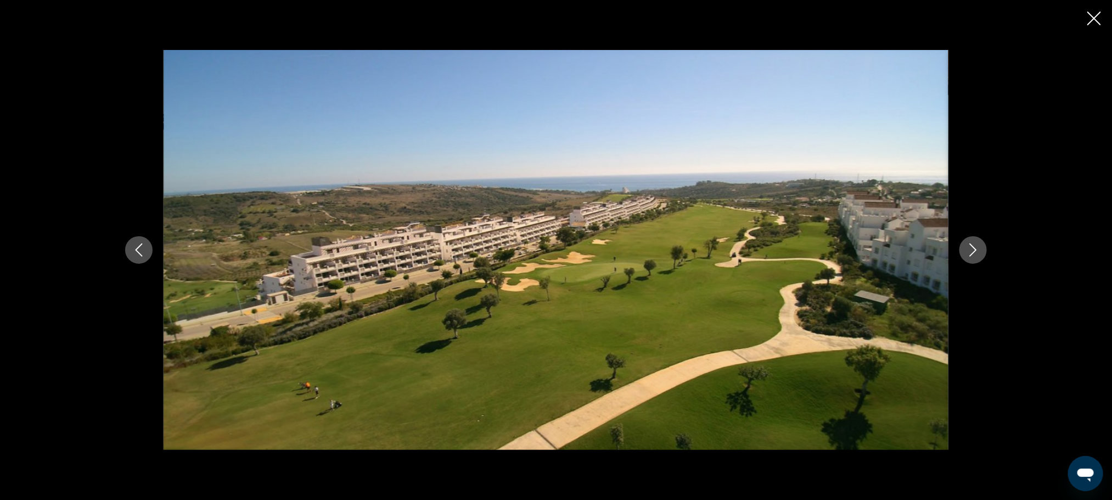
click at [969, 254] on icon "Next image" at bounding box center [973, 249] width 13 height 13
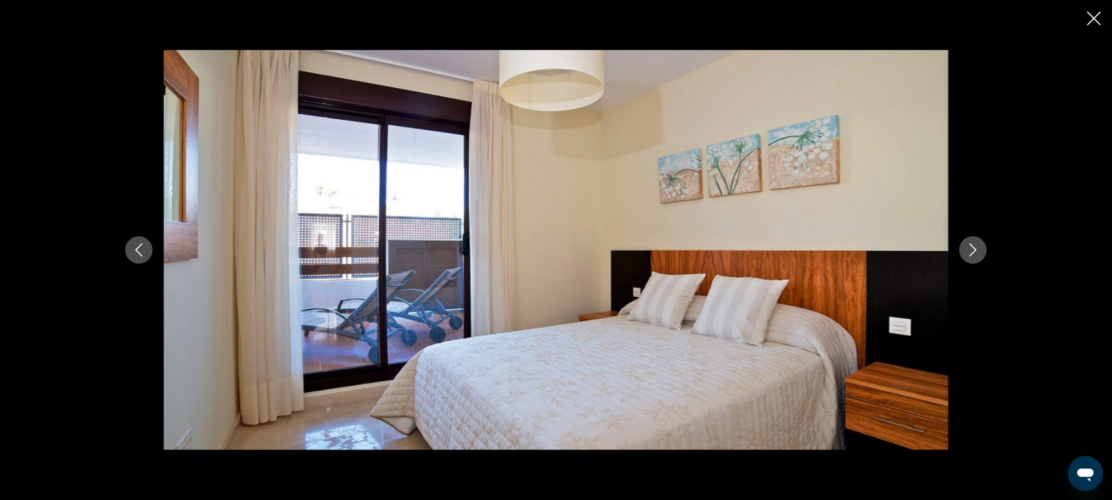
click at [969, 254] on icon "Next image" at bounding box center [973, 249] width 13 height 13
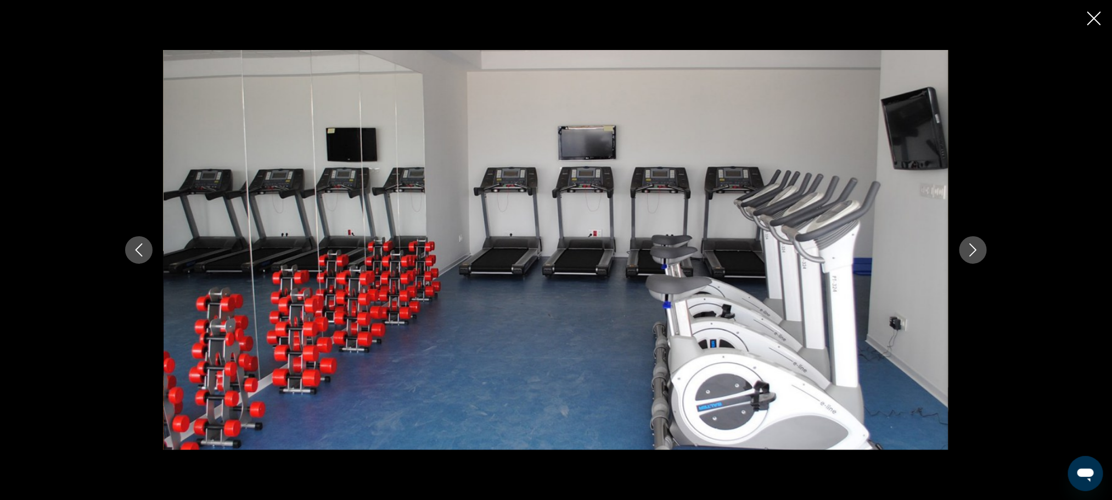
click at [969, 254] on icon "Next image" at bounding box center [973, 249] width 13 height 13
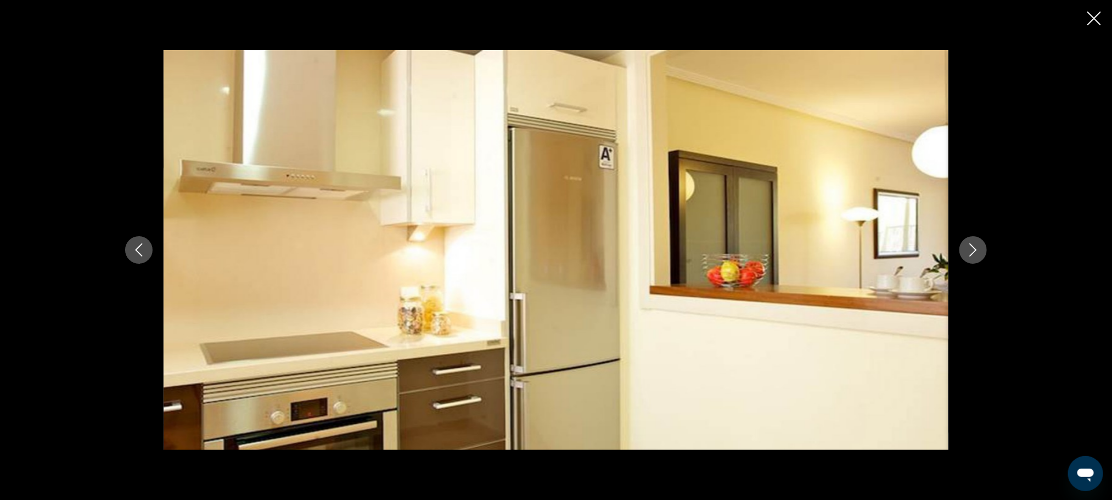
click at [969, 254] on icon "Next image" at bounding box center [973, 249] width 13 height 13
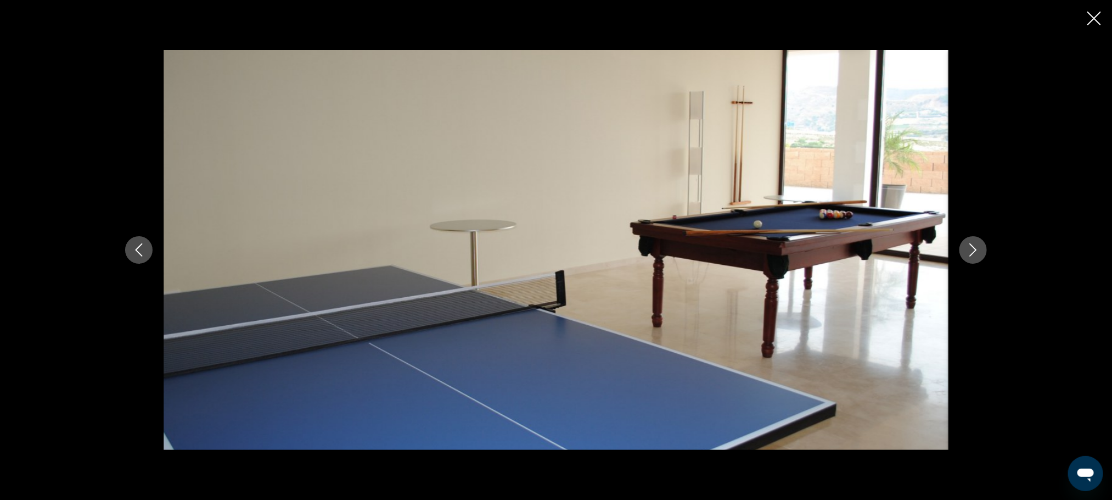
click at [969, 254] on icon "Next image" at bounding box center [973, 249] width 13 height 13
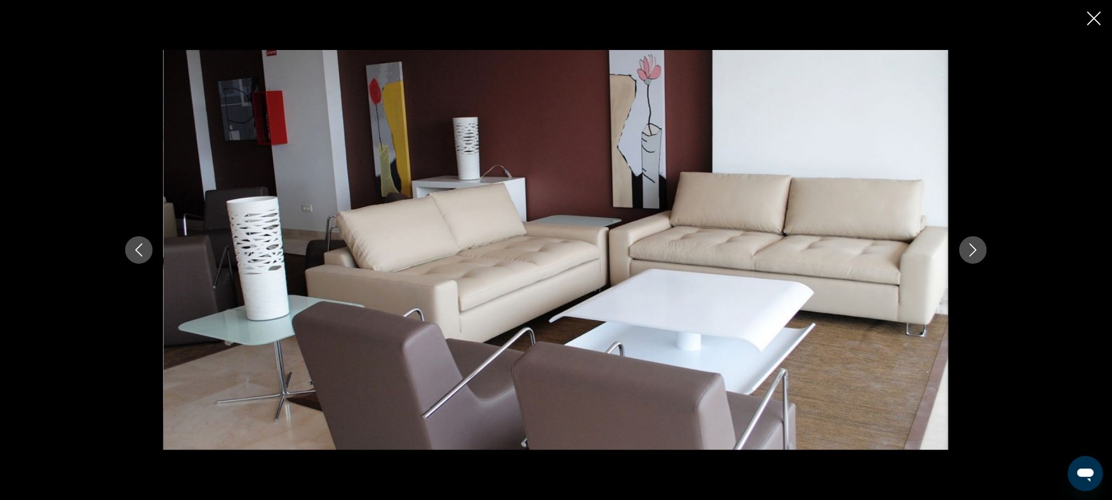
click at [969, 254] on icon "Next image" at bounding box center [973, 249] width 13 height 13
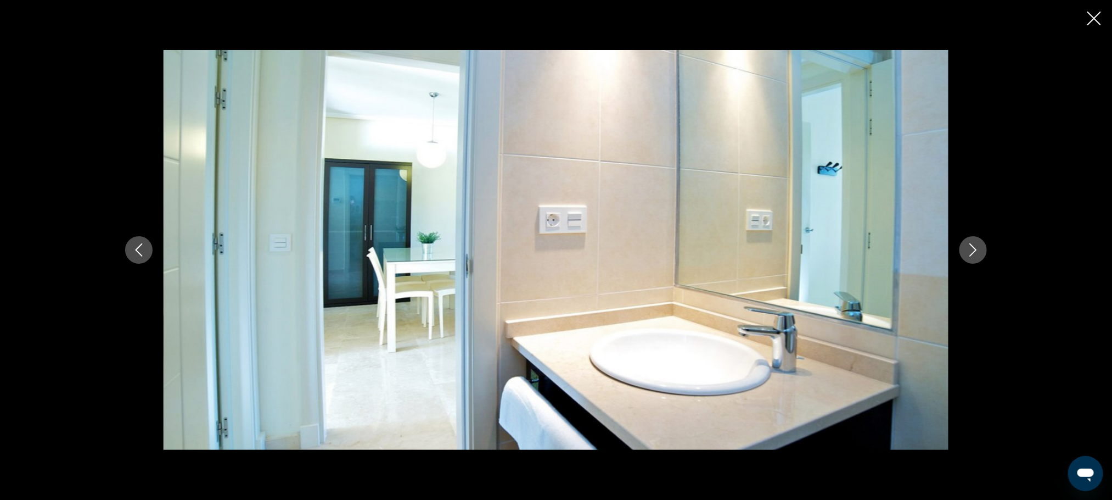
click at [969, 254] on icon "Next image" at bounding box center [973, 249] width 13 height 13
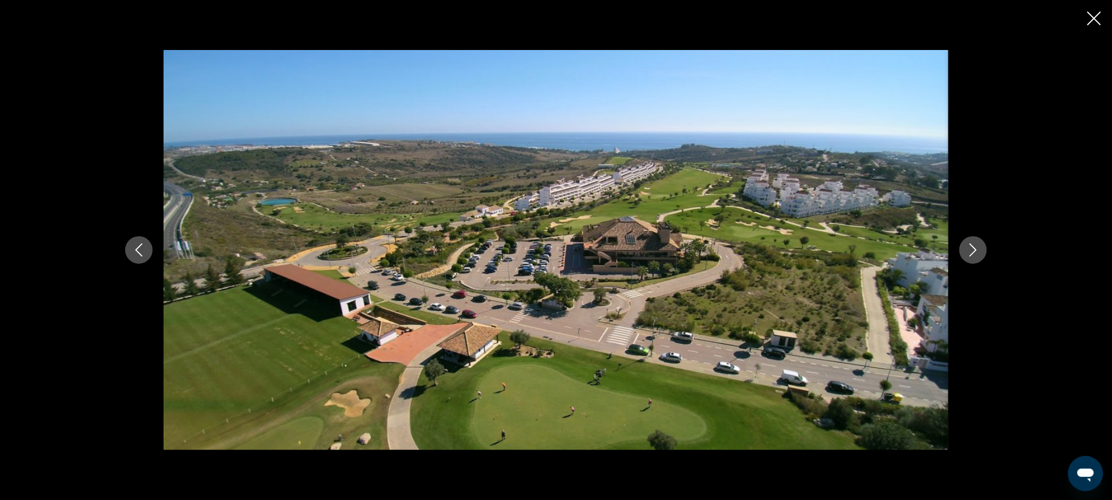
click at [969, 254] on icon "Next image" at bounding box center [973, 249] width 13 height 13
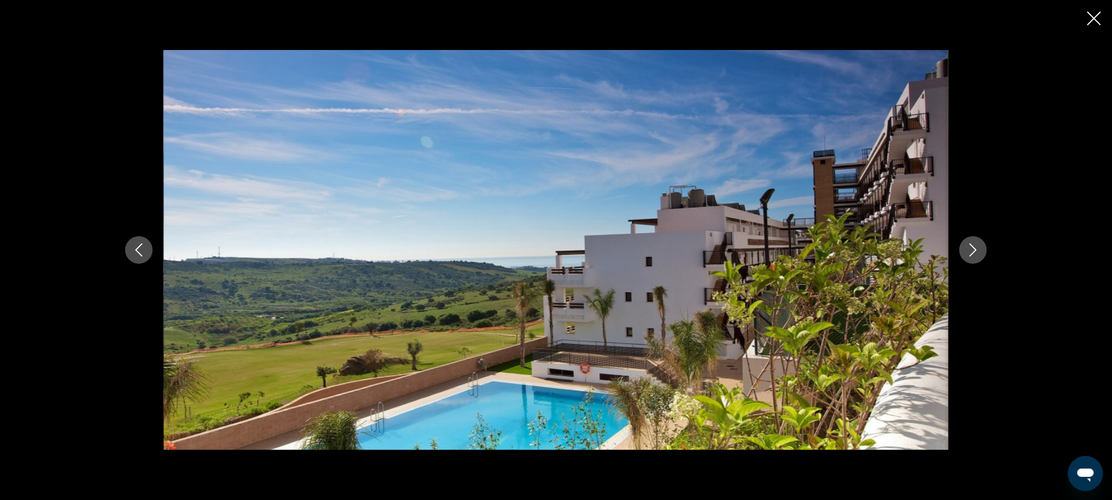
click at [1090, 20] on icon "Close slideshow" at bounding box center [1095, 19] width 14 height 14
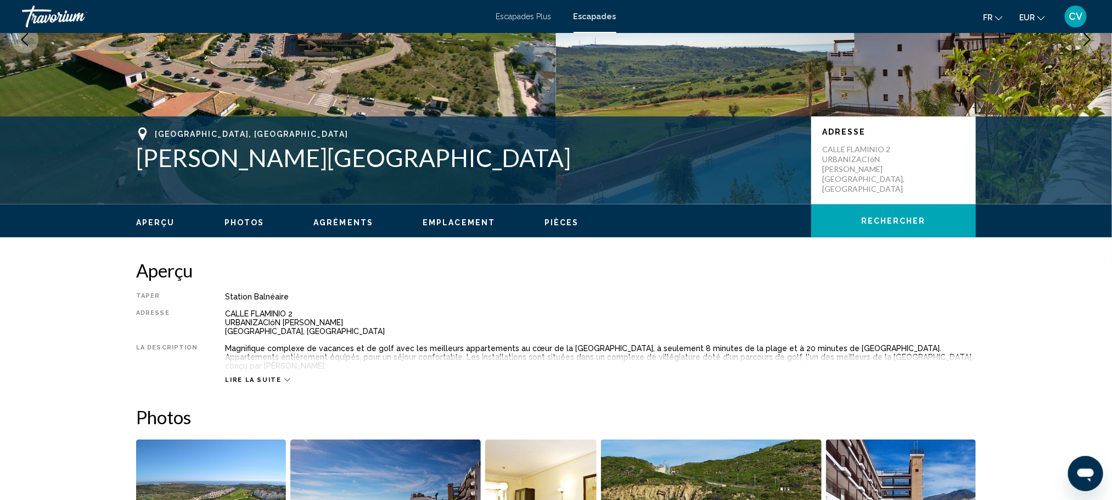
scroll to position [149, 0]
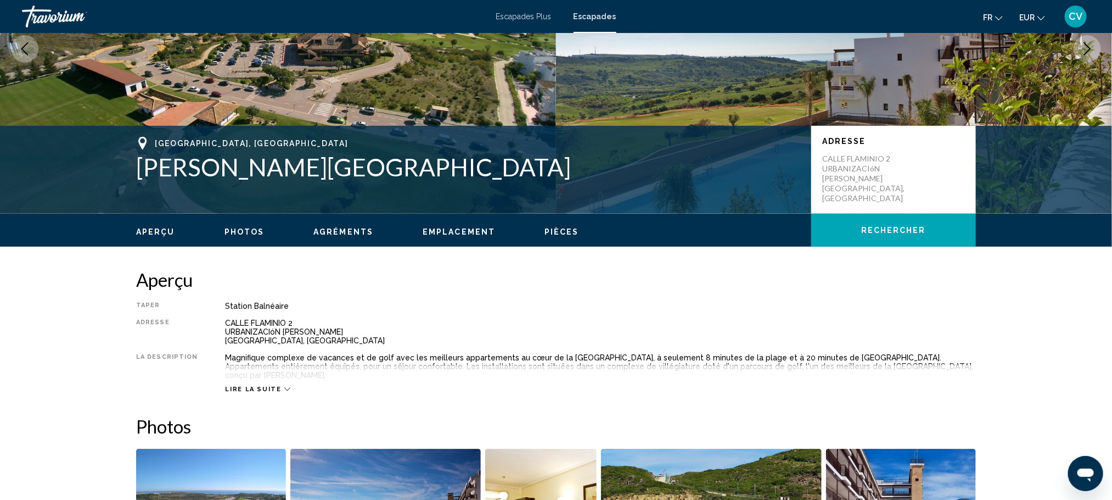
click at [275, 385] on div "Lire la suite" at bounding box center [257, 388] width 65 height 7
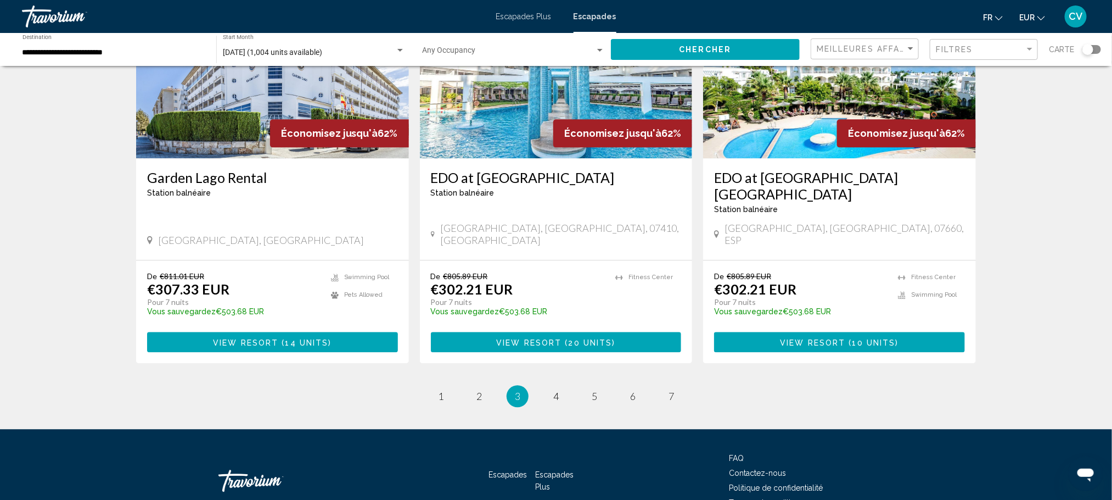
scroll to position [1292, 0]
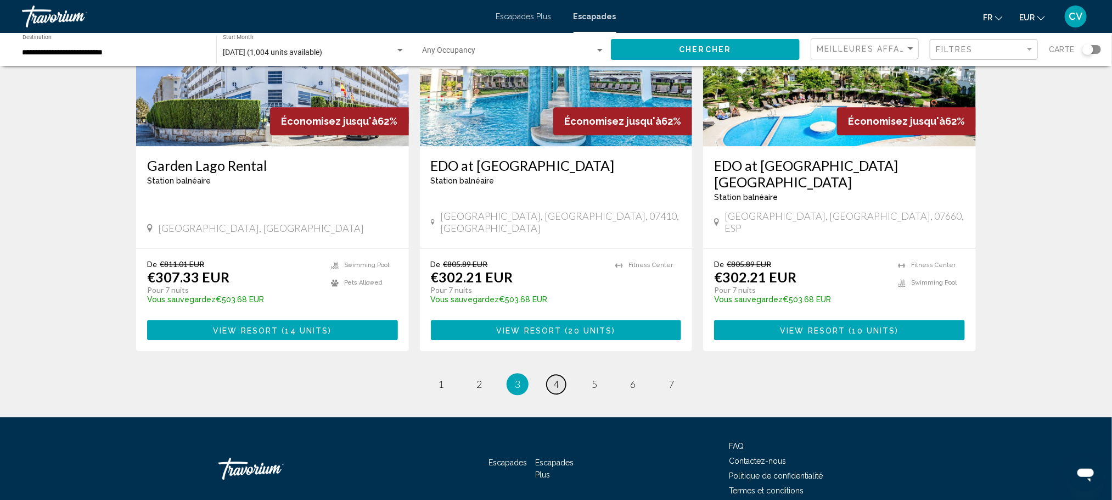
click at [553, 378] on span "4" at bounding box center [555, 384] width 5 height 12
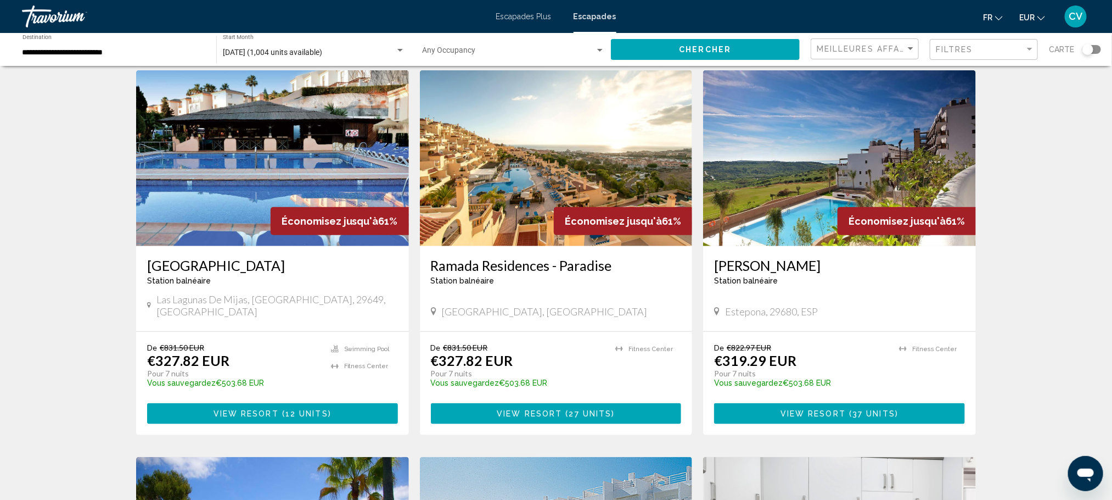
scroll to position [500, 0]
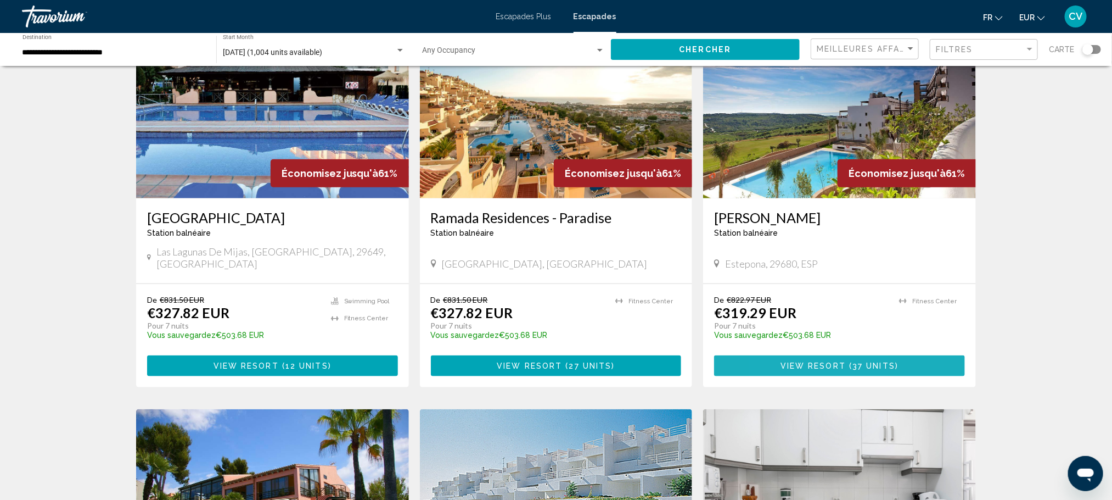
click at [787, 362] on span "View Resort" at bounding box center [813, 366] width 65 height 9
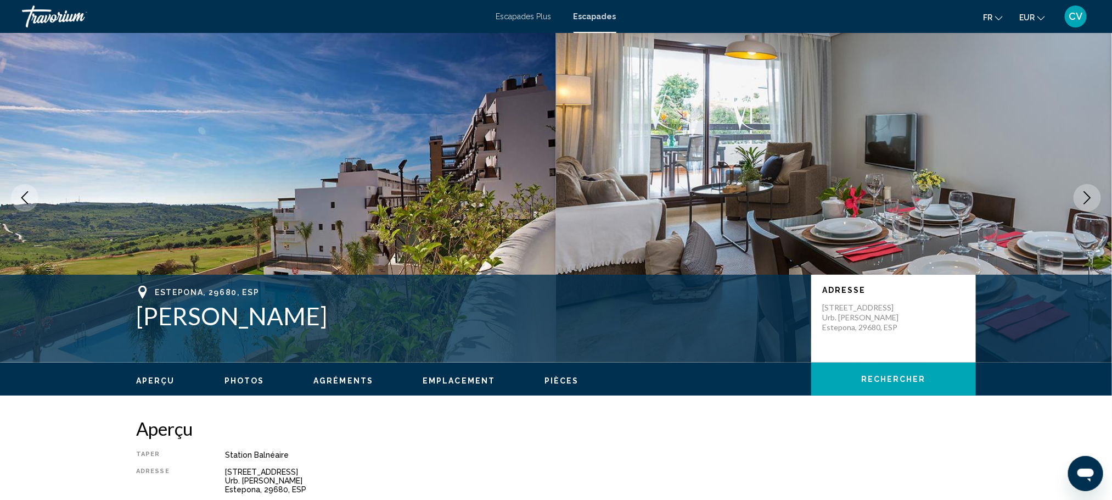
click at [1090, 196] on icon "Next image" at bounding box center [1087, 197] width 13 height 13
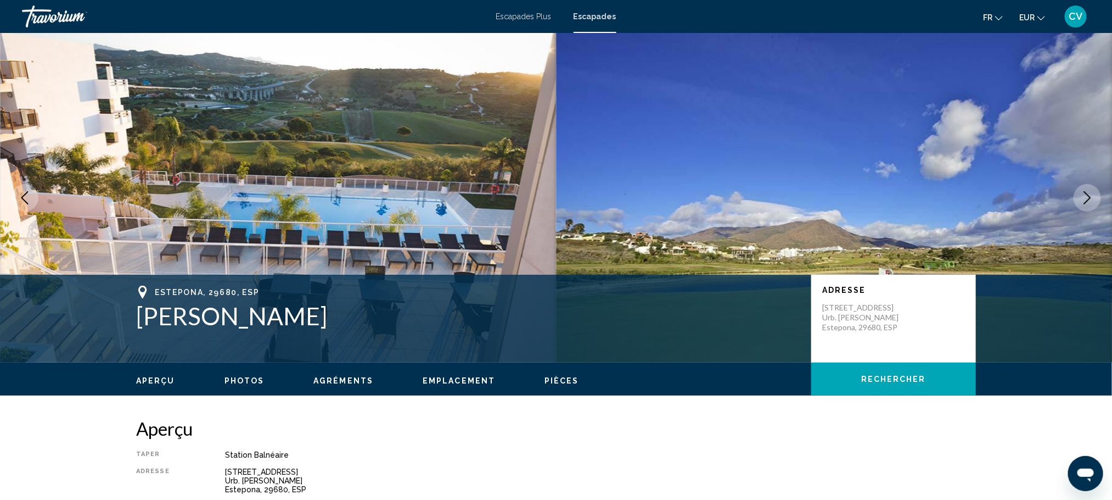
click at [1090, 196] on icon "Next image" at bounding box center [1087, 197] width 13 height 13
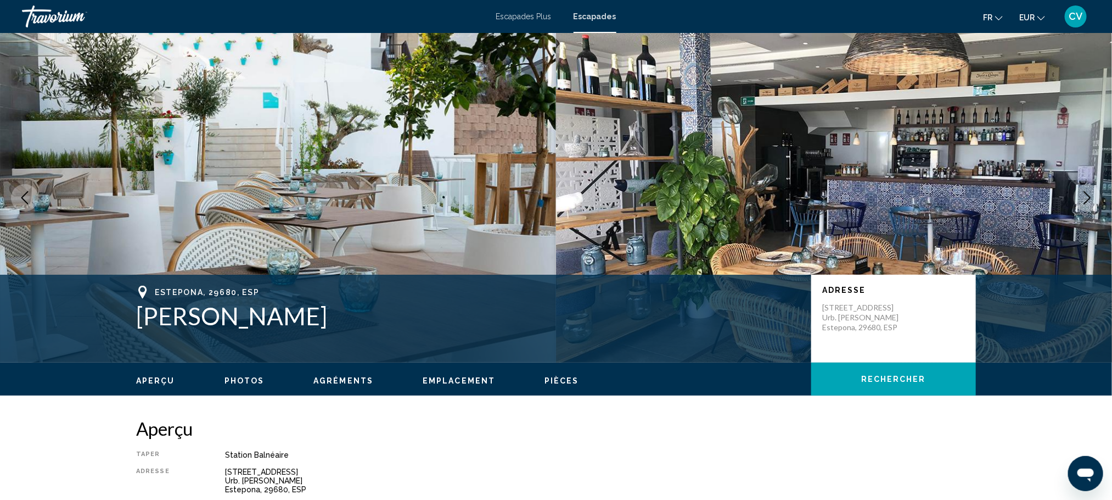
click at [1090, 196] on icon "Next image" at bounding box center [1087, 197] width 13 height 13
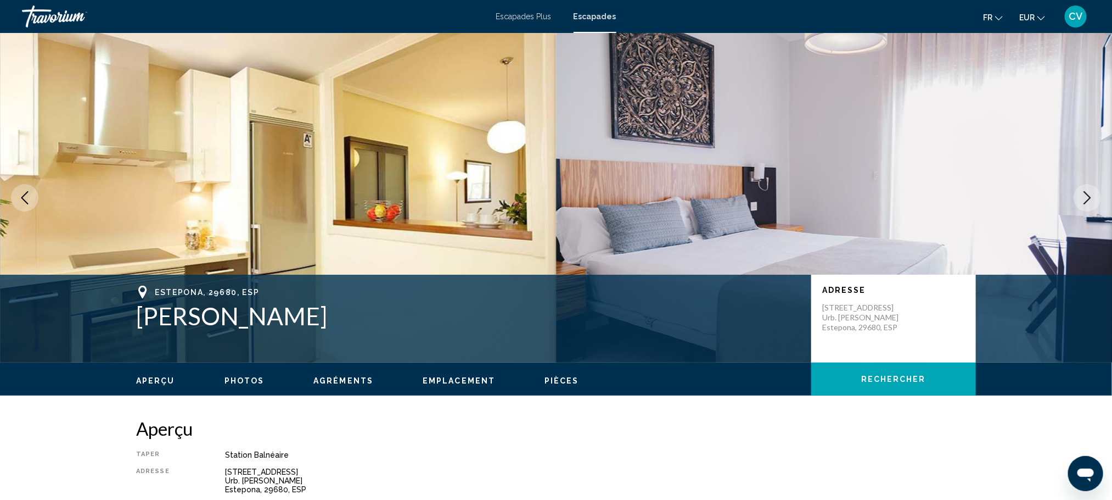
click at [1090, 196] on icon "Next image" at bounding box center [1087, 197] width 13 height 13
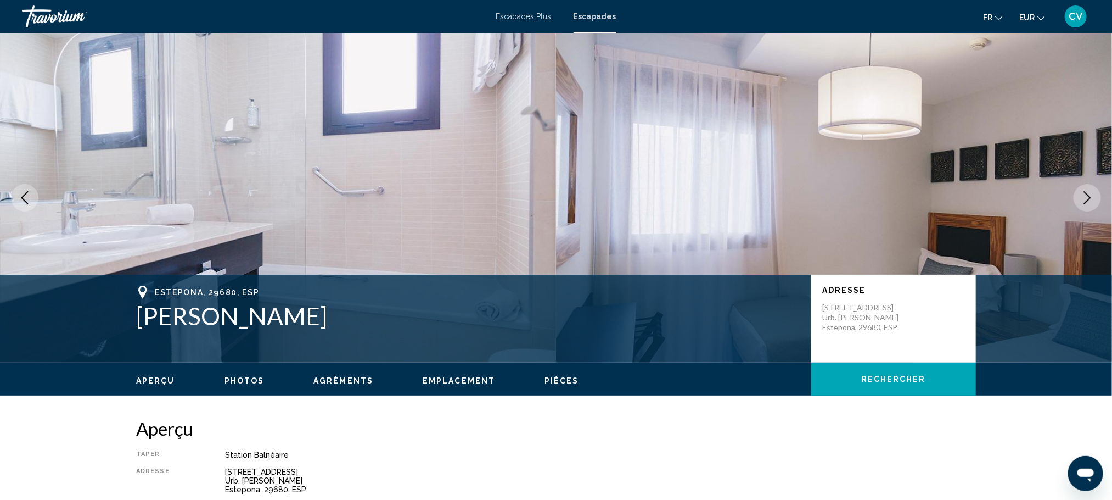
click at [1090, 196] on icon "Next image" at bounding box center [1087, 197] width 13 height 13
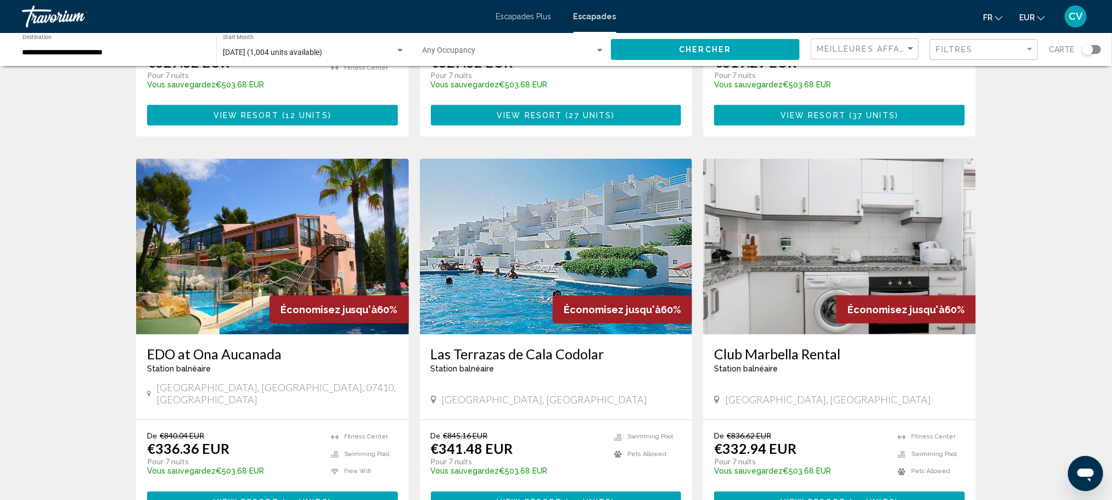
scroll to position [747, 0]
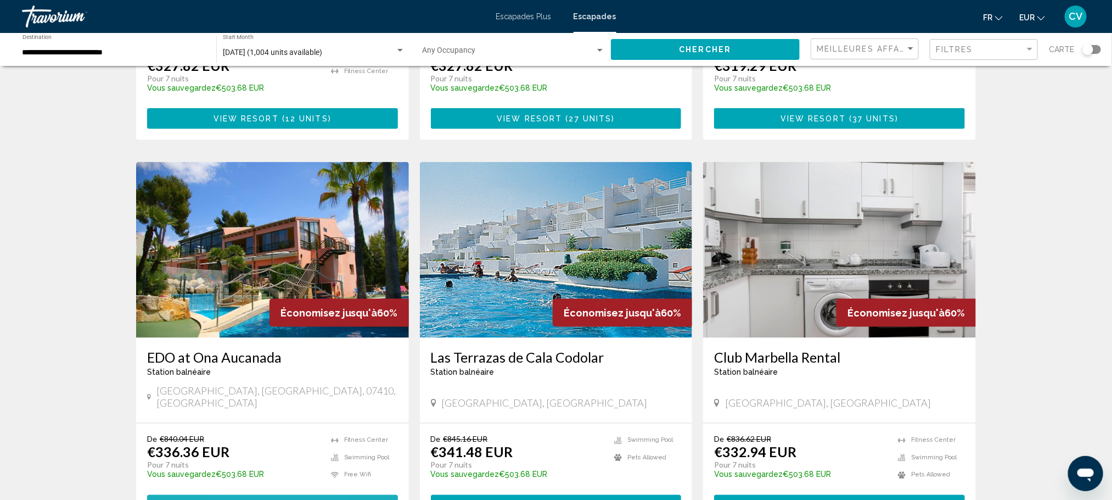
click at [234, 495] on button "View Resort ( 15 units )" at bounding box center [272, 505] width 251 height 20
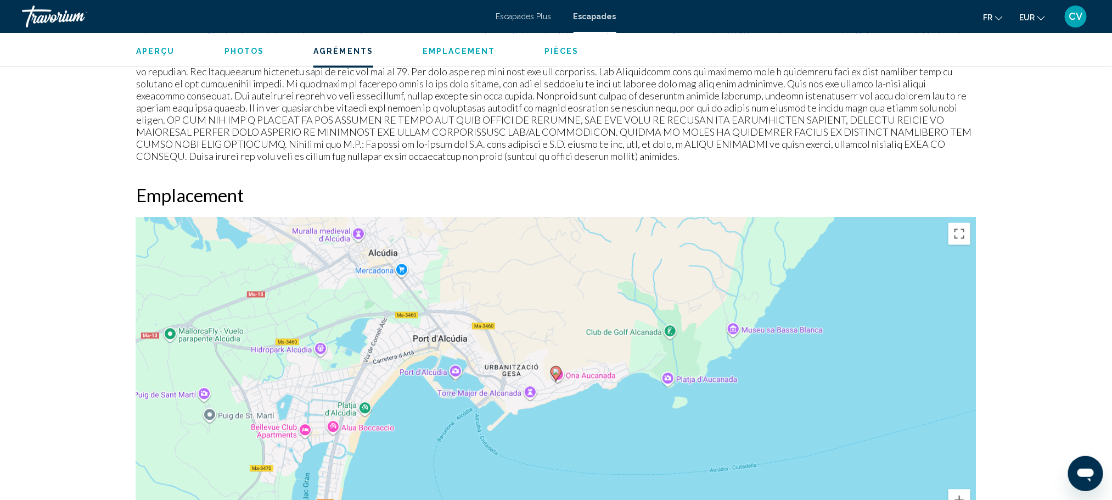
scroll to position [1306, 0]
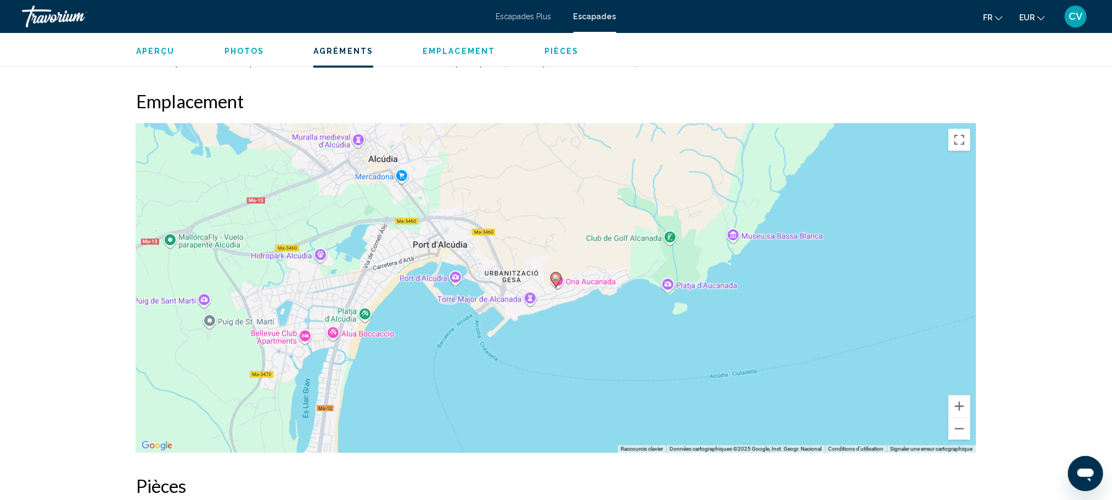
click at [965, 441] on div "Pour activer le glissement avec le clavier, appuyez sur Alt+Entrée. Une fois ce…" at bounding box center [556, 287] width 840 height 329
click at [960, 430] on button "Zoom arrière" at bounding box center [960, 428] width 22 height 22
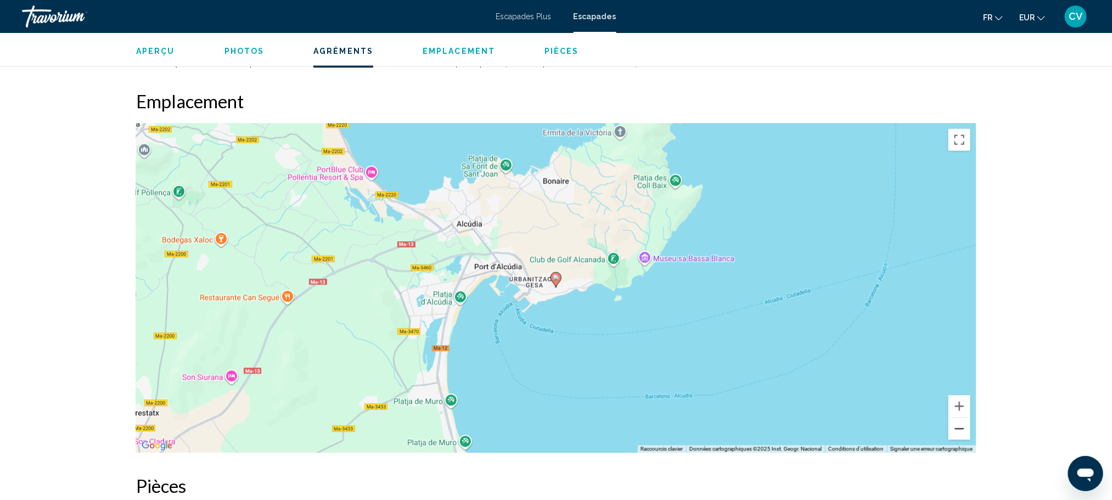
click at [960, 430] on button "Zoom arrière" at bounding box center [960, 428] width 22 height 22
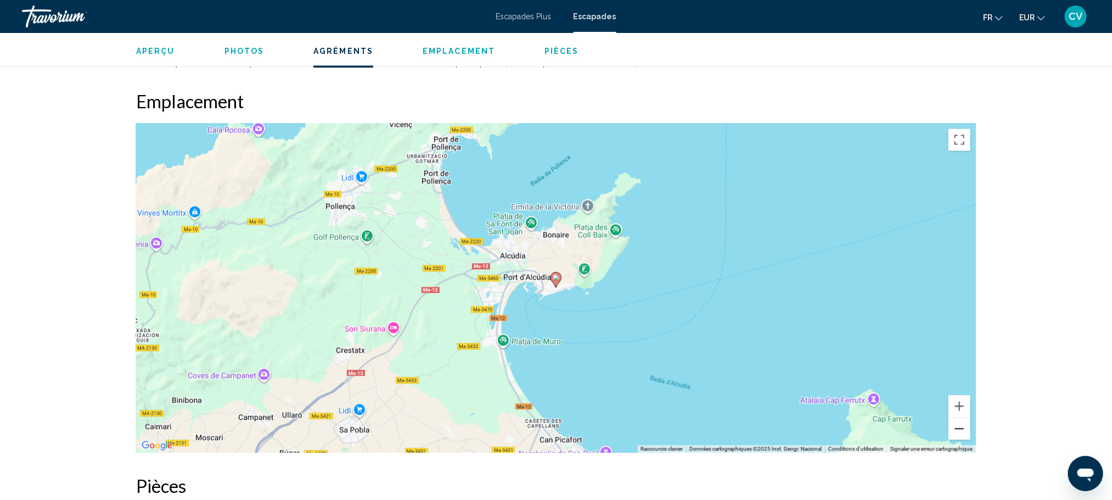
click at [960, 430] on button "Zoom arrière" at bounding box center [960, 428] width 22 height 22
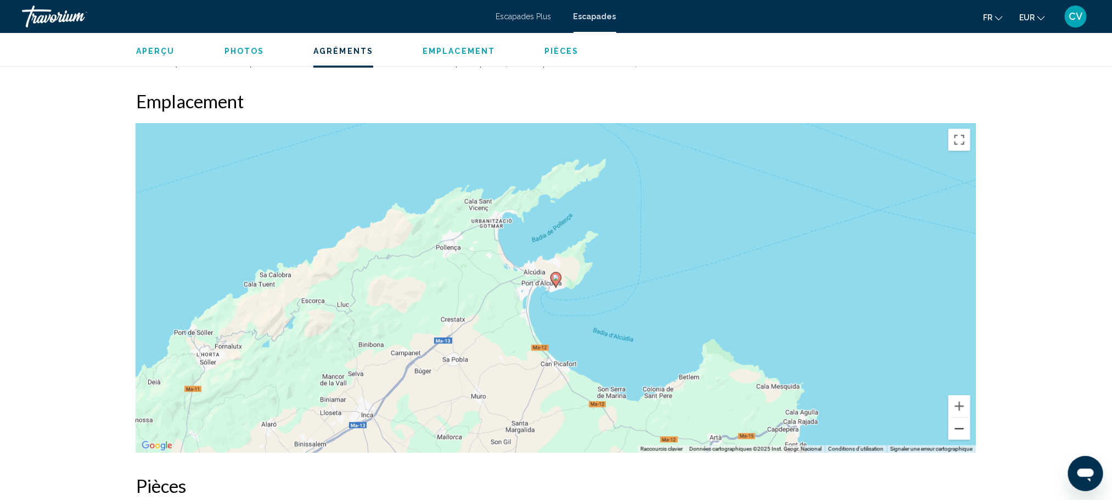
click at [960, 430] on button "Zoom arrière" at bounding box center [960, 428] width 22 height 22
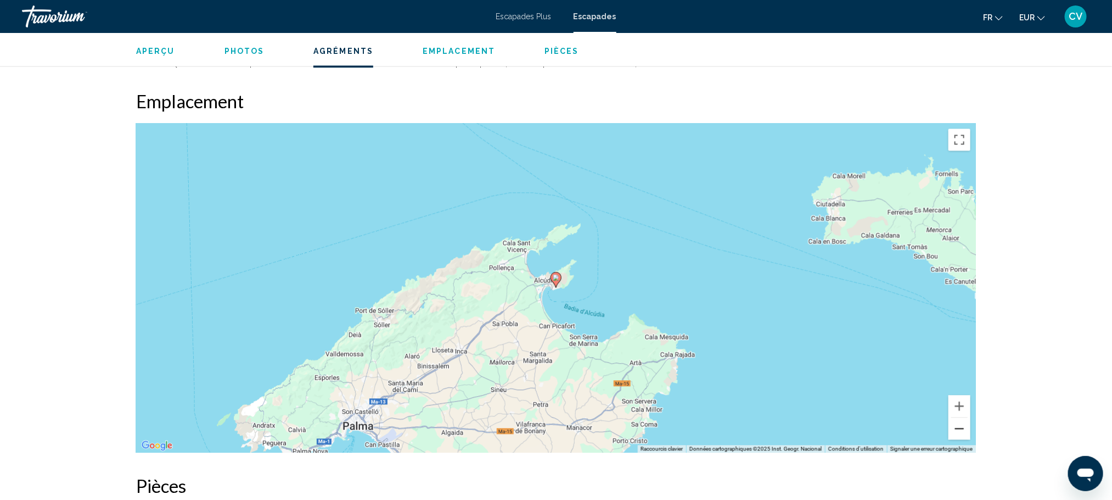
click at [960, 430] on button "Zoom arrière" at bounding box center [960, 428] width 22 height 22
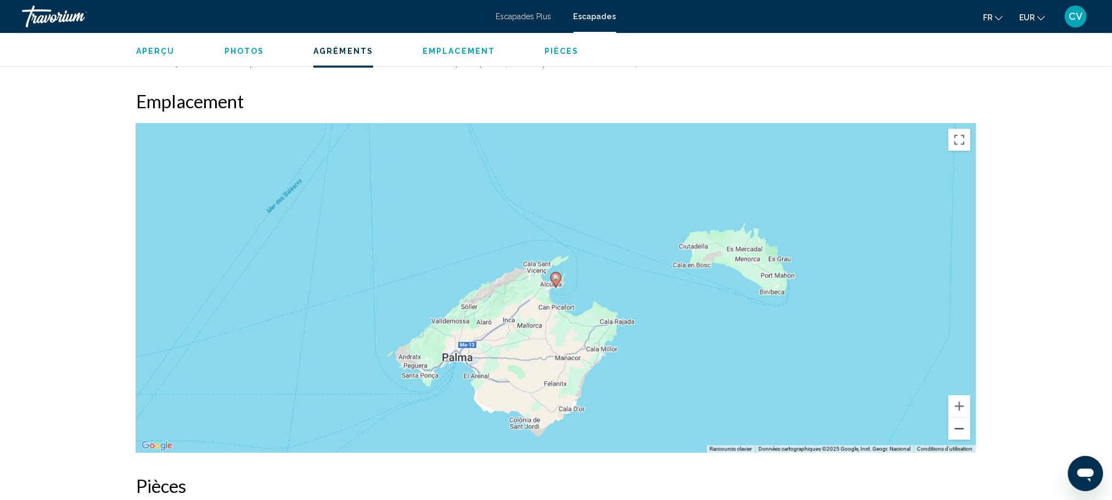
click at [960, 430] on button "Zoom arrière" at bounding box center [960, 428] width 22 height 22
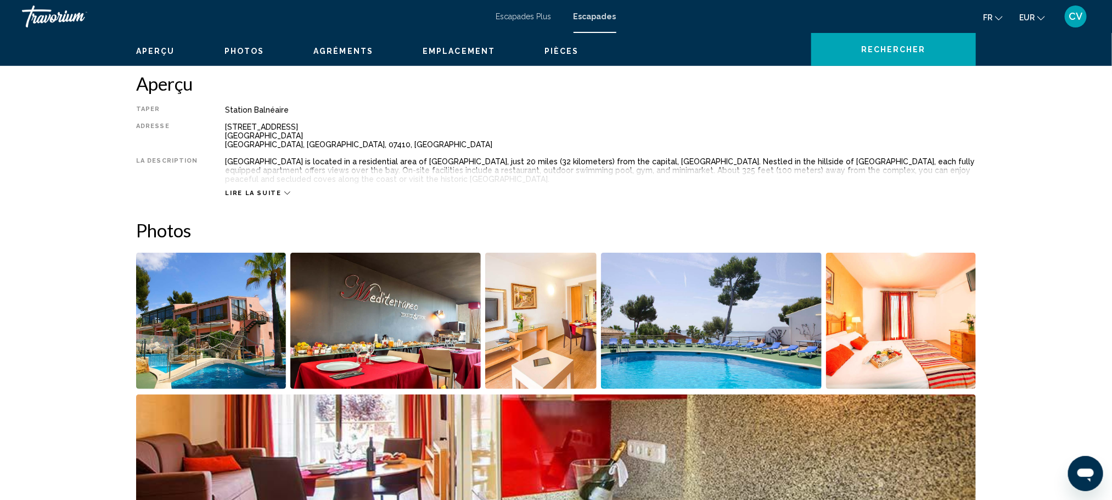
scroll to position [0, 0]
